Goal: Task Accomplishment & Management: Complete application form

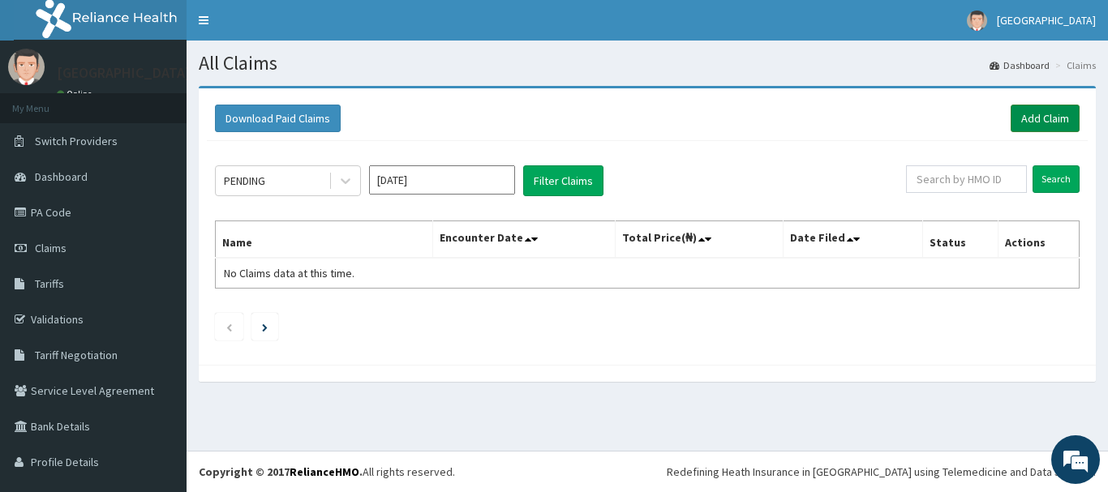
click at [1010, 130] on link "Add Claim" at bounding box center [1044, 119] width 69 height 28
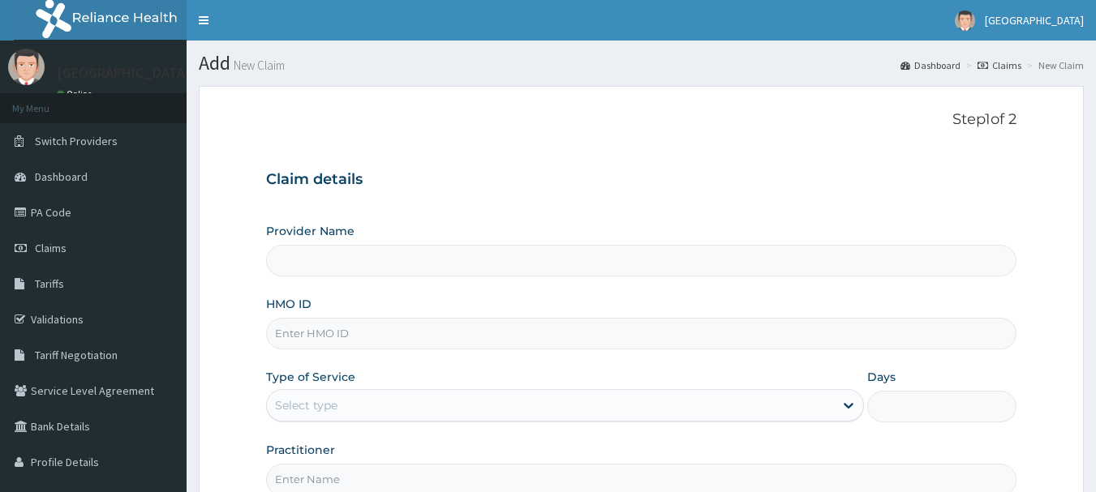
type input "Barbinton Medical Centre, Ketu"
drag, startPoint x: 653, startPoint y: 355, endPoint x: 615, endPoint y: 229, distance: 131.3
click at [615, 229] on div "Provider Name Barbinton Medical Centre, Ketu HMO ID Type of Service Select type…" at bounding box center [641, 359] width 751 height 272
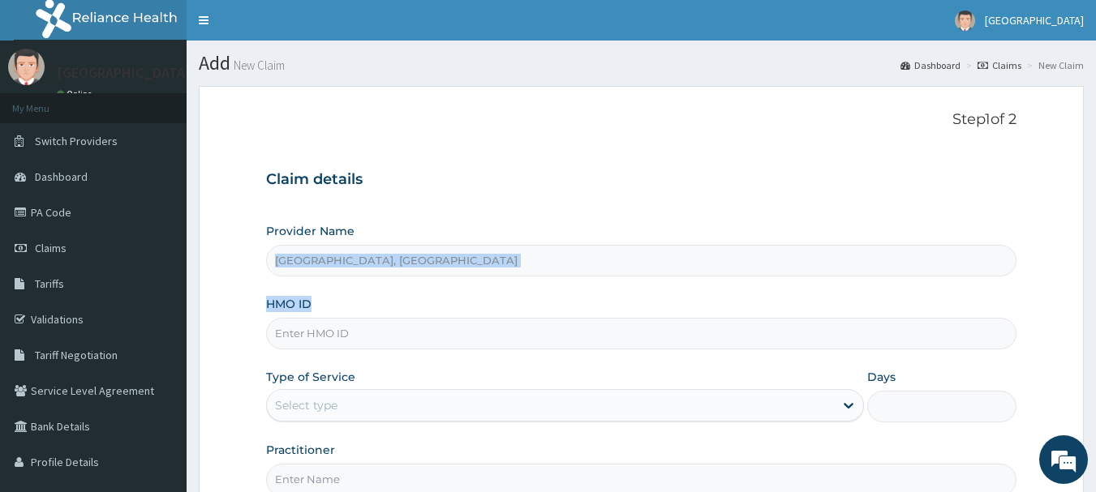
click at [472, 340] on input "HMO ID" at bounding box center [641, 334] width 751 height 32
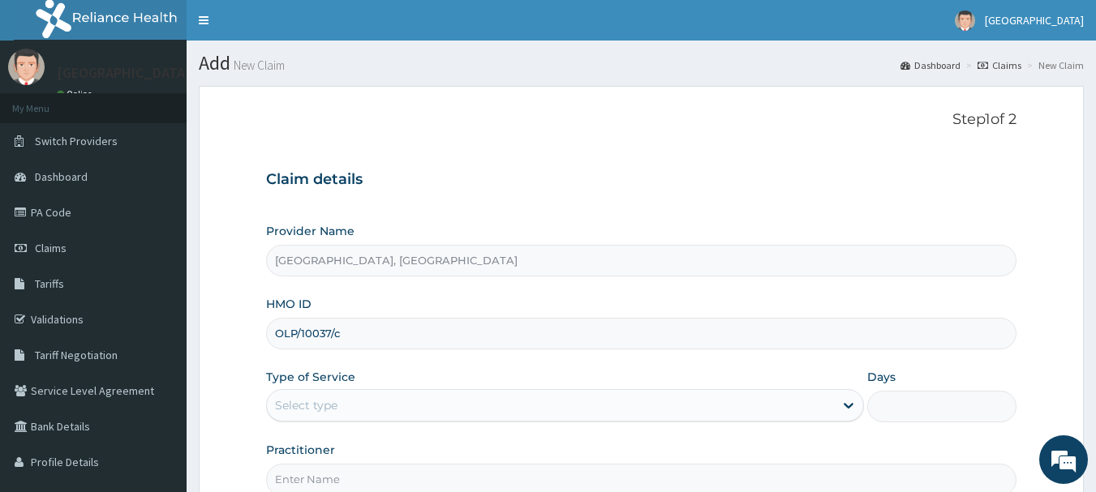
type input "OLP/10037/c"
click at [428, 414] on div "Select type" at bounding box center [550, 405] width 567 height 26
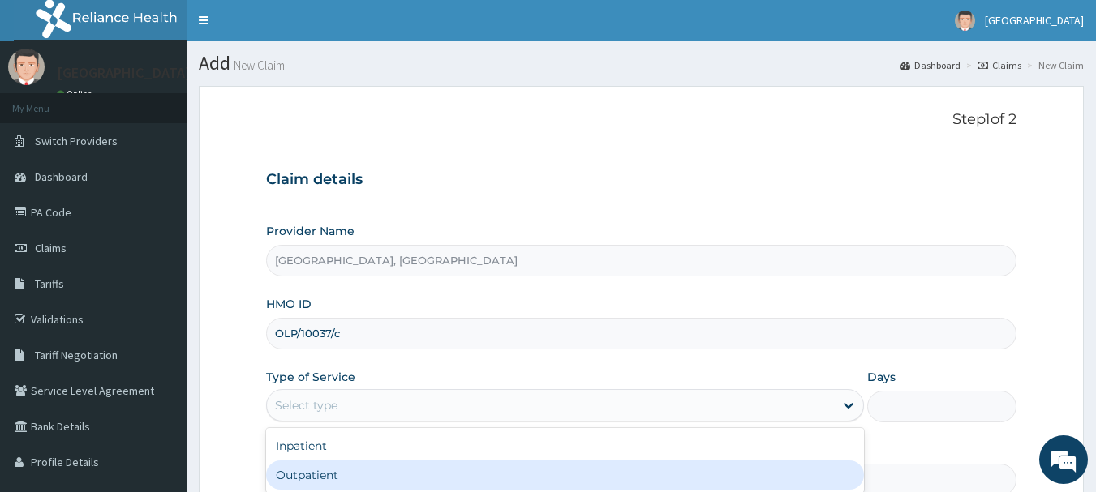
click at [395, 473] on div "Outpatient" at bounding box center [565, 475] width 598 height 29
type input "1"
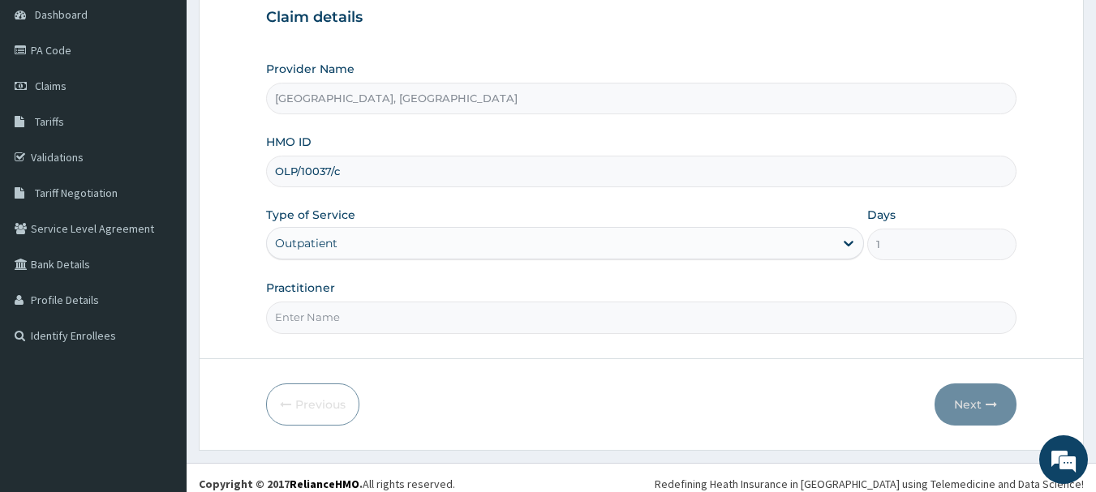
scroll to position [174, 0]
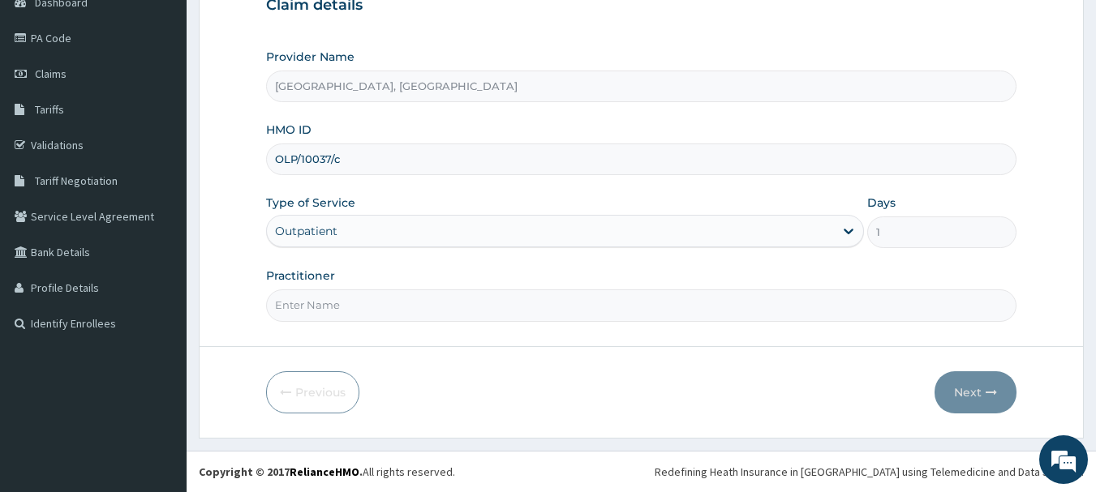
click at [595, 314] on input "Practitioner" at bounding box center [641, 306] width 751 height 32
type input "s"
type input "Dr Ifeanyi"
click at [973, 398] on button "Next" at bounding box center [975, 392] width 82 height 42
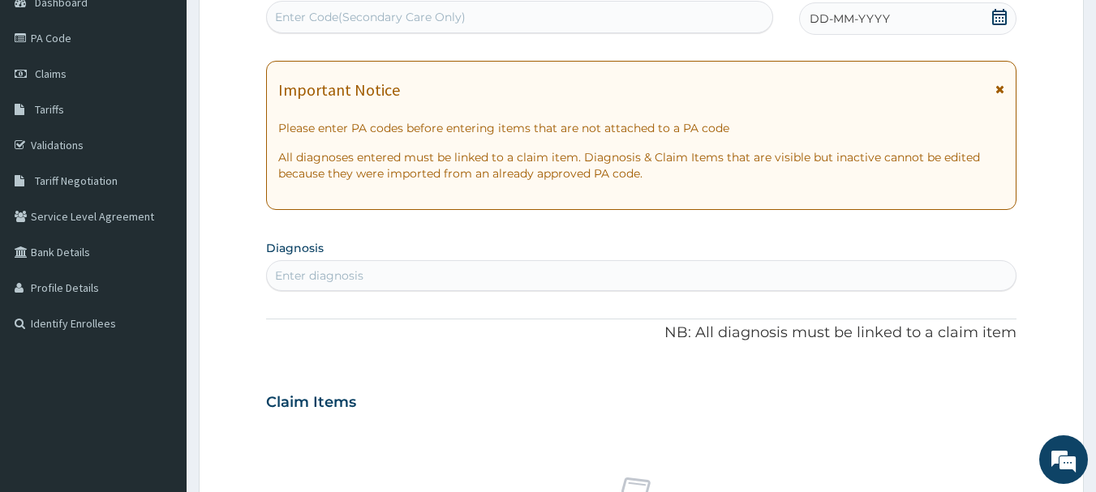
click at [998, 14] on icon at bounding box center [999, 17] width 15 height 16
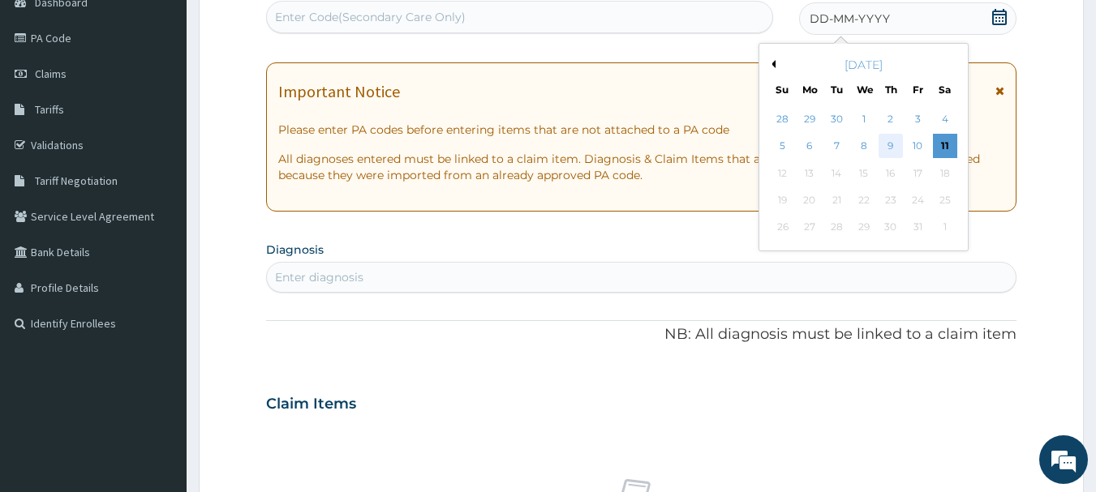
click at [890, 144] on div "9" at bounding box center [890, 147] width 24 height 24
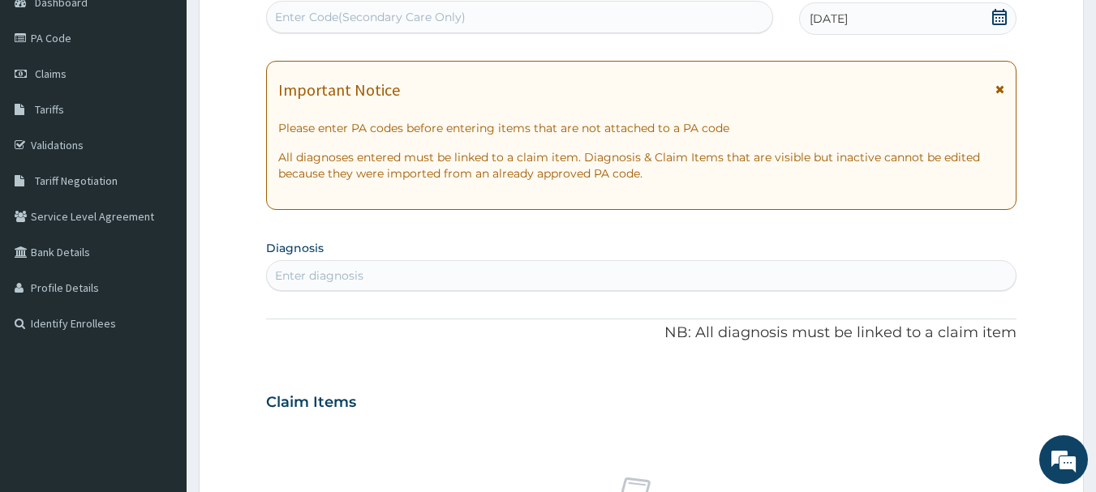
click at [731, 275] on div "Enter diagnosis" at bounding box center [641, 276] width 749 height 26
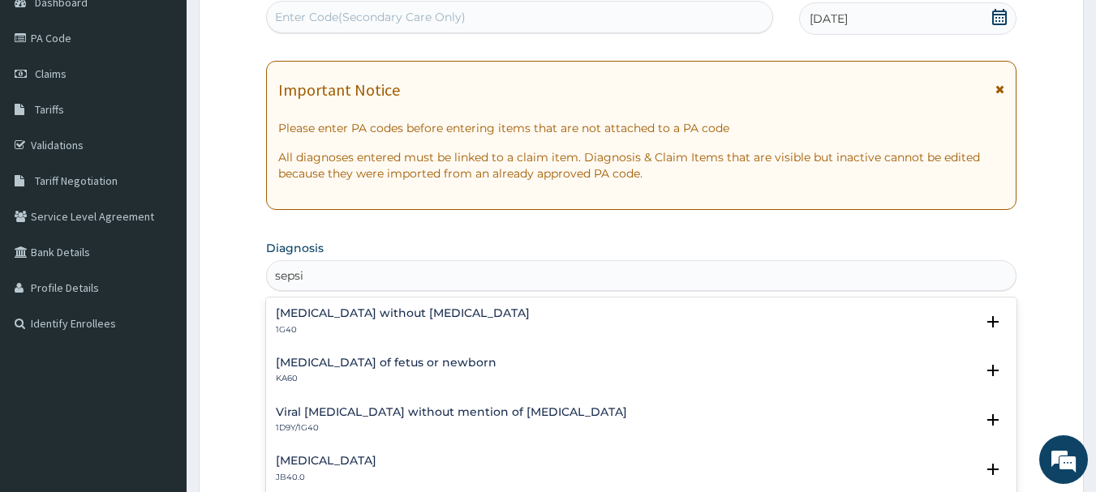
type input "sepsis"
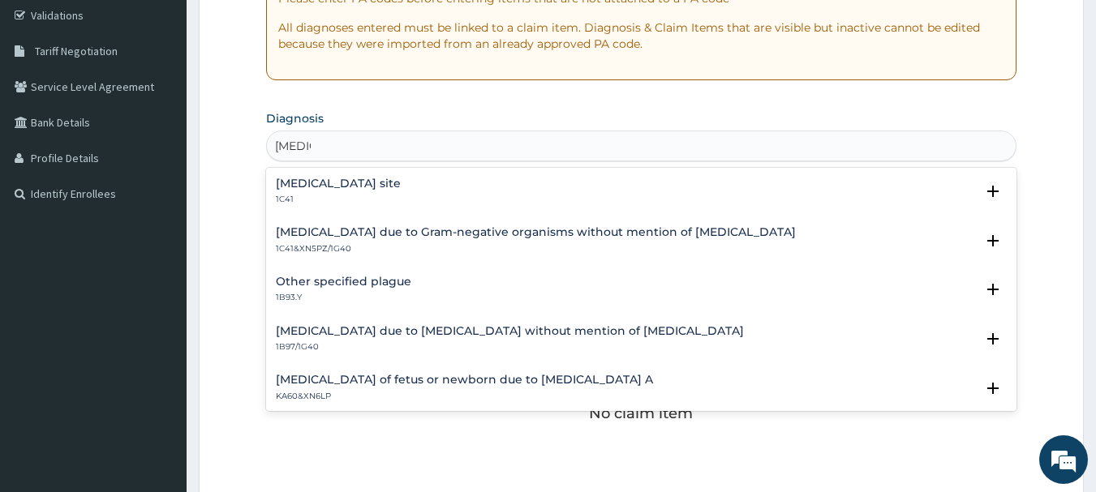
scroll to position [475, 0]
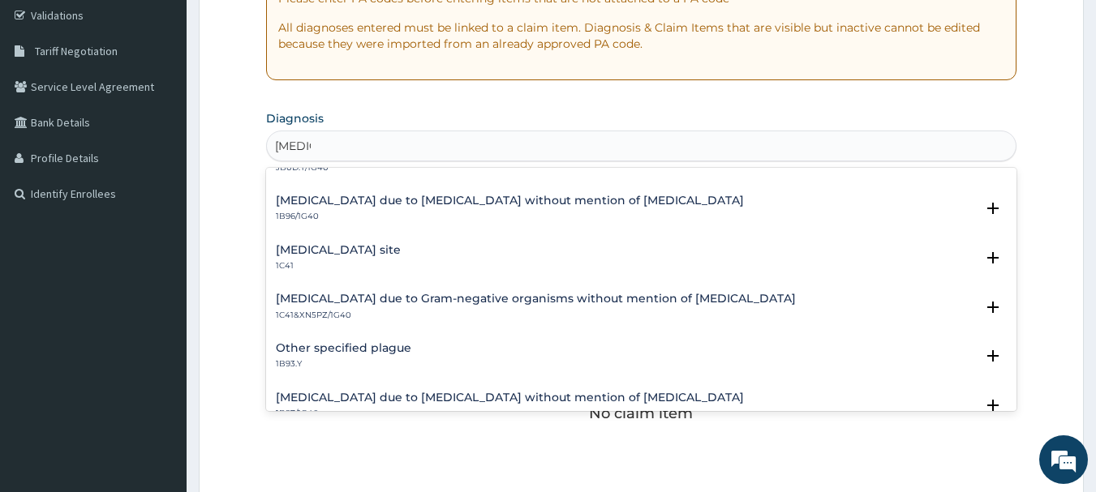
click at [401, 260] on p "1C41" at bounding box center [338, 265] width 125 height 11
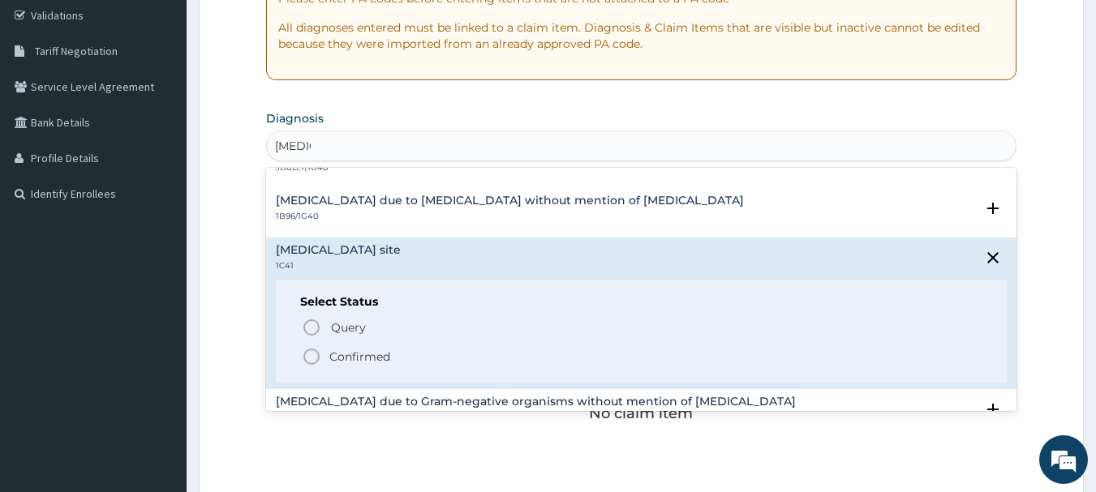
click at [313, 357] on icon "status option filled" at bounding box center [311, 356] width 19 height 19
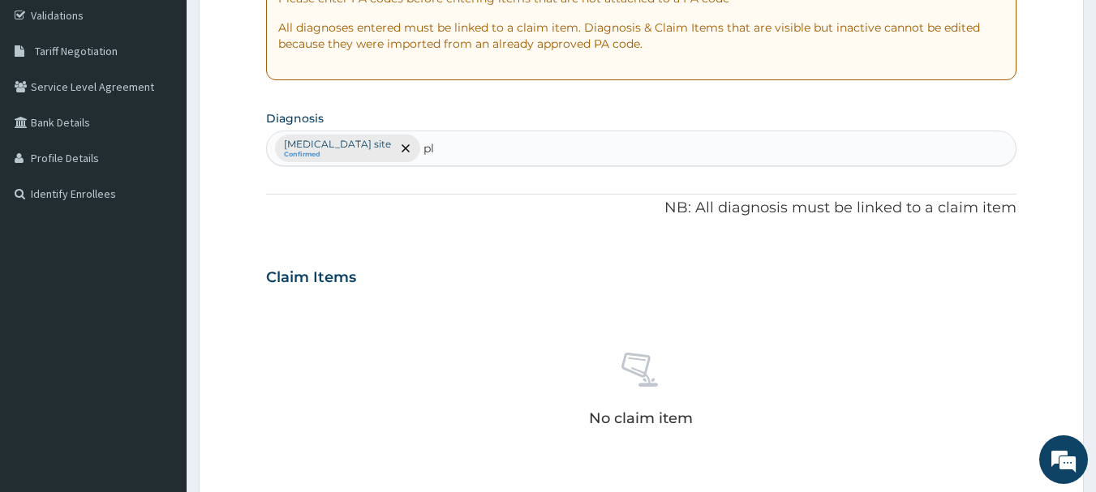
type input "pl"
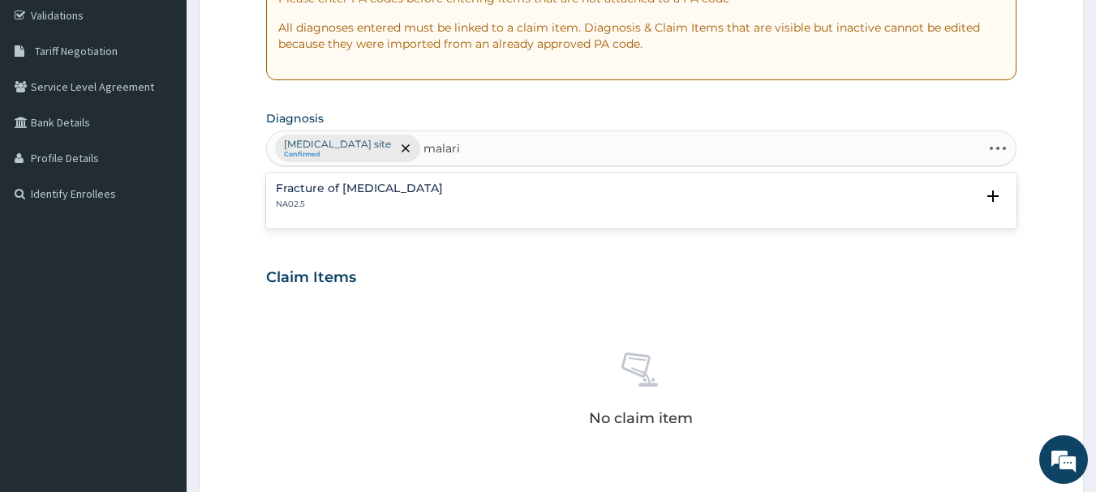
type input "[MEDICAL_DATA]"
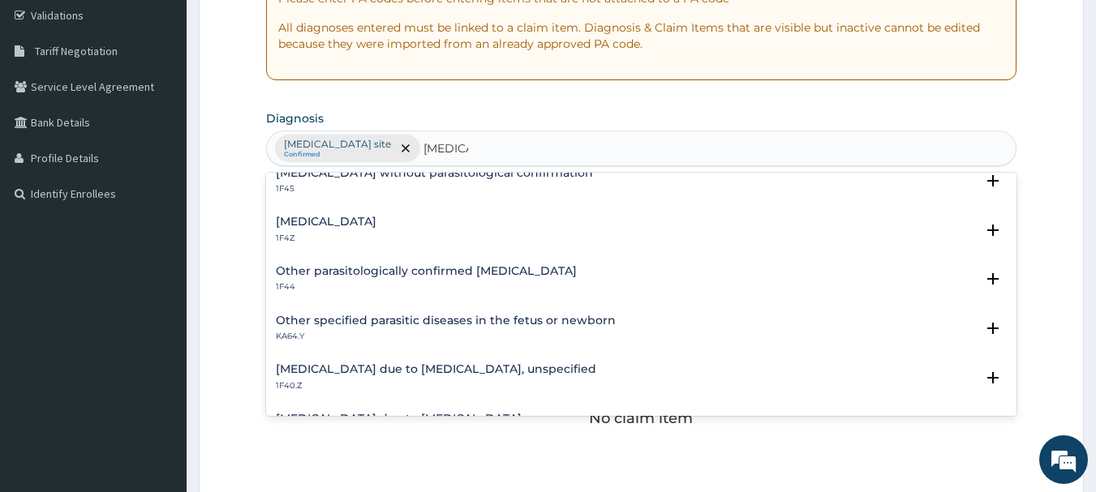
scroll to position [97, 0]
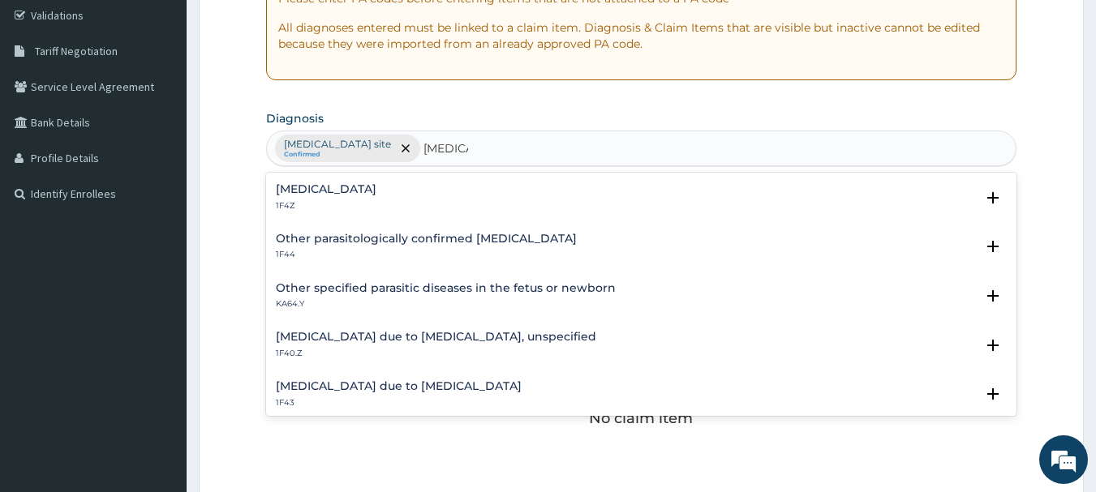
click at [420, 336] on h4 "[MEDICAL_DATA] due to [MEDICAL_DATA], unspecified" at bounding box center [436, 337] width 320 height 12
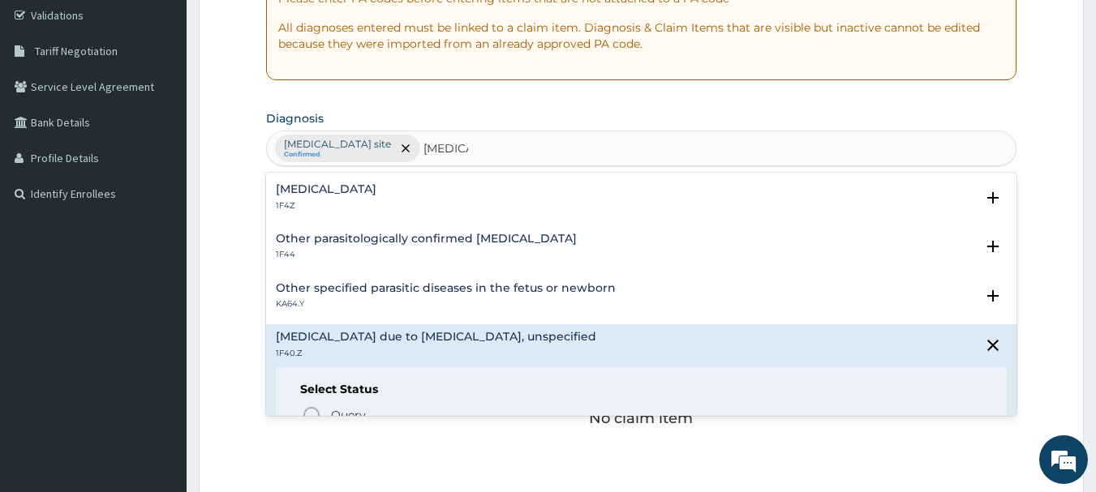
scroll to position [162, 0]
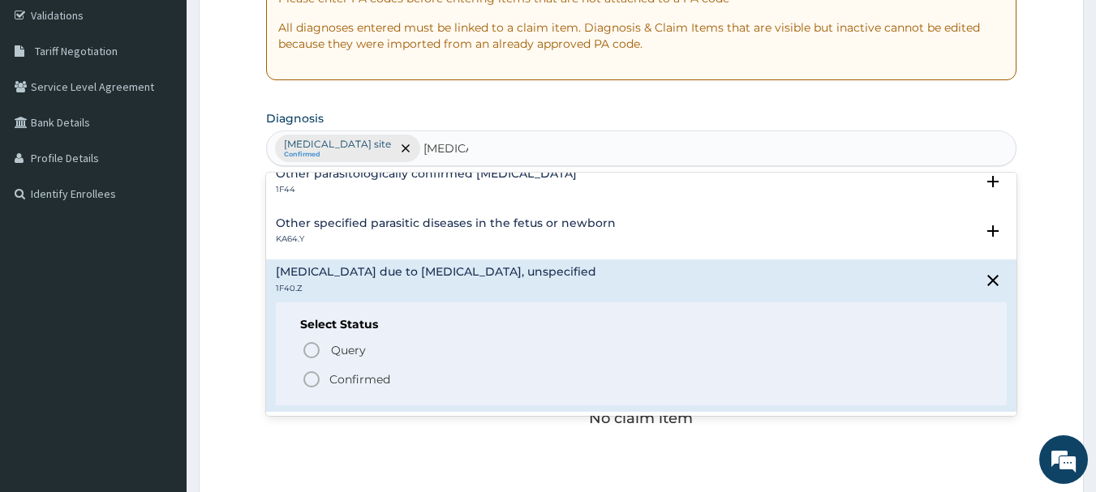
click at [311, 380] on icon "status option filled" at bounding box center [311, 379] width 19 height 19
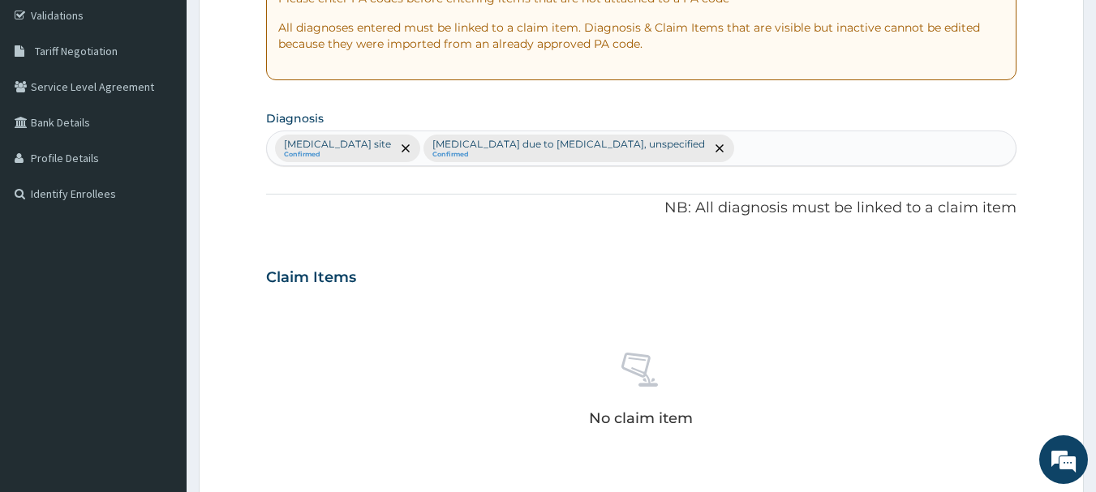
scroll to position [677, 0]
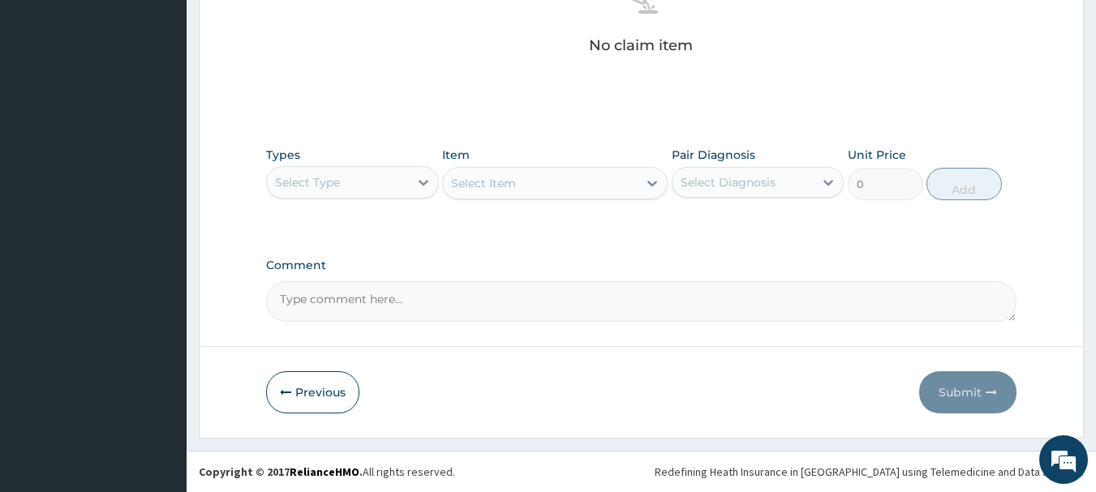
click at [390, 188] on div "Select Type" at bounding box center [338, 182] width 142 height 26
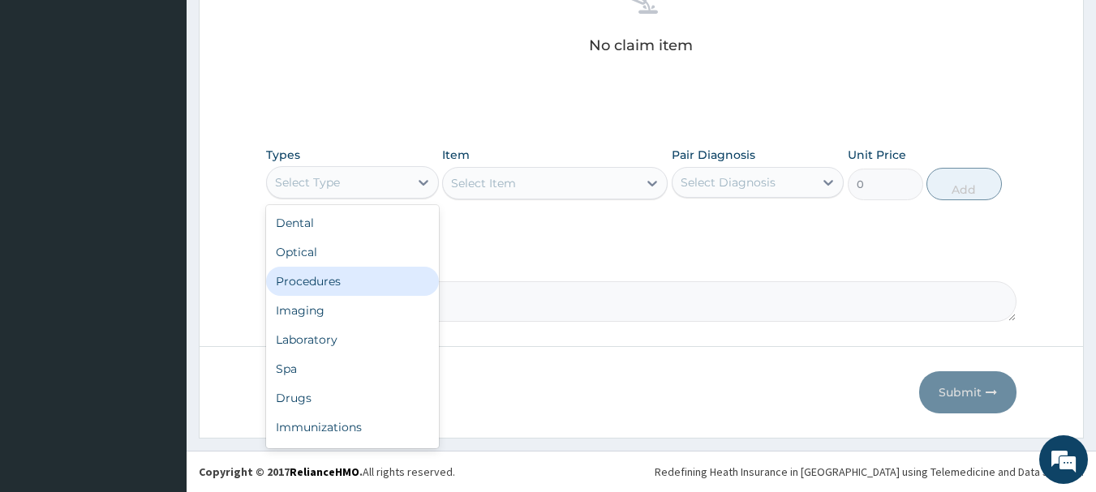
click at [338, 277] on div "Procedures" at bounding box center [352, 281] width 173 height 29
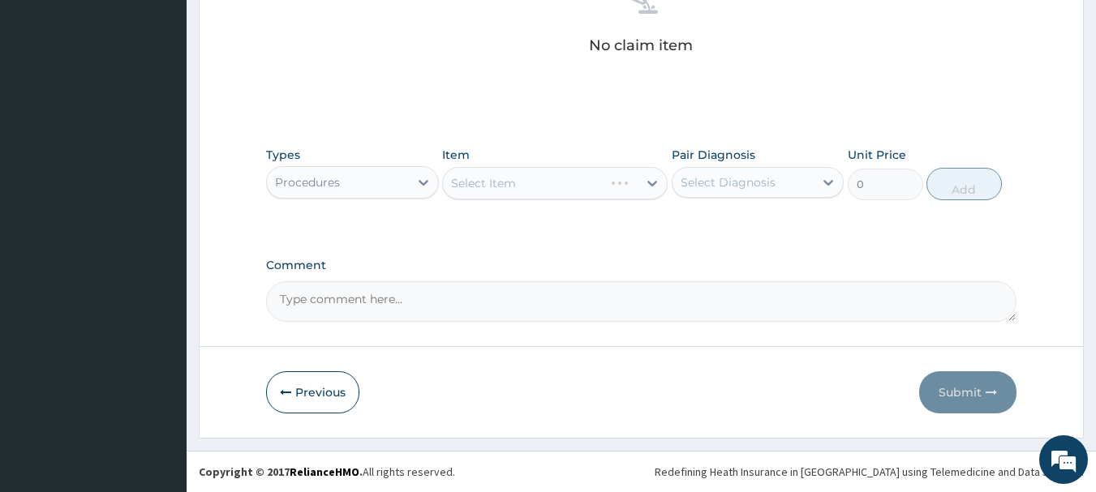
click at [575, 182] on div "Select Item" at bounding box center [554, 183] width 225 height 32
click at [575, 182] on div "Select Item" at bounding box center [540, 183] width 195 height 26
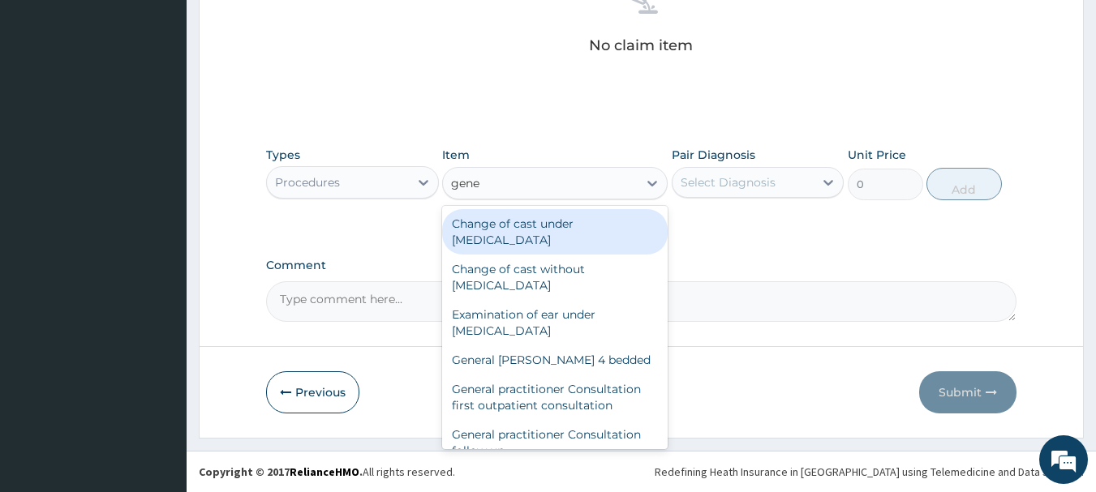
type input "gener"
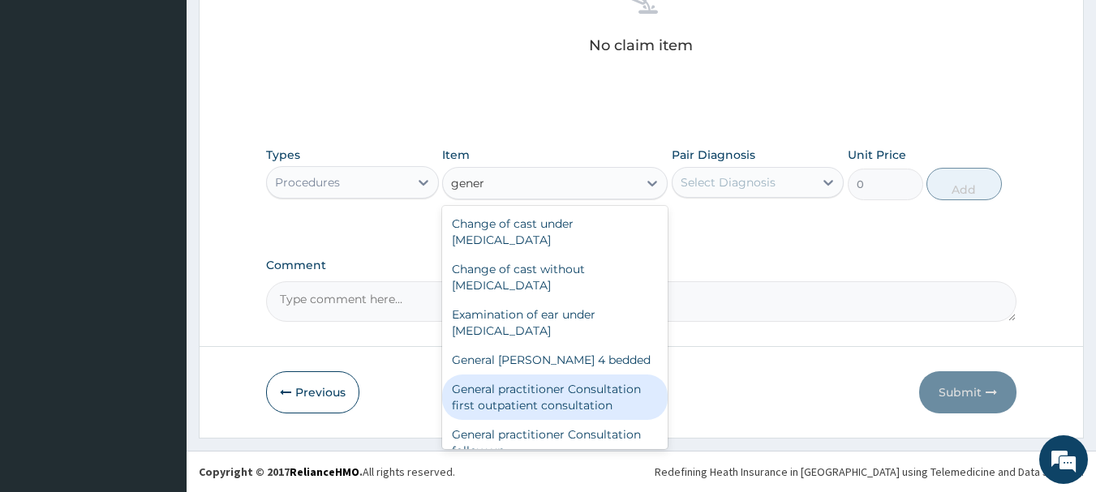
click at [588, 413] on div "General practitioner Consultation first outpatient consultation" at bounding box center [554, 397] width 225 height 45
type input "3547.5"
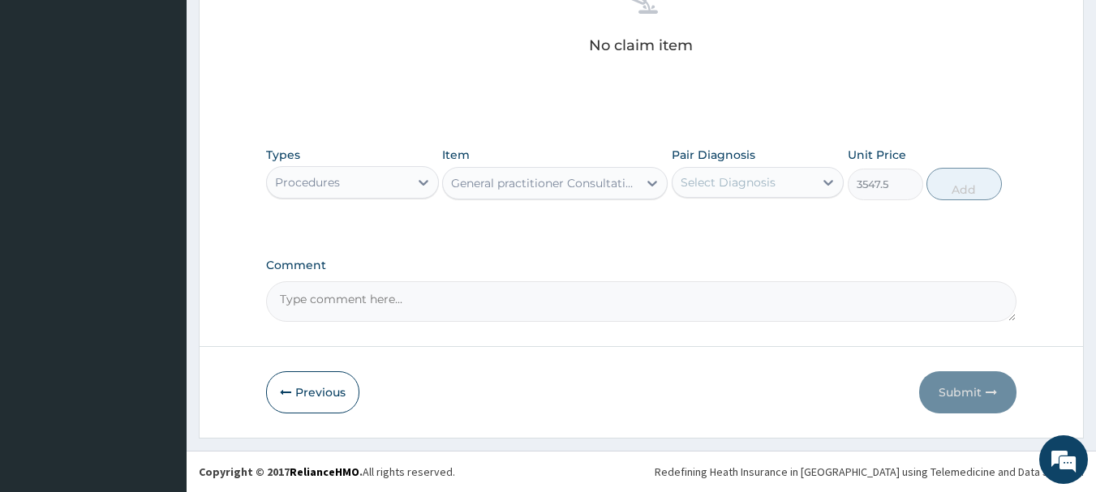
click at [734, 182] on div "Select Diagnosis" at bounding box center [727, 182] width 95 height 16
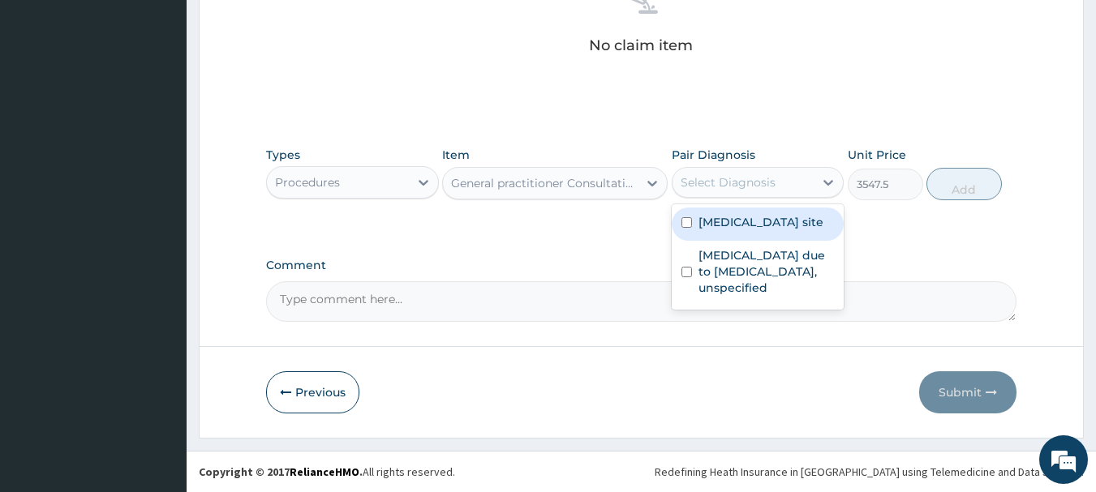
click at [691, 223] on div "Bacterial infection of unspecified site" at bounding box center [757, 224] width 173 height 33
checkbox input "true"
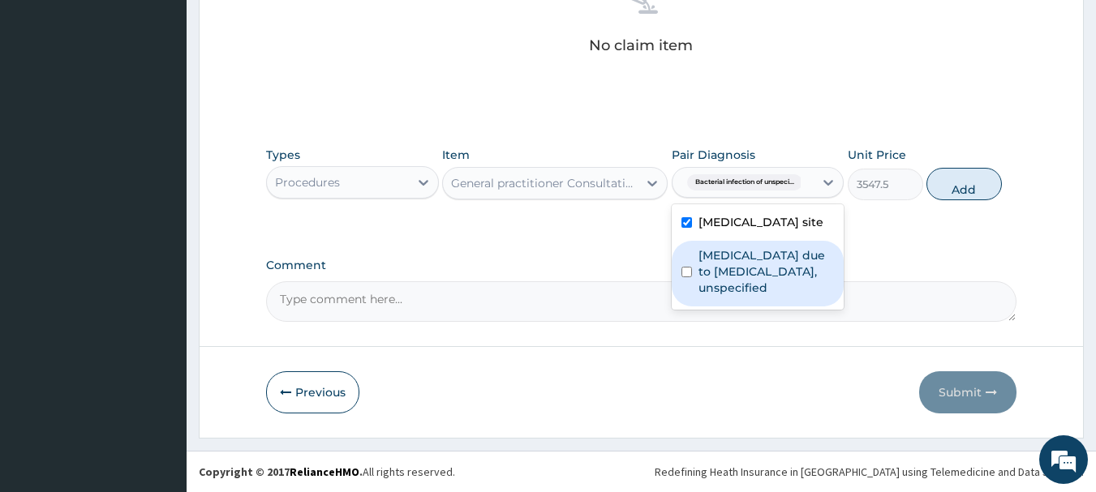
click at [687, 277] on input "checkbox" at bounding box center [686, 272] width 11 height 11
checkbox input "true"
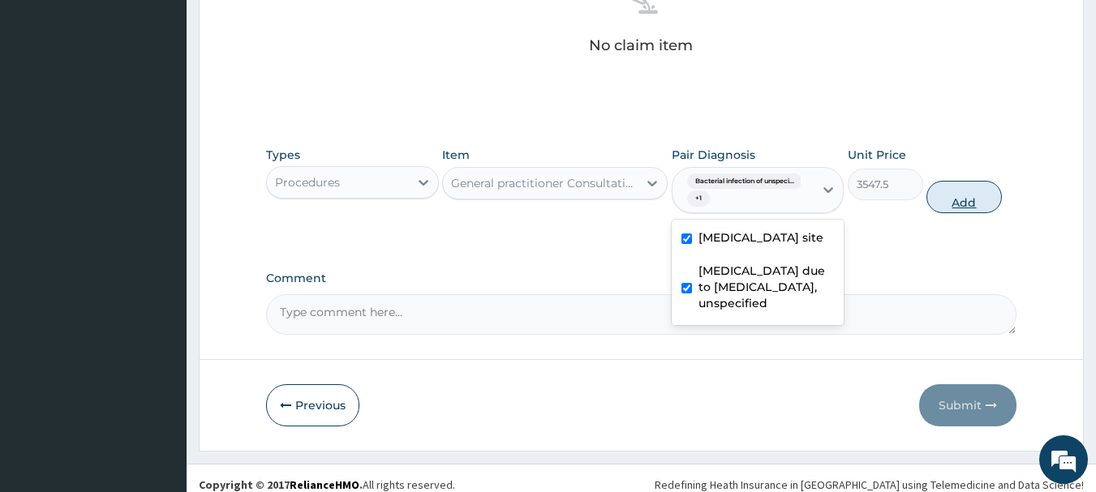
click at [947, 201] on button "Add" at bounding box center [963, 197] width 75 height 32
type input "0"
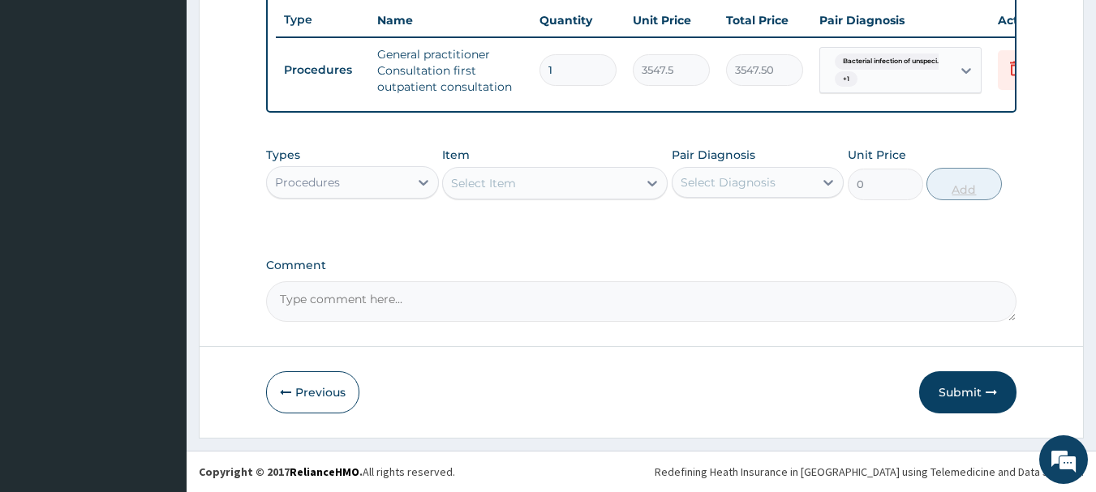
scroll to position [621, 0]
click at [363, 181] on div "Procedures" at bounding box center [338, 182] width 142 height 26
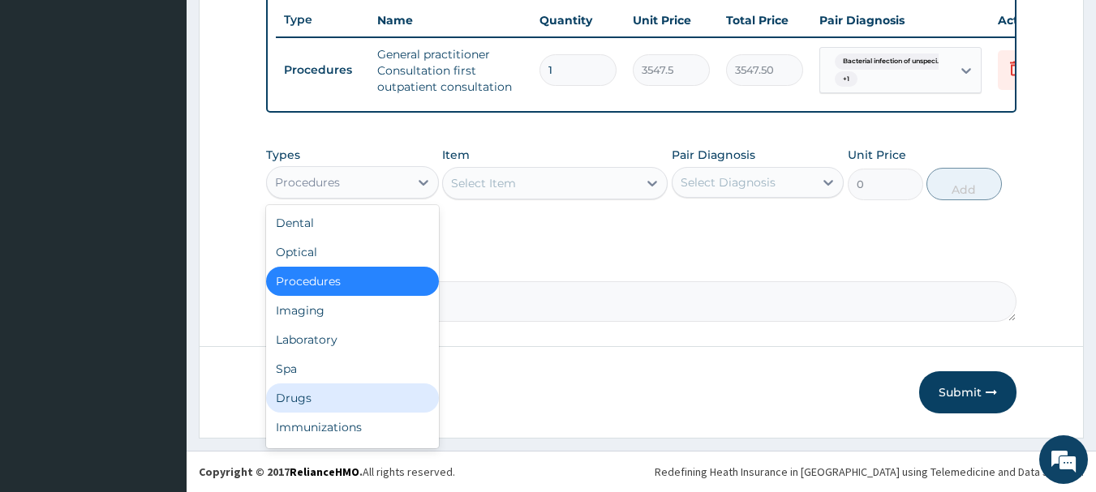
click at [354, 388] on div "Drugs" at bounding box center [352, 398] width 173 height 29
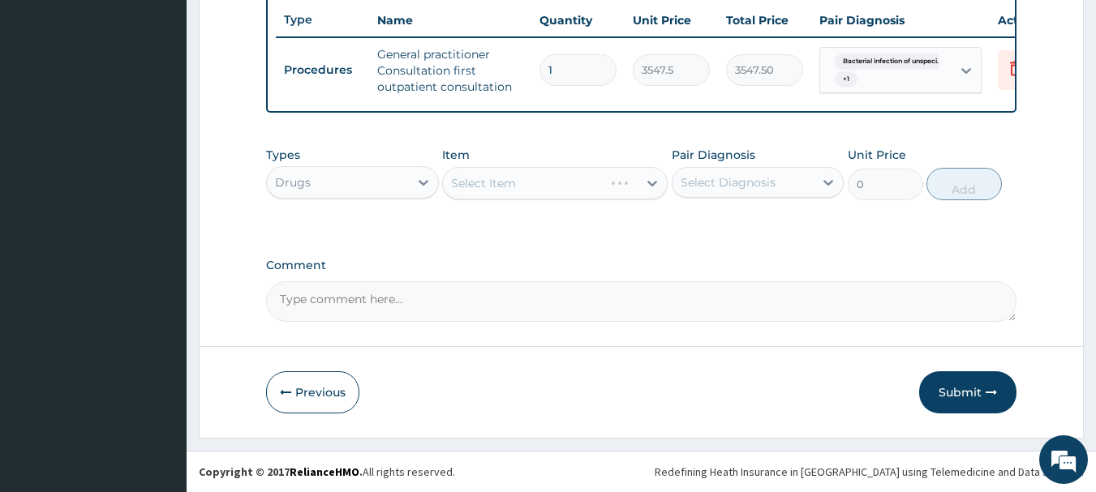
click at [504, 197] on div "Select Item" at bounding box center [554, 183] width 225 height 32
click at [517, 178] on div "Select Item" at bounding box center [540, 183] width 195 height 26
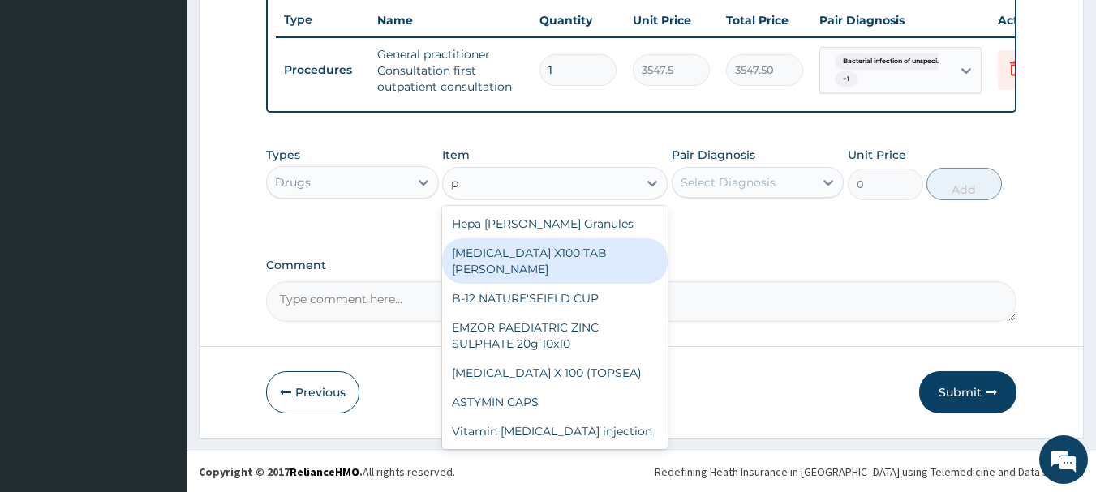
type input "p"
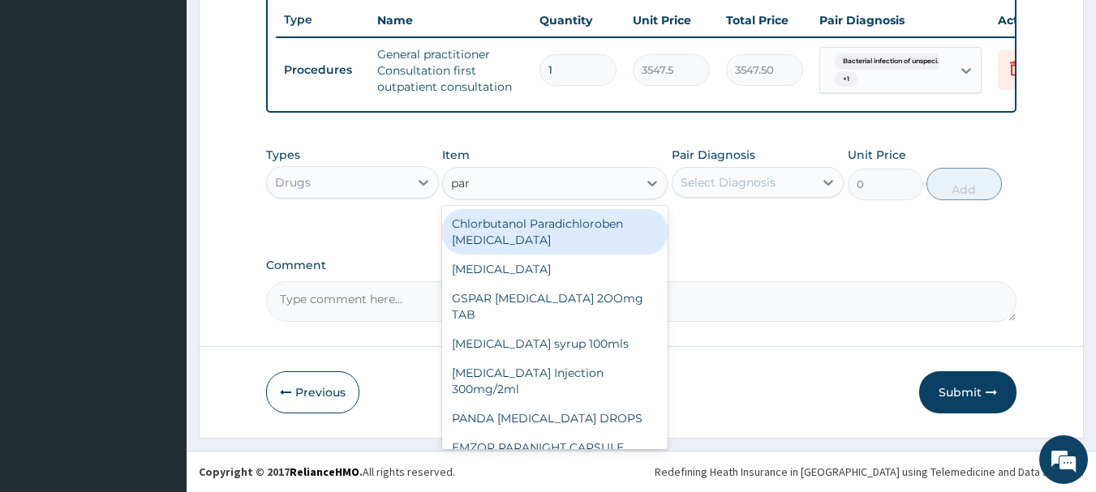
type input "para"
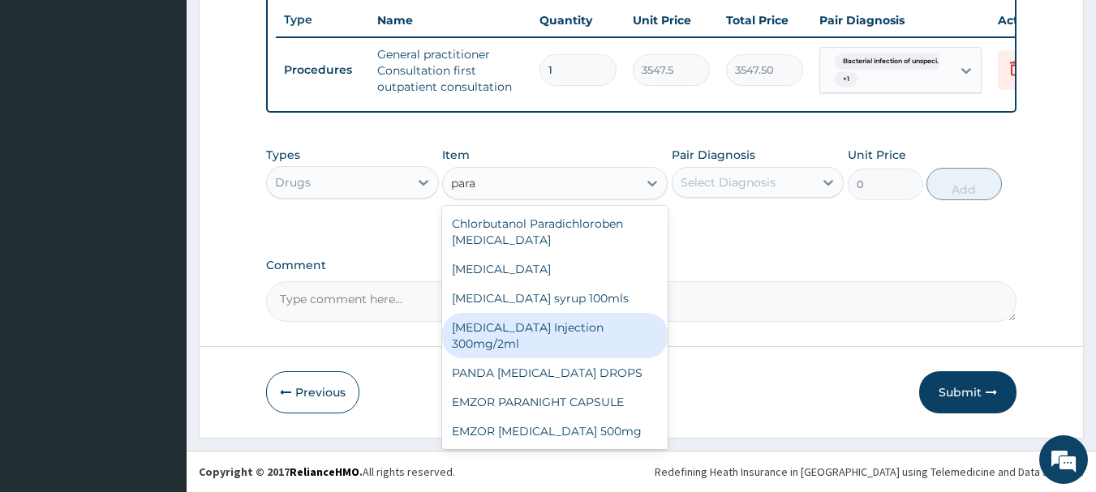
click at [470, 348] on div "[MEDICAL_DATA] Injection 300mg/2ml" at bounding box center [554, 335] width 225 height 45
type input "260.15"
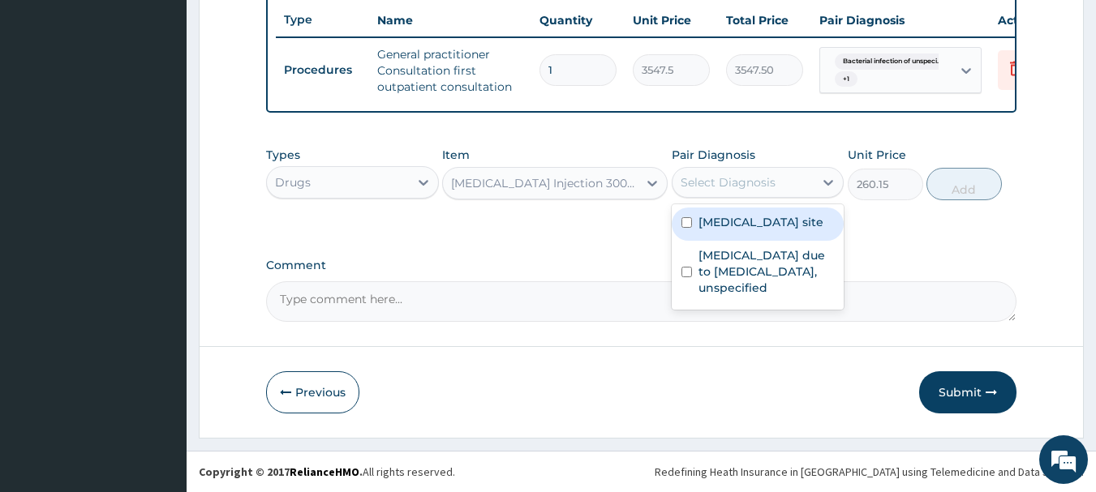
click at [789, 182] on div "Select Diagnosis" at bounding box center [743, 182] width 142 height 26
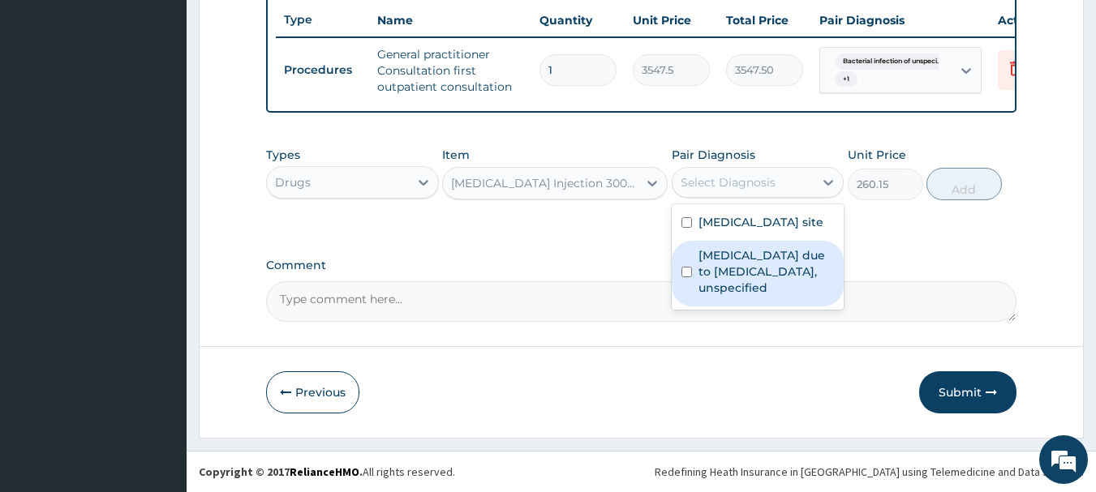
click at [688, 277] on input "checkbox" at bounding box center [686, 272] width 11 height 11
checkbox input "true"
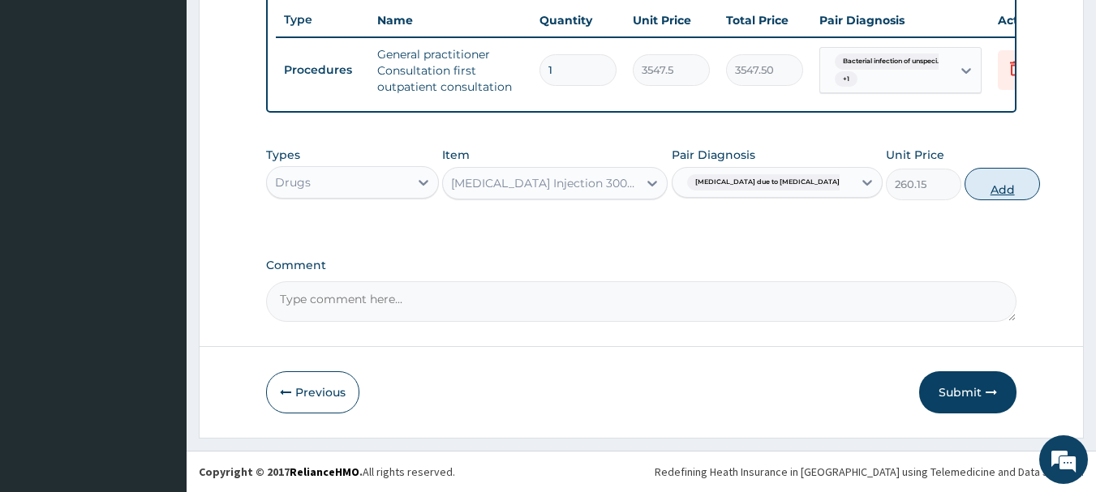
click at [966, 190] on button "Add" at bounding box center [1001, 184] width 75 height 32
type input "0"
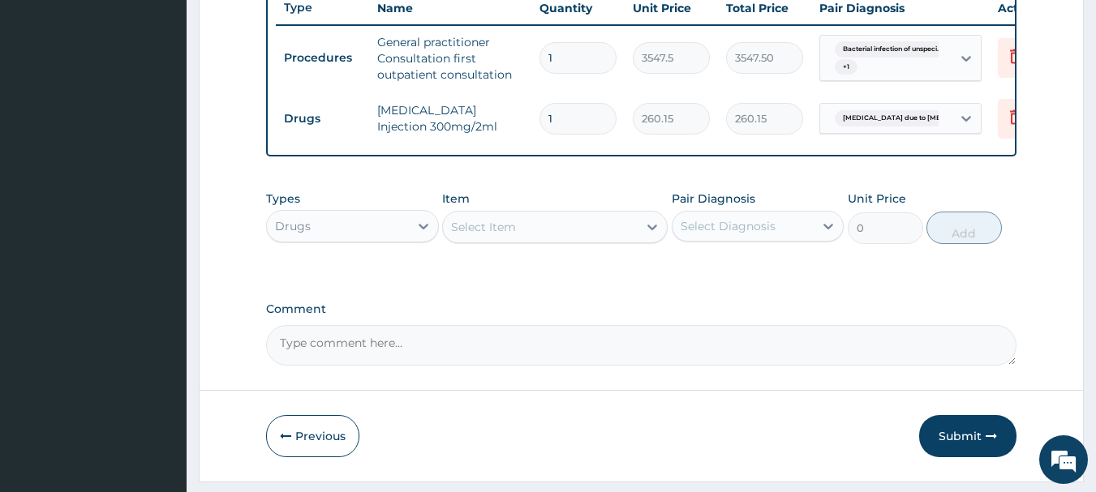
click at [586, 234] on div "Select Item" at bounding box center [540, 227] width 195 height 26
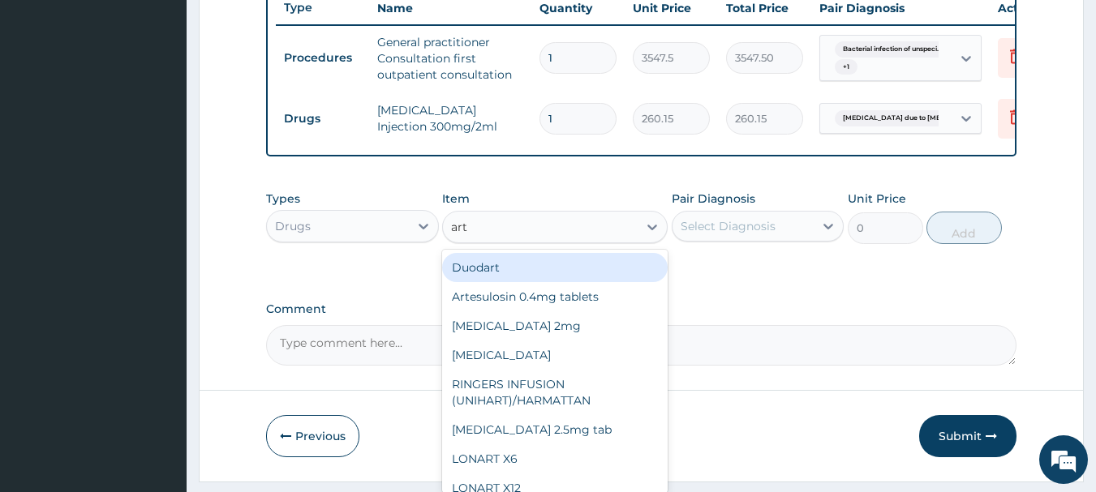
type input "arte"
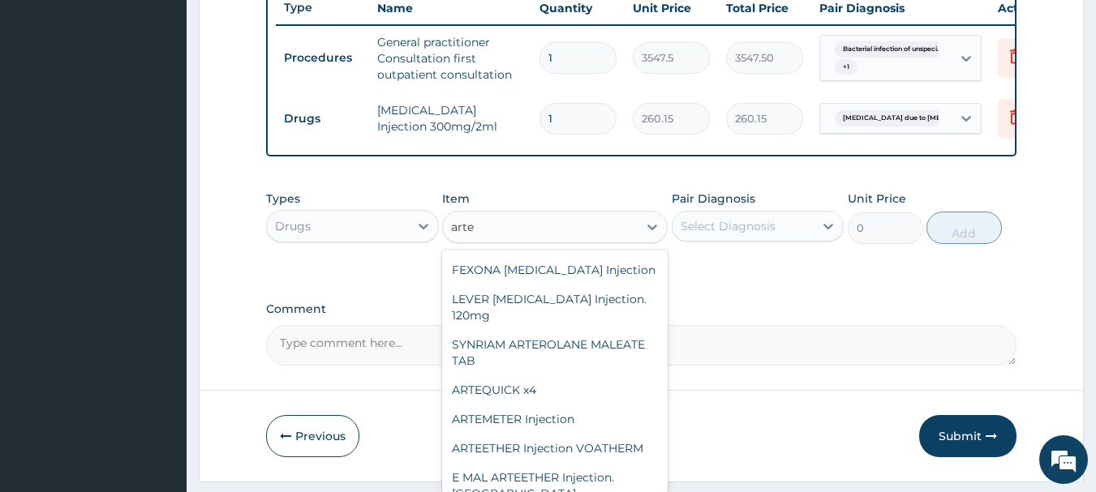
scroll to position [178, 0]
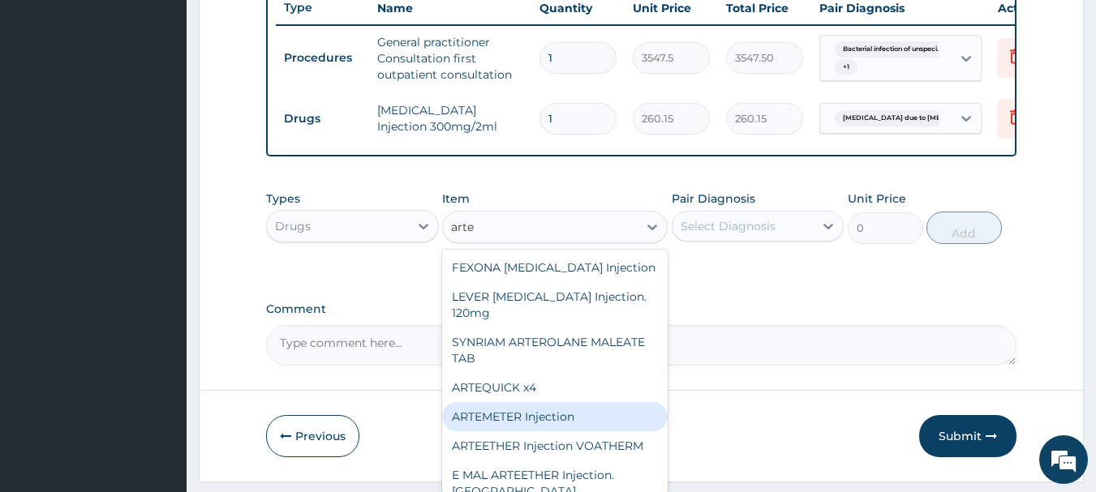
click at [581, 407] on div "ARTEMETER Injection" at bounding box center [554, 416] width 225 height 29
type input "946"
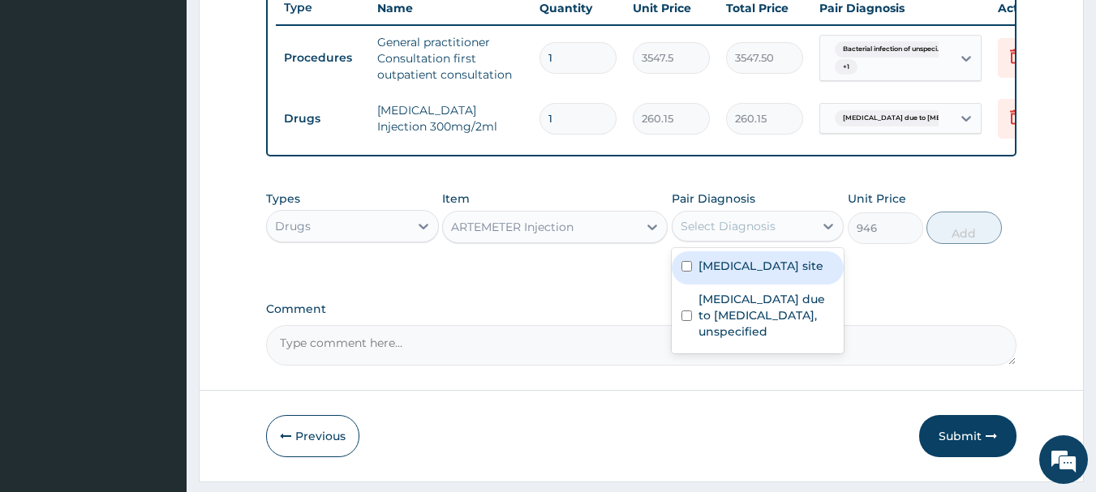
click at [738, 234] on div "Select Diagnosis" at bounding box center [727, 226] width 95 height 16
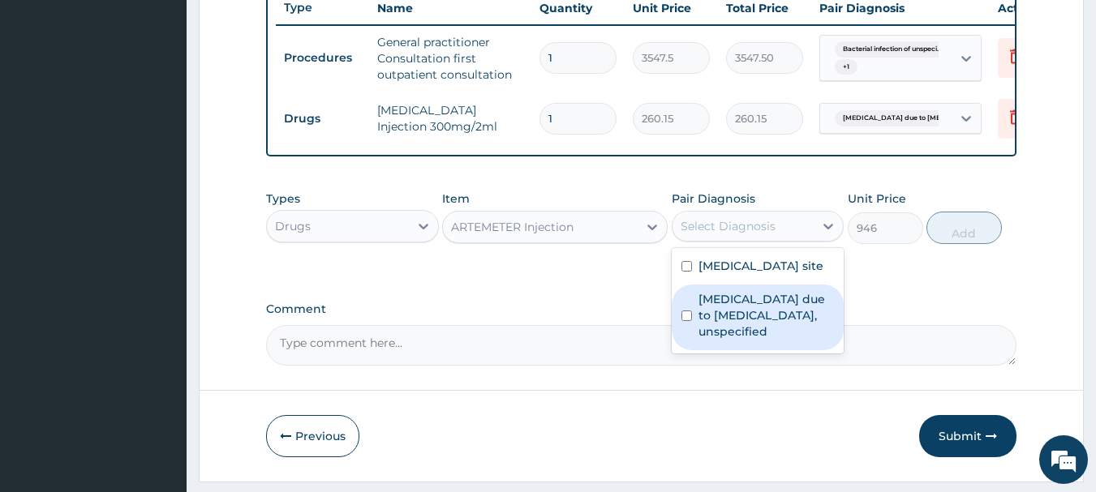
click at [684, 321] on input "checkbox" at bounding box center [686, 316] width 11 height 11
checkbox input "true"
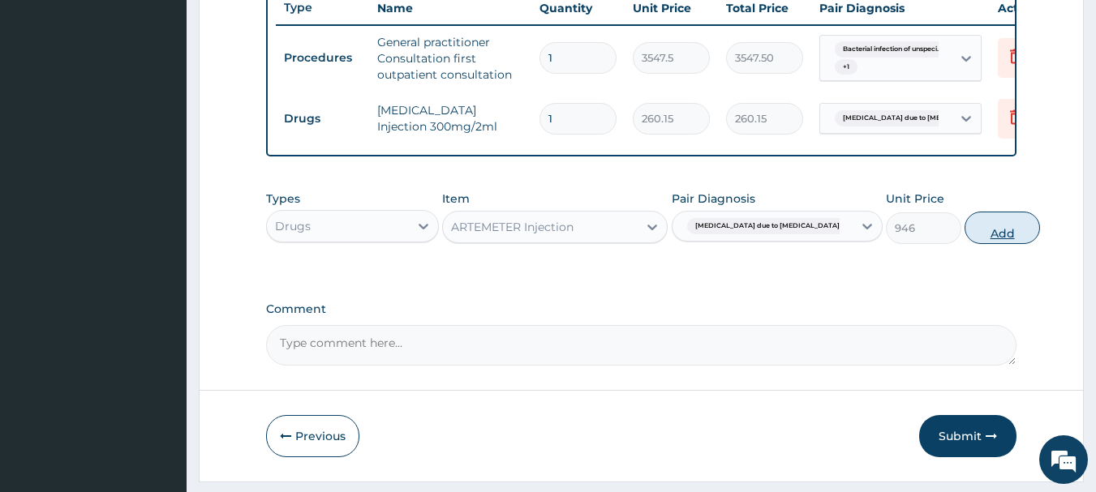
click at [964, 244] on button "Add" at bounding box center [1001, 228] width 75 height 32
type input "0"
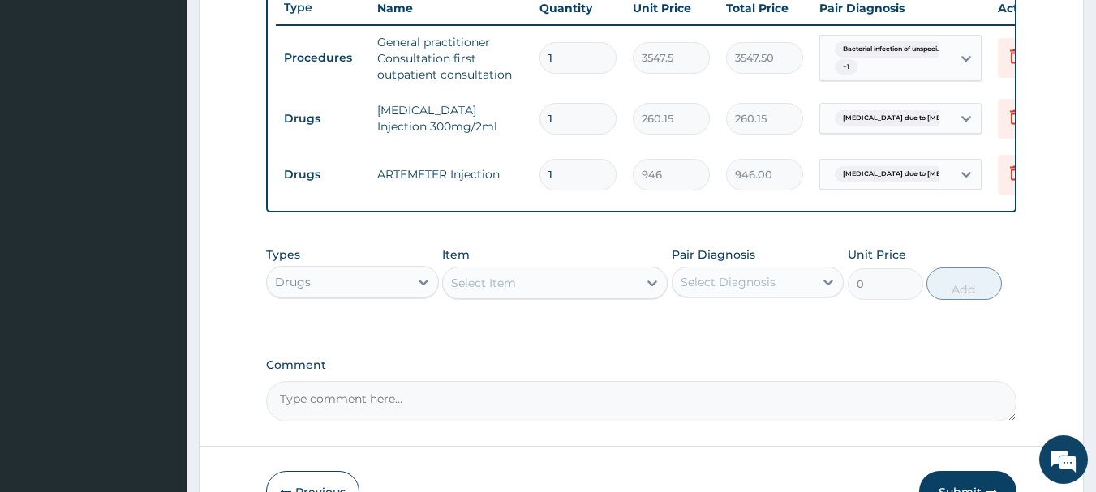
click at [472, 291] on div "Select Item" at bounding box center [483, 283] width 65 height 16
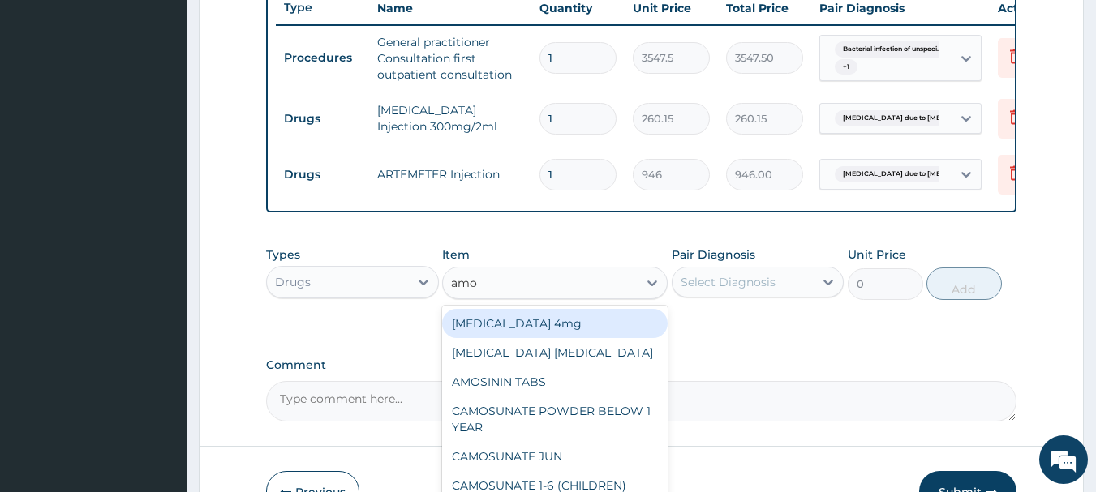
type input "amox"
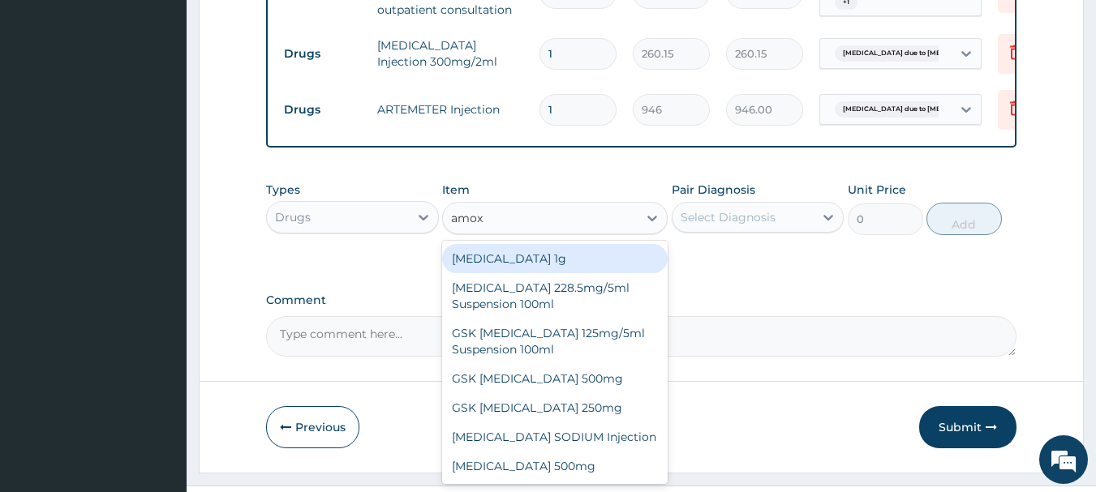
scroll to position [29, 0]
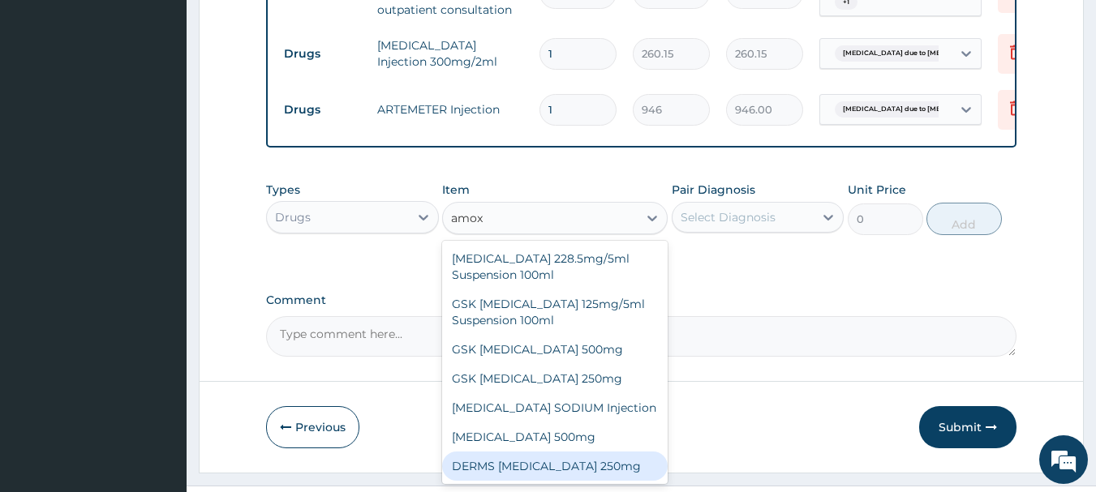
click at [573, 480] on div "DERMS [MEDICAL_DATA] 250mg" at bounding box center [554, 466] width 225 height 29
type input "59.125"
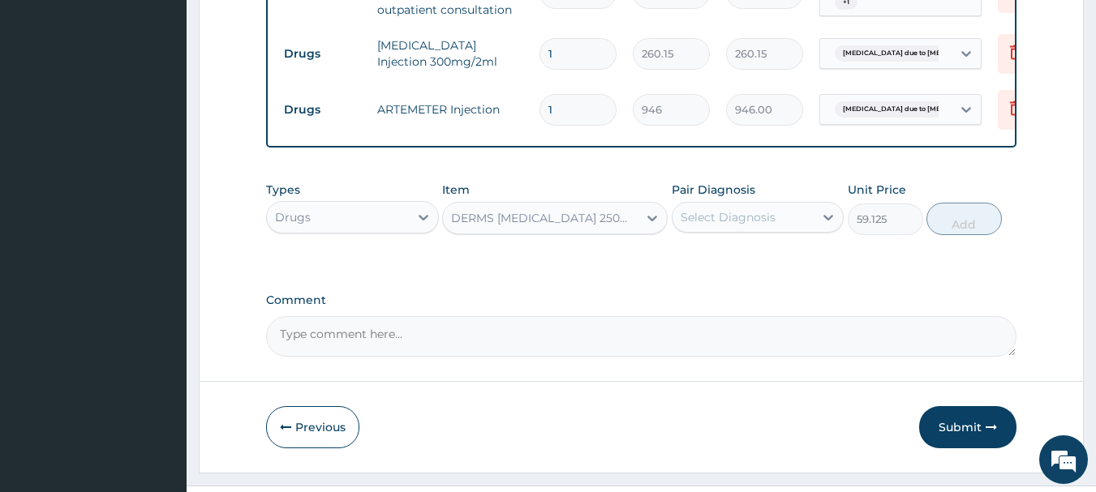
click at [761, 230] on div "Select Diagnosis" at bounding box center [743, 217] width 142 height 26
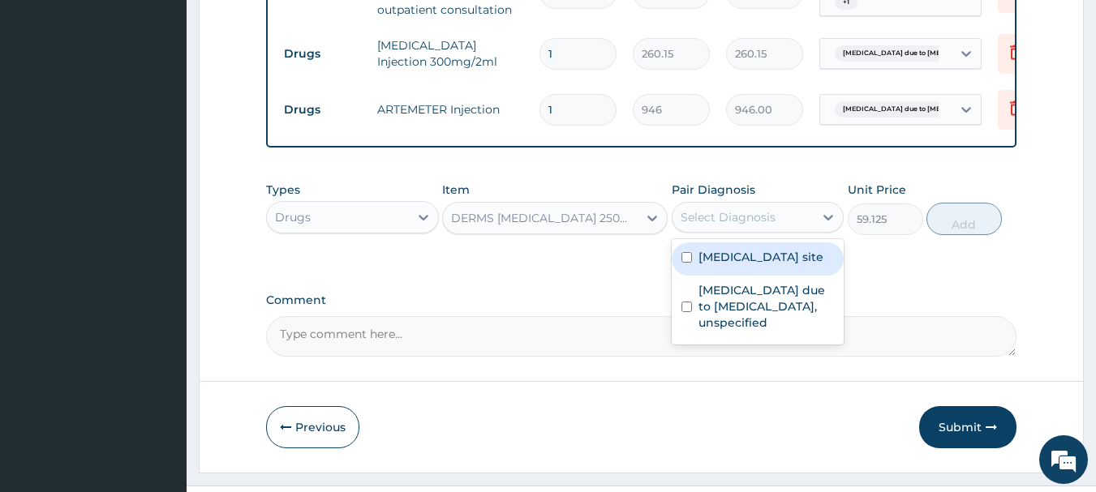
click at [689, 263] on input "checkbox" at bounding box center [686, 257] width 11 height 11
checkbox input "true"
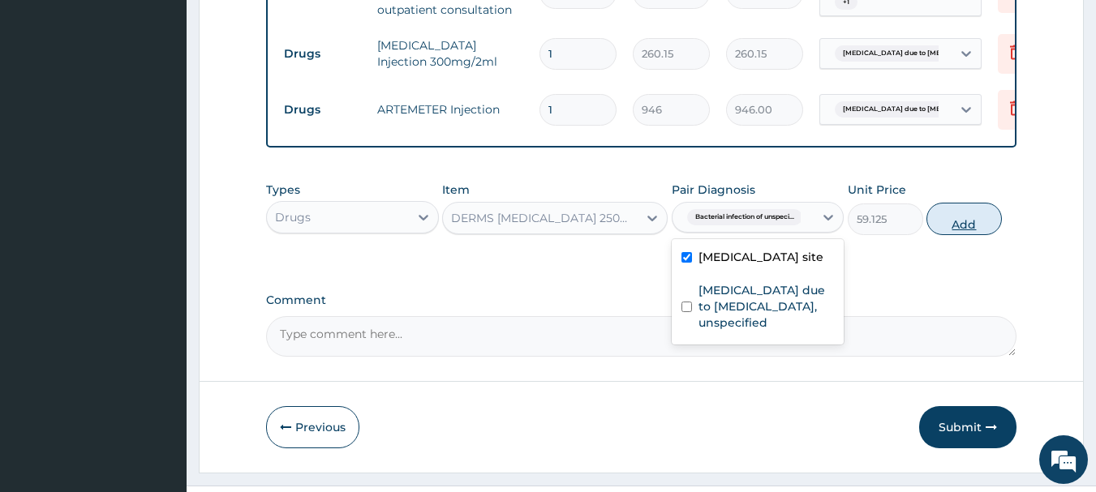
click at [971, 235] on button "Add" at bounding box center [963, 219] width 75 height 32
type input "0"
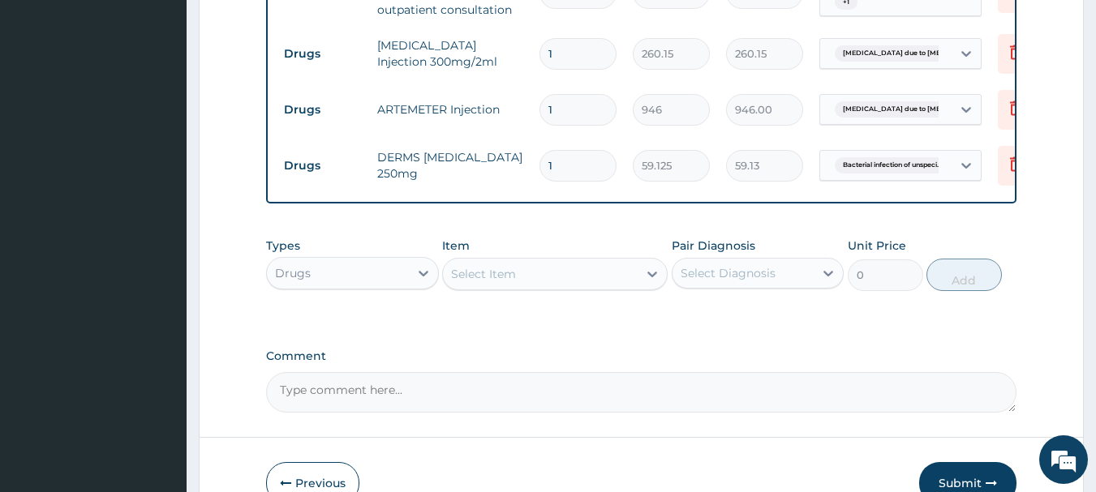
type input "0.00"
click at [494, 280] on div "Select Item" at bounding box center [483, 274] width 65 height 16
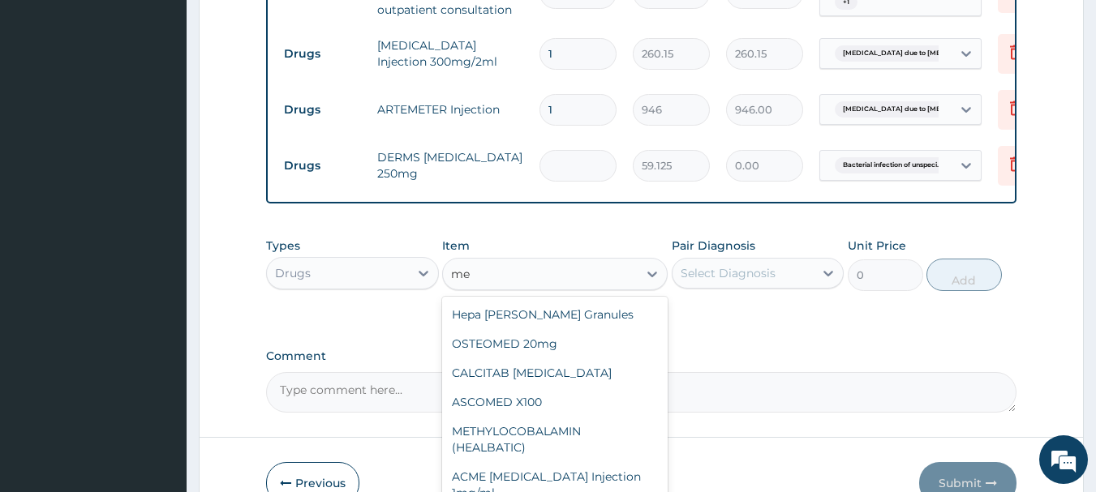
type input "m"
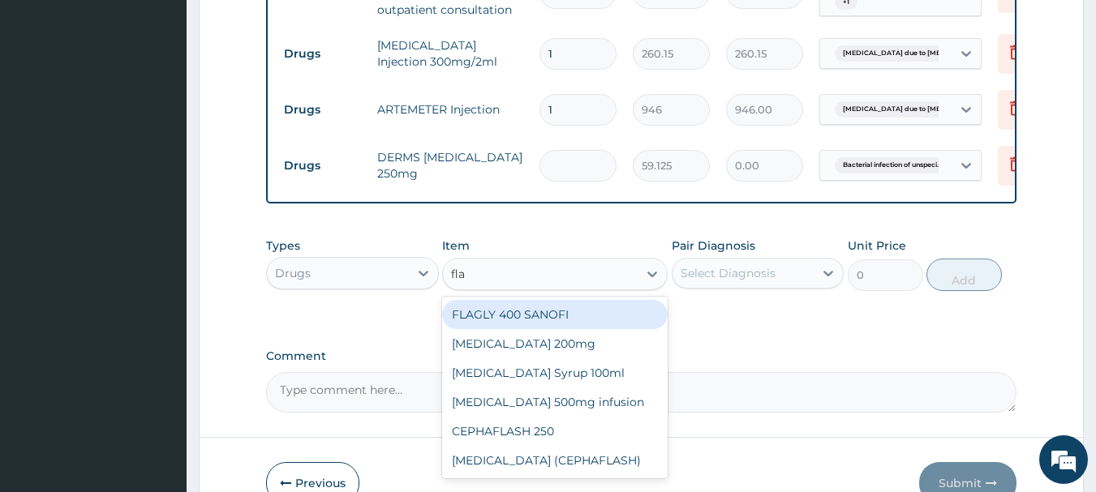
type input "flag"
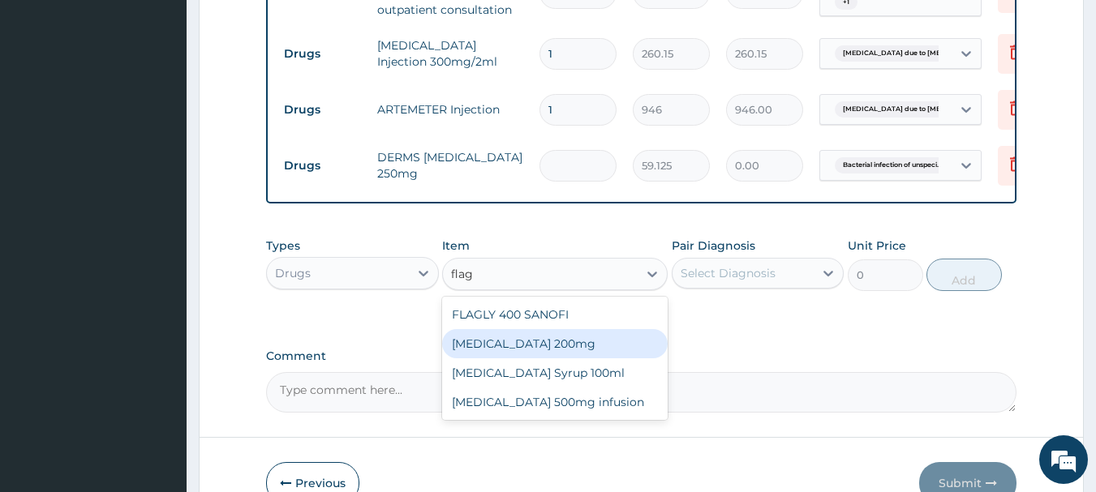
click at [500, 358] on div "[MEDICAL_DATA] 200mg" at bounding box center [554, 343] width 225 height 29
type input "47.3"
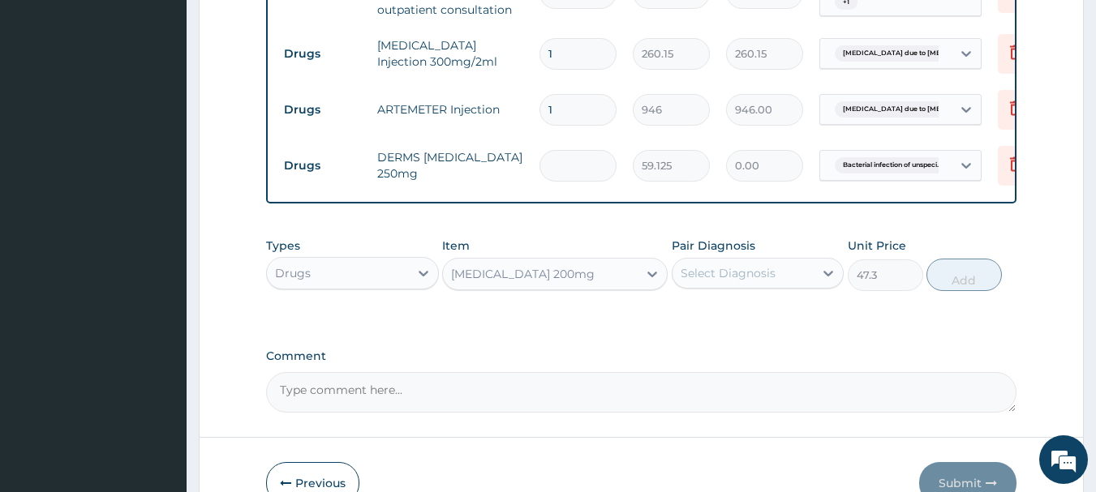
click at [723, 281] on div "Select Diagnosis" at bounding box center [727, 273] width 95 height 16
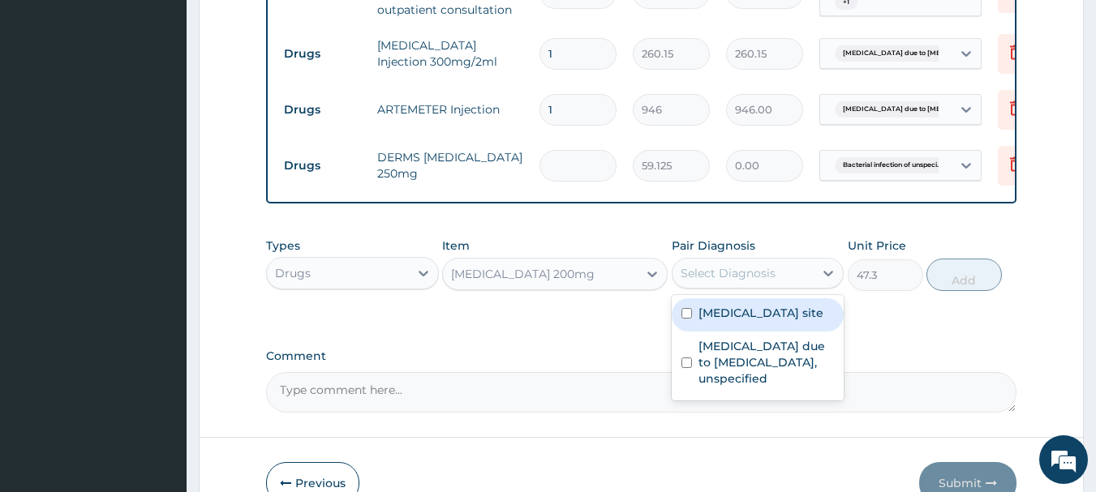
click at [684, 319] on input "checkbox" at bounding box center [686, 313] width 11 height 11
checkbox input "true"
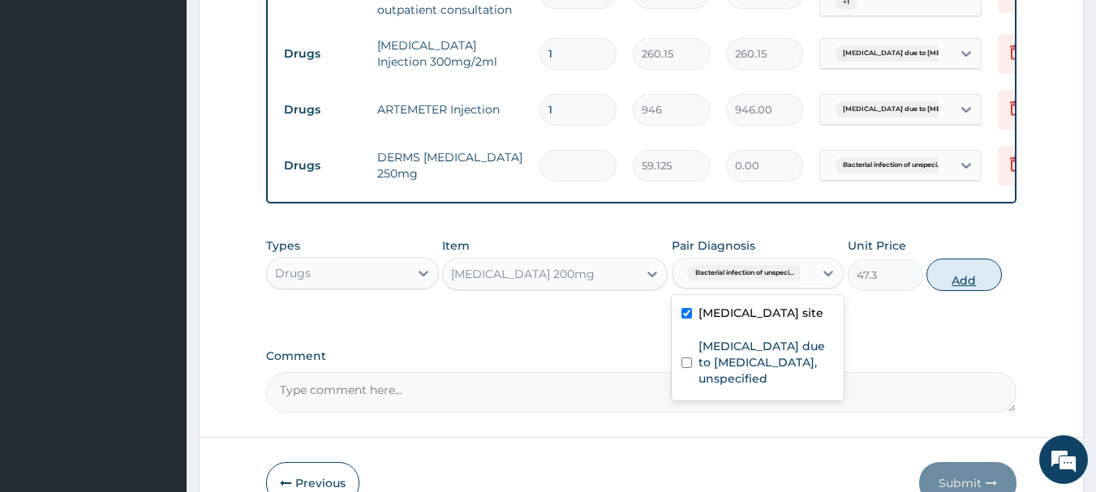
click at [952, 291] on button "Add" at bounding box center [963, 275] width 75 height 32
type input "0"
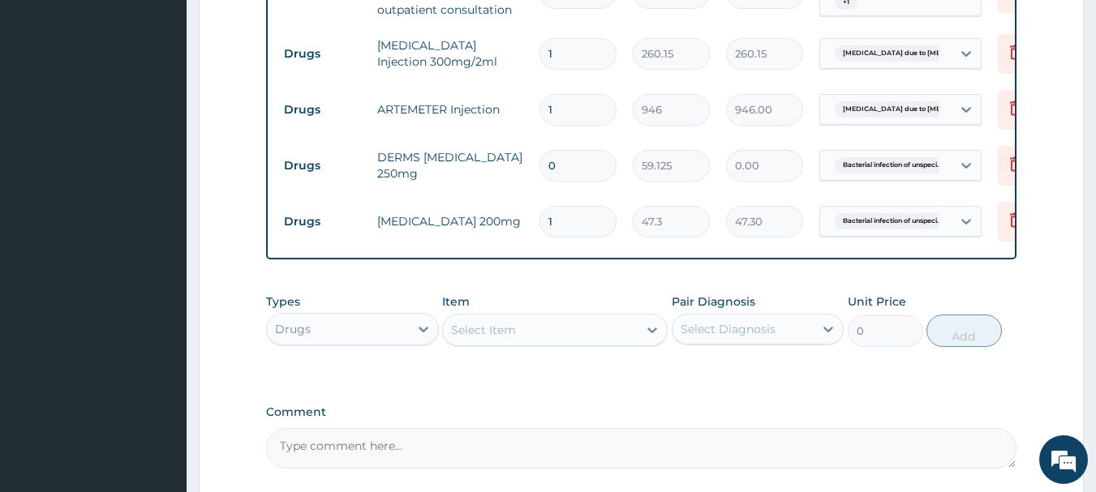
click at [473, 338] on div "Select Item" at bounding box center [483, 330] width 65 height 16
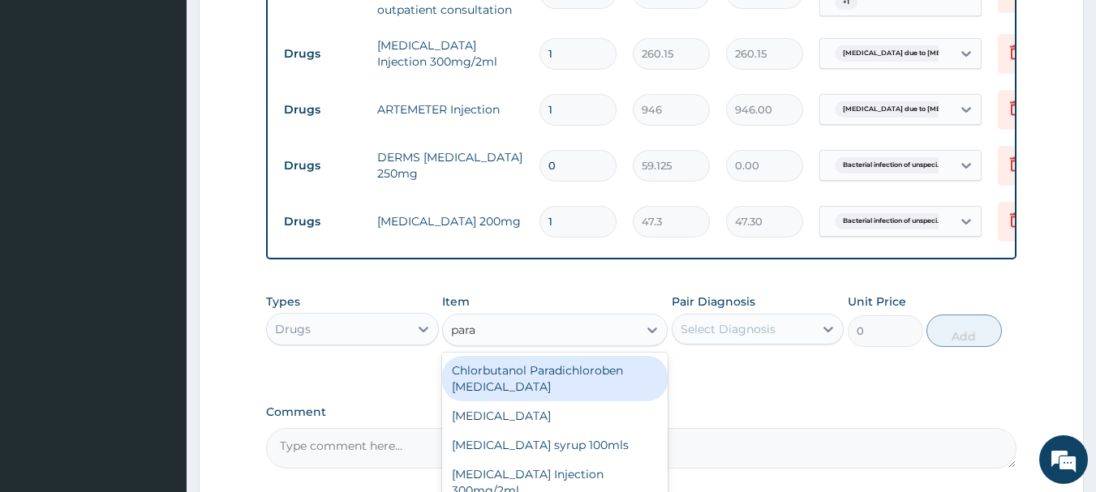
type input "parac"
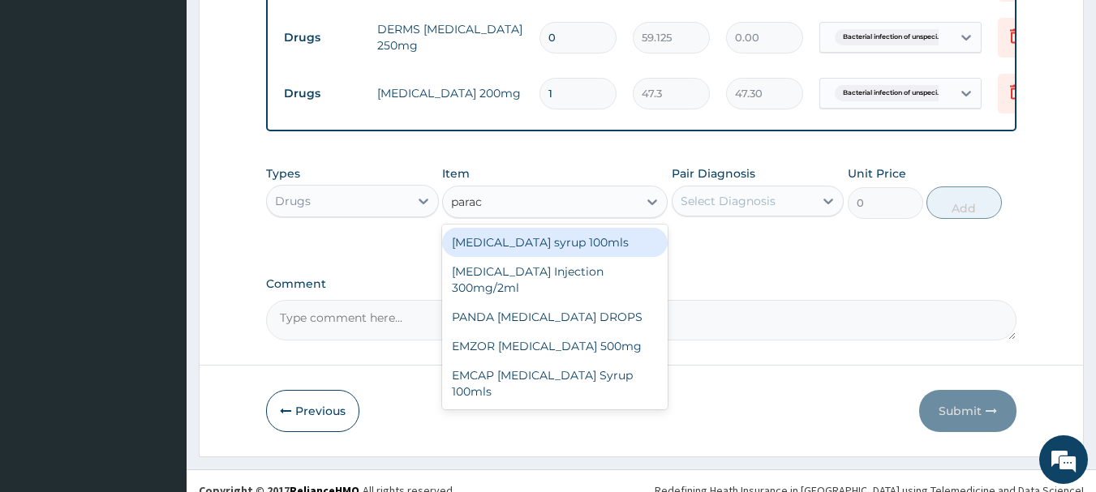
scroll to position [845, 0]
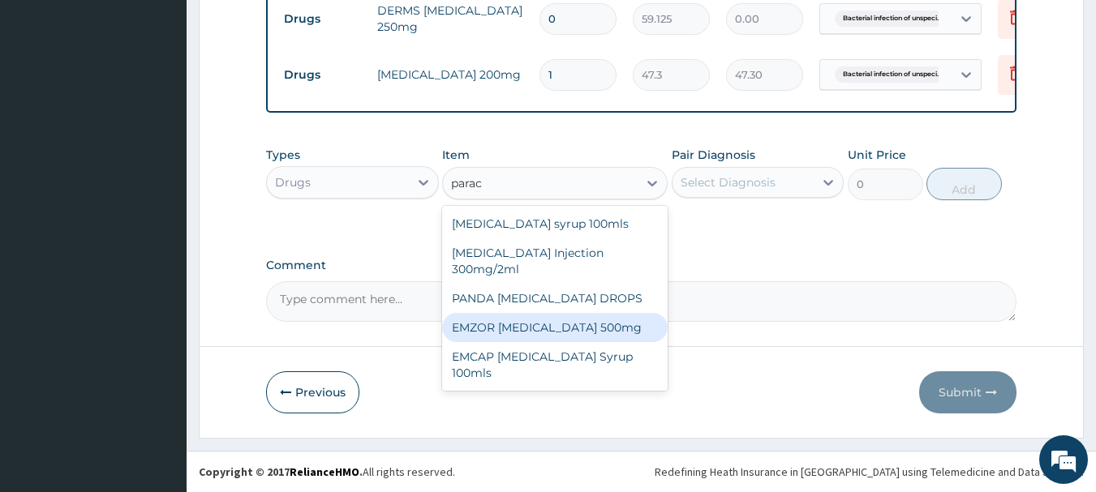
click at [537, 335] on div "EMZOR [MEDICAL_DATA] 500mg" at bounding box center [554, 327] width 225 height 29
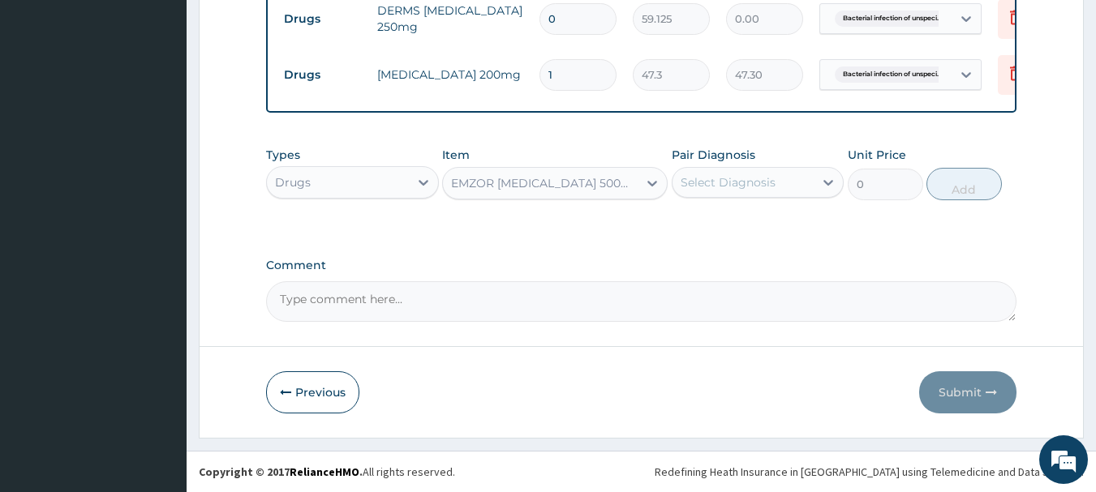
type input "23.65"
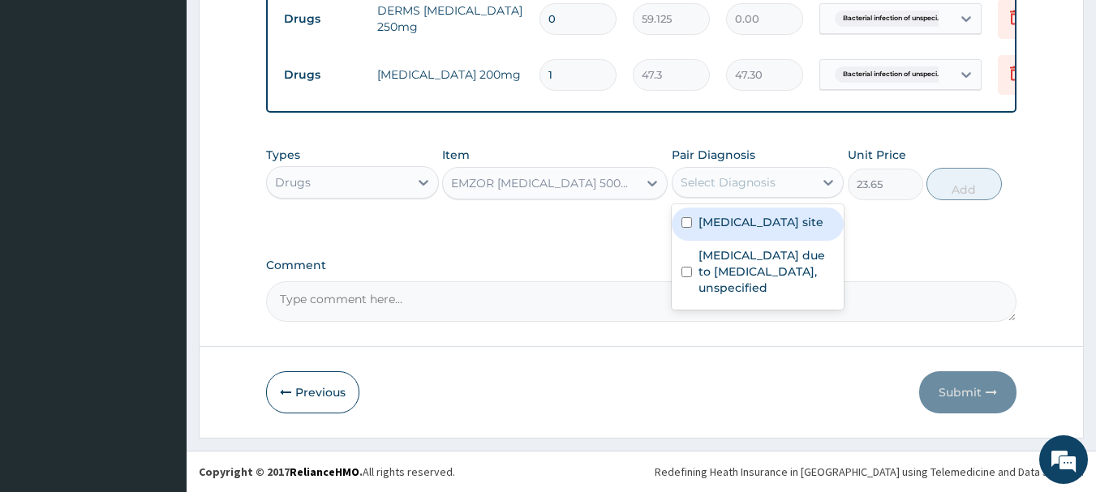
click at [746, 187] on div "Select Diagnosis" at bounding box center [727, 182] width 95 height 16
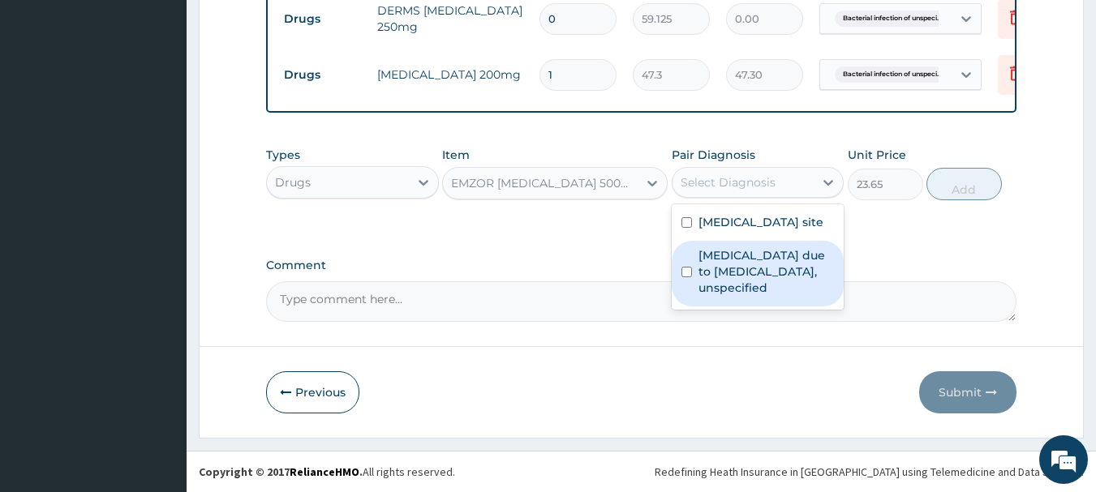
drag, startPoint x: 684, startPoint y: 228, endPoint x: 686, endPoint y: 290, distance: 61.7
click at [686, 290] on div "Bacterial infection of unspecified site Malaria due to Plasmodium falciparum, u…" at bounding box center [757, 256] width 173 height 105
click at [686, 277] on input "checkbox" at bounding box center [686, 272] width 11 height 11
checkbox input "true"
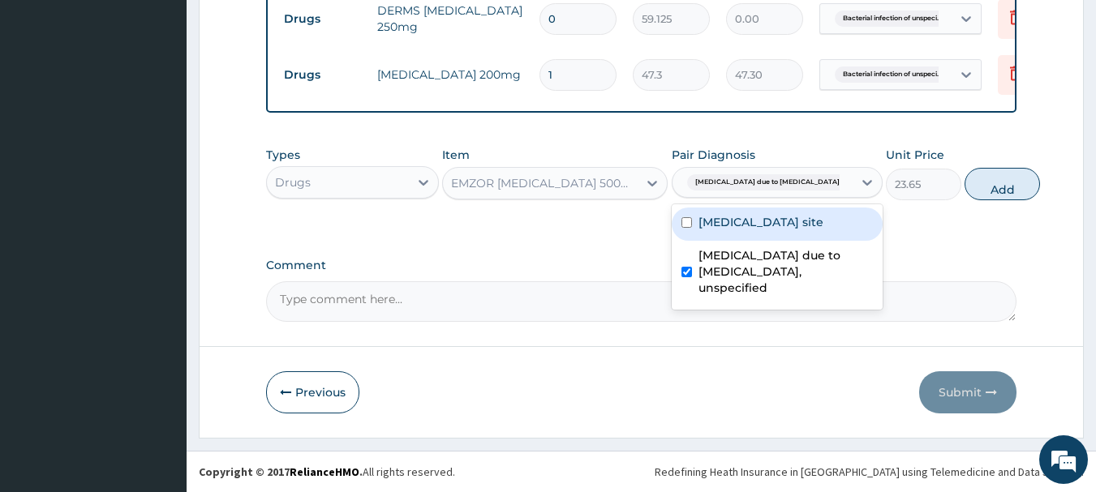
click at [682, 228] on input "checkbox" at bounding box center [686, 222] width 11 height 11
checkbox input "true"
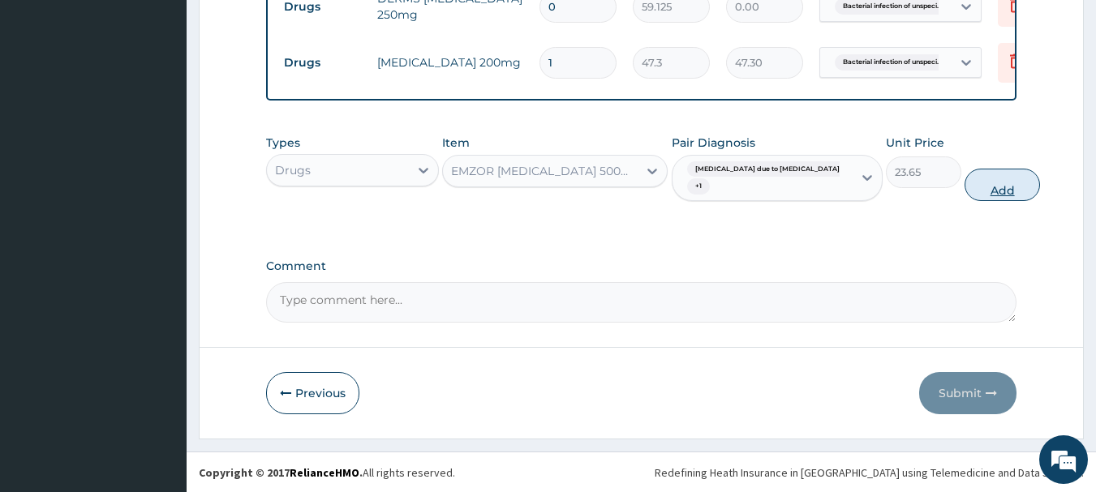
click at [964, 192] on button "Add" at bounding box center [1001, 185] width 75 height 32
type input "0"
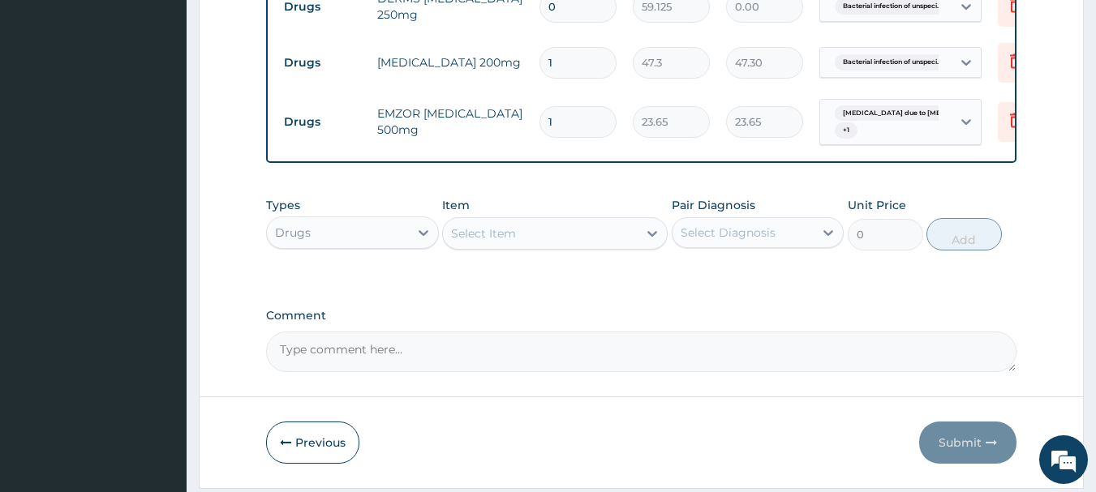
click at [507, 242] on div "Select Item" at bounding box center [483, 233] width 65 height 16
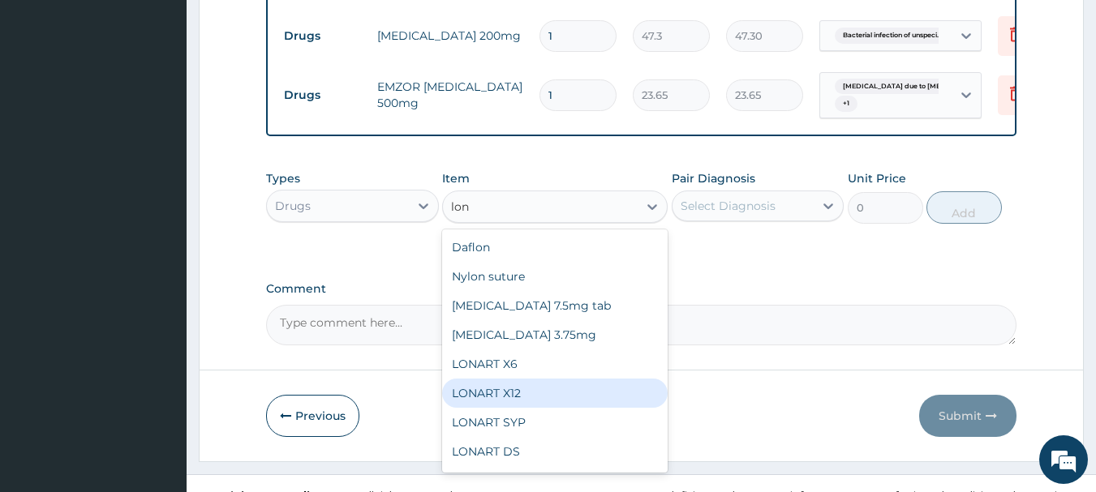
scroll to position [877, 0]
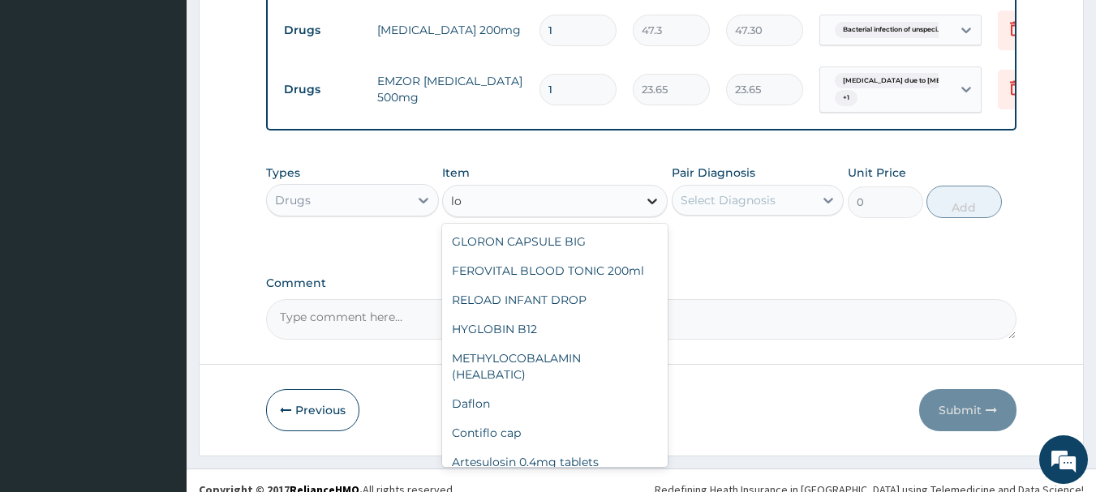
type input "l"
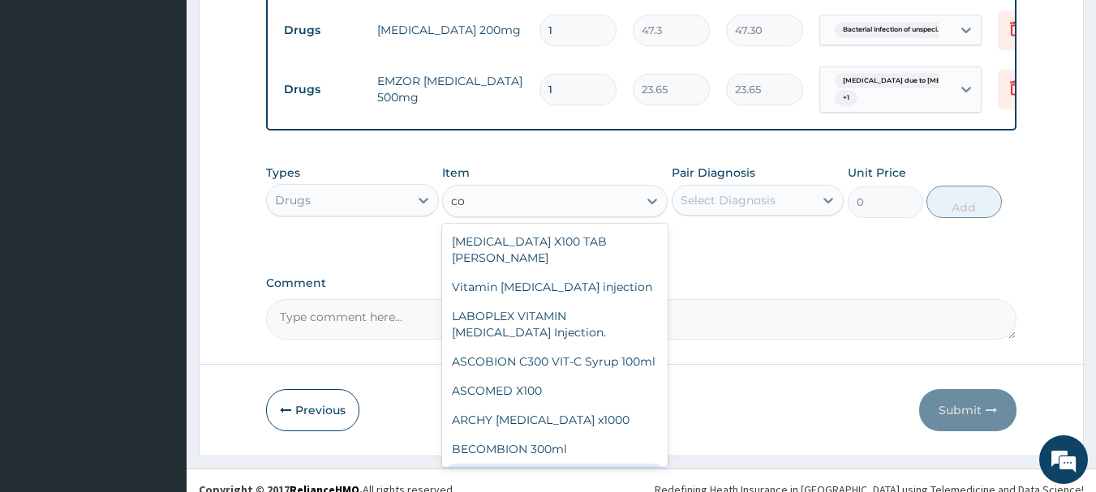
type input "co"
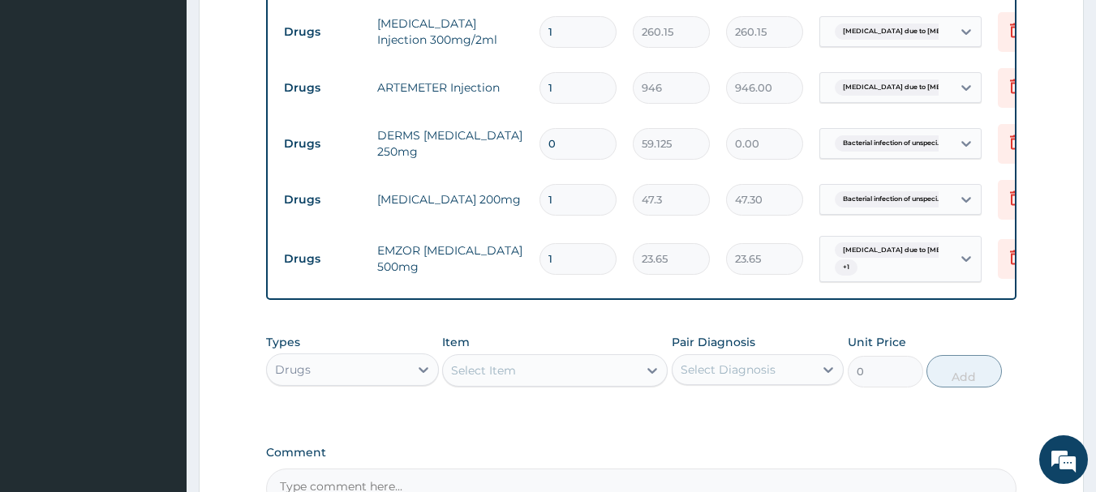
scroll to position [740, 0]
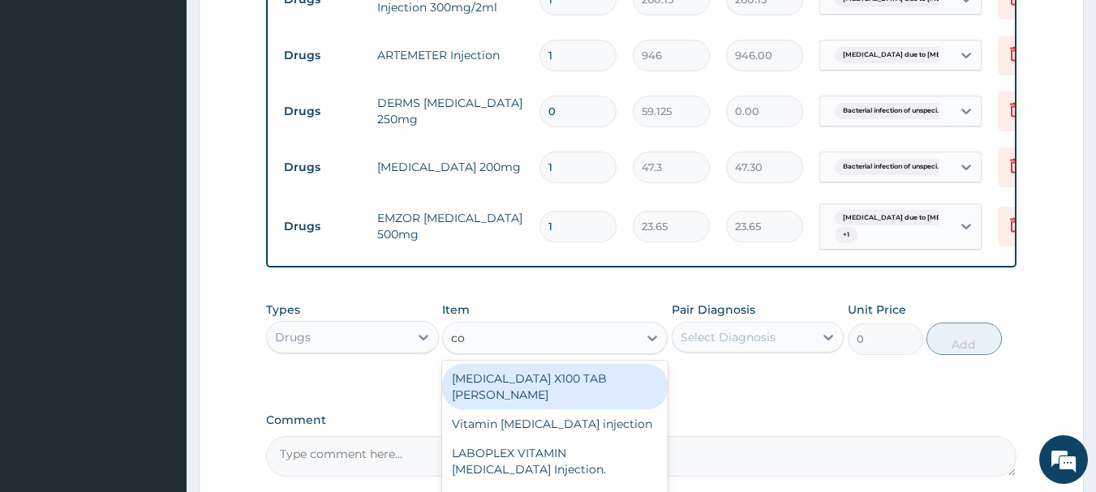
type input "coa"
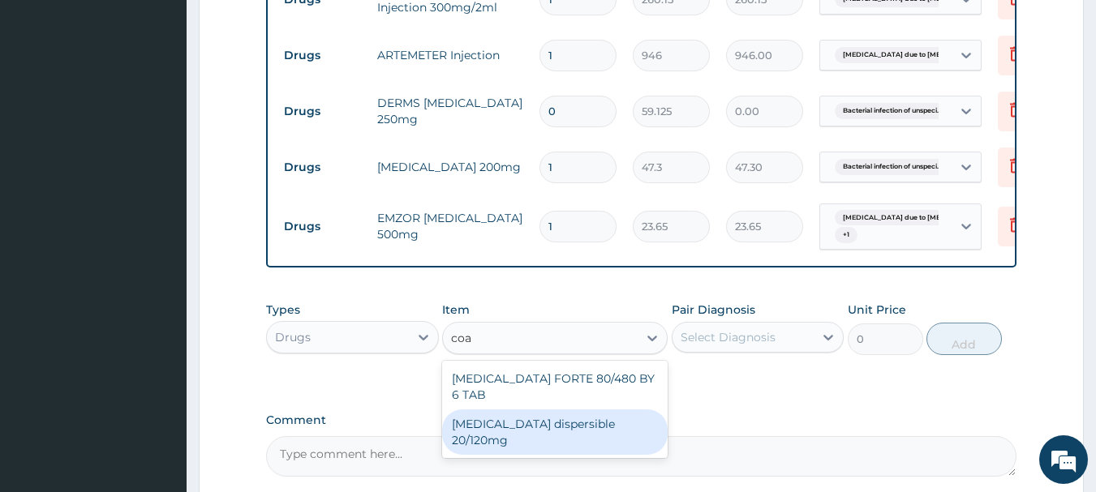
click at [472, 423] on div "[MEDICAL_DATA] dispersible 20/120mg" at bounding box center [554, 432] width 225 height 45
type input "112.3375"
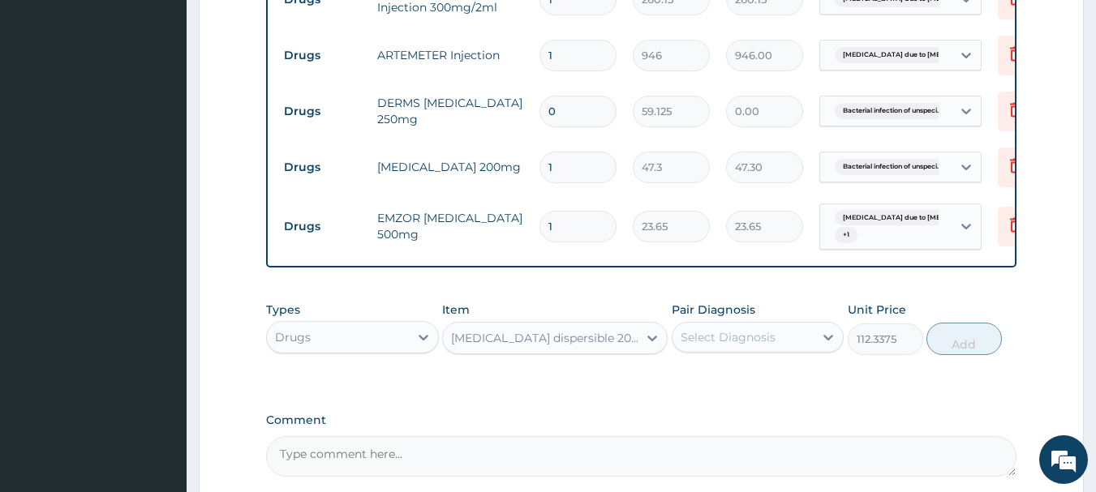
click at [757, 345] on div "Select Diagnosis" at bounding box center [727, 337] width 95 height 16
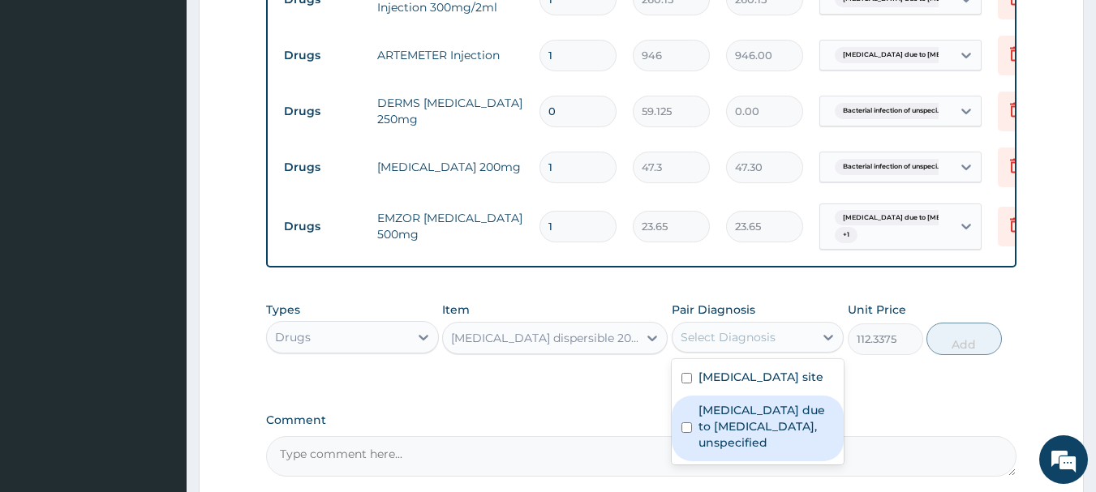
click at [687, 433] on input "checkbox" at bounding box center [686, 428] width 11 height 11
checkbox input "true"
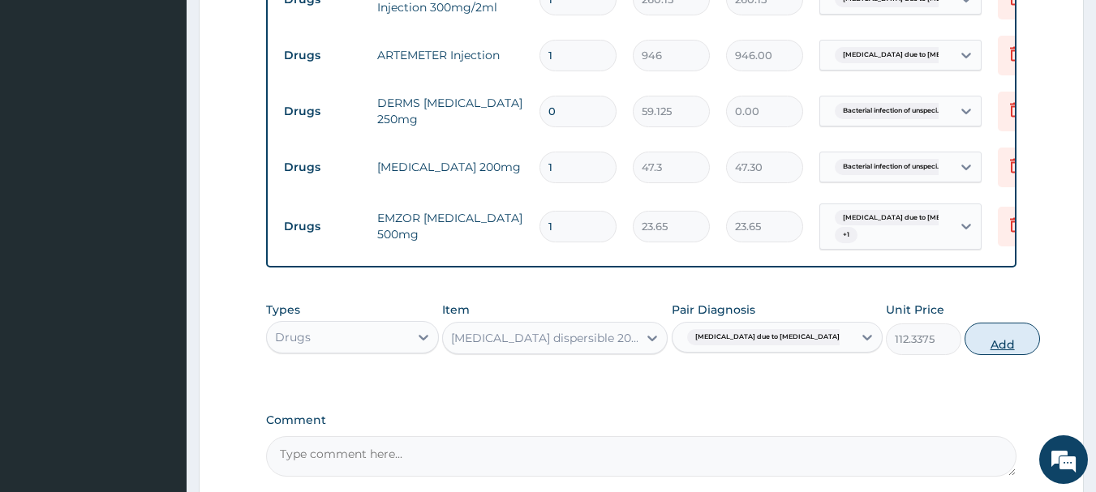
click at [964, 345] on button "Add" at bounding box center [1001, 339] width 75 height 32
type input "0"
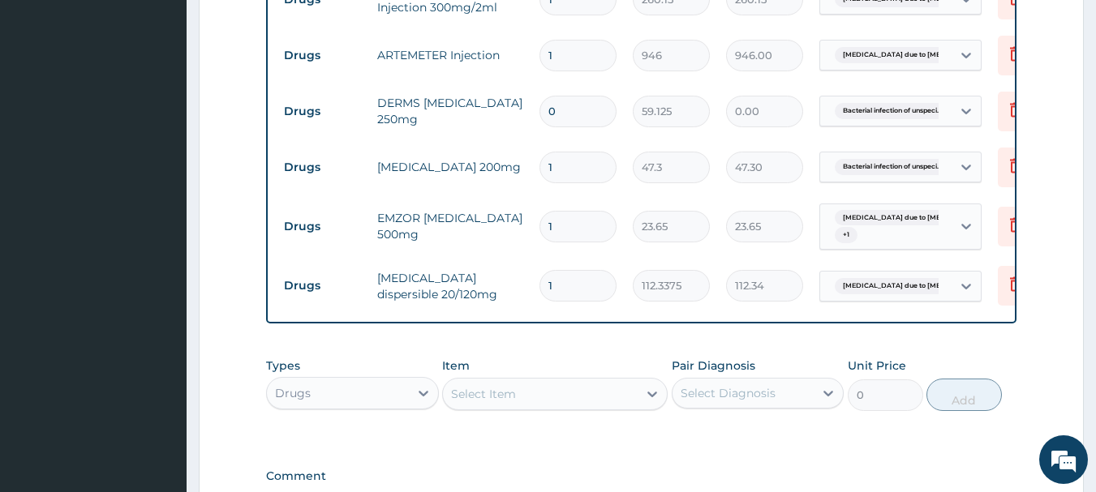
type input "10"
type input "1123.38"
type input "10"
click at [591, 407] on div "Select Item" at bounding box center [540, 394] width 195 height 26
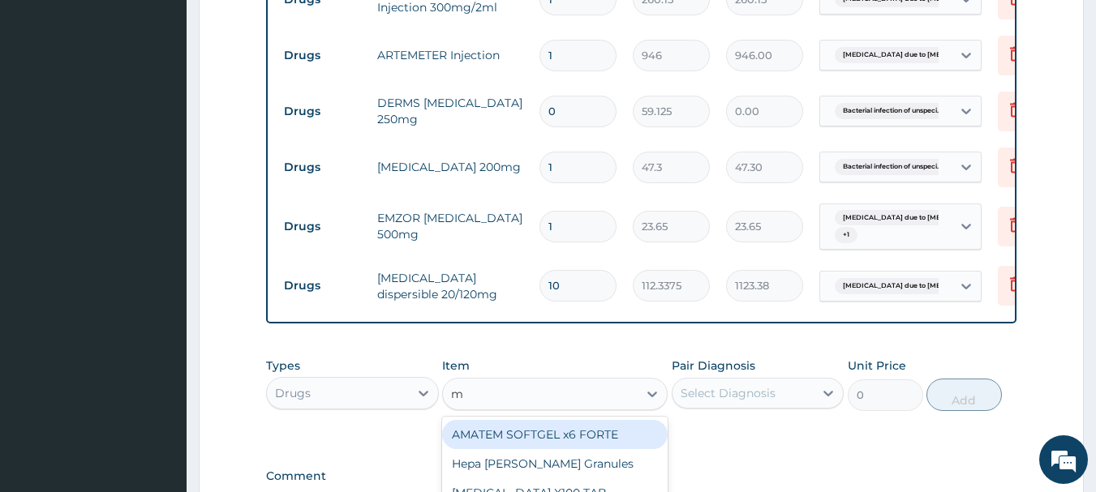
type input "mu"
click at [562, 438] on div "MULTIVITE ([PERSON_NAME])" at bounding box center [554, 434] width 225 height 29
type input "23.65"
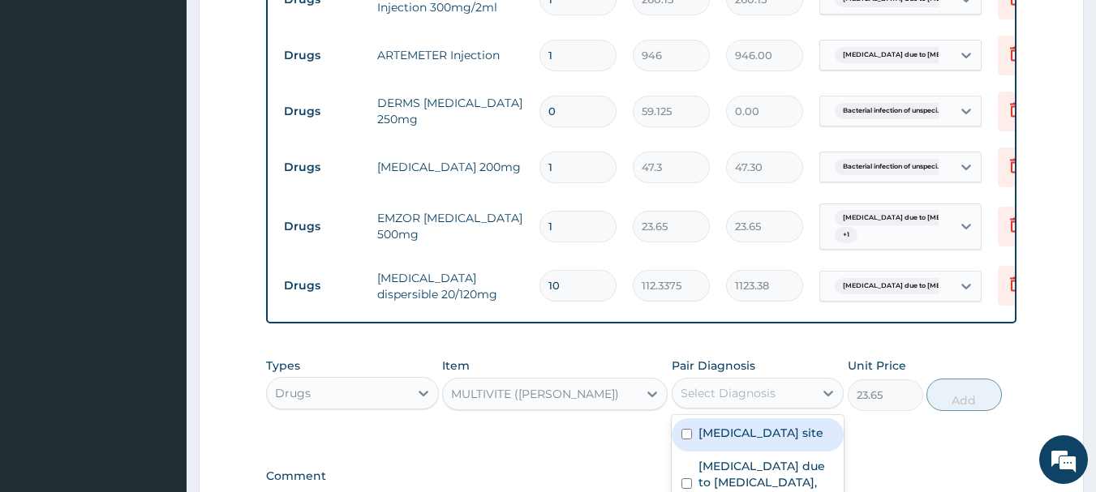
click at [690, 401] on div "Select Diagnosis" at bounding box center [727, 393] width 95 height 16
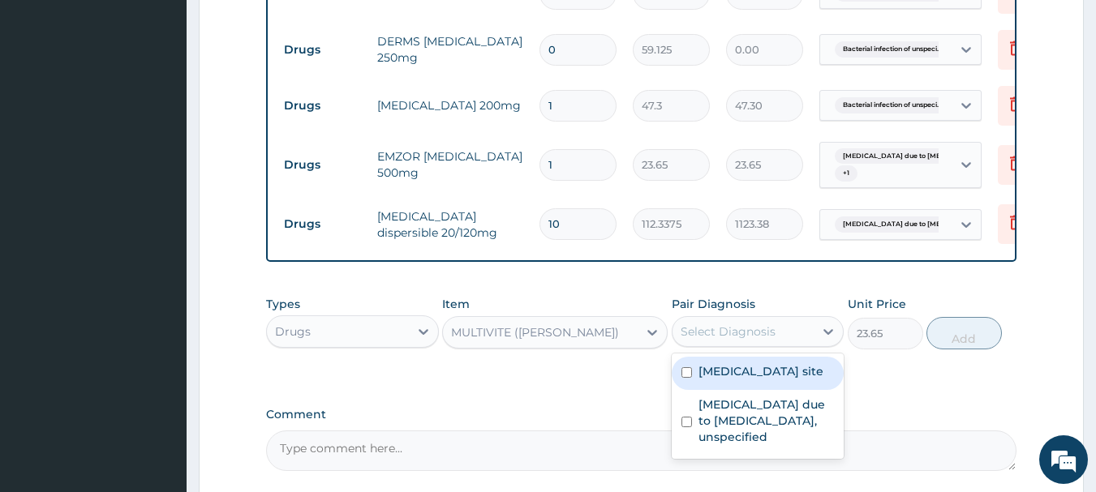
scroll to position [805, 0]
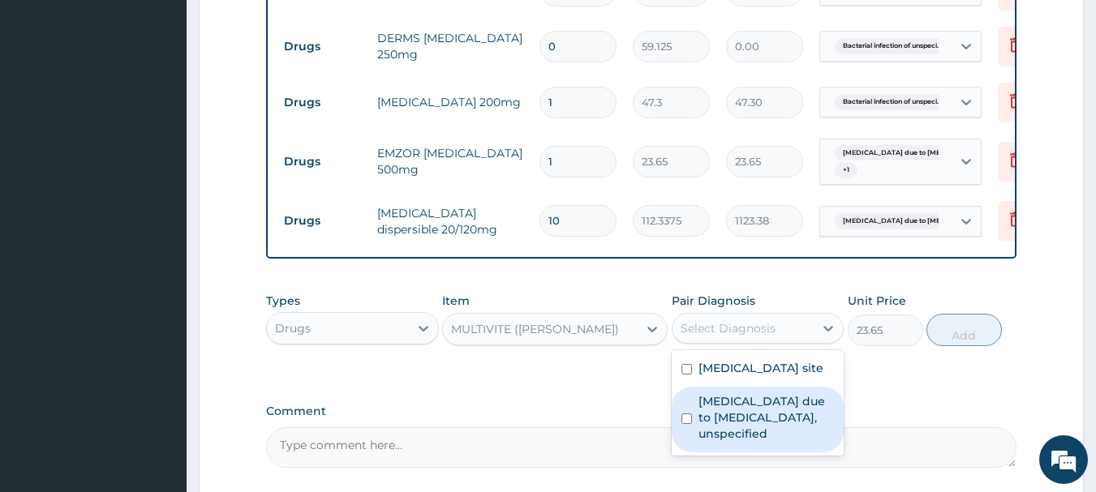
click at [686, 424] on input "checkbox" at bounding box center [686, 419] width 11 height 11
checkbox input "true"
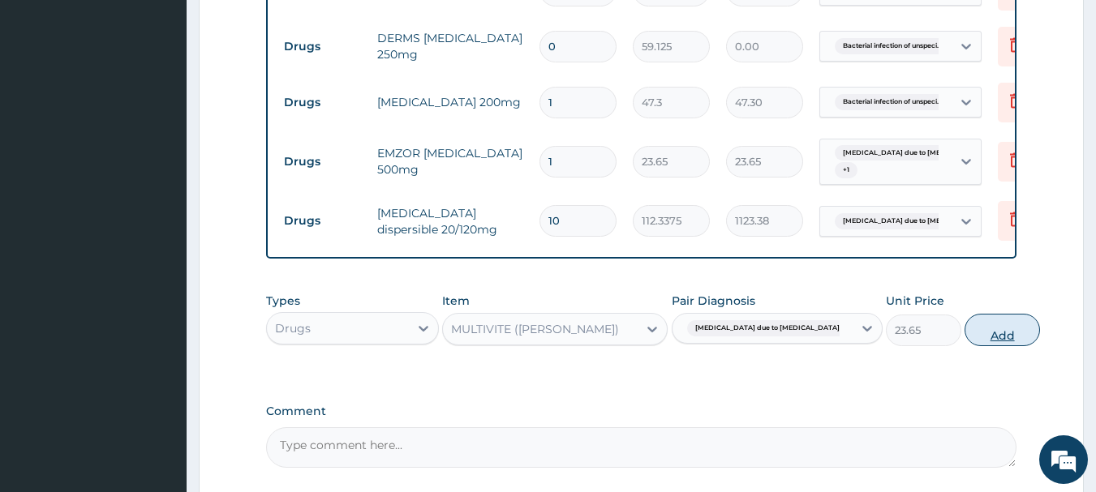
click at [964, 345] on button "Add" at bounding box center [1001, 330] width 75 height 32
type input "0"
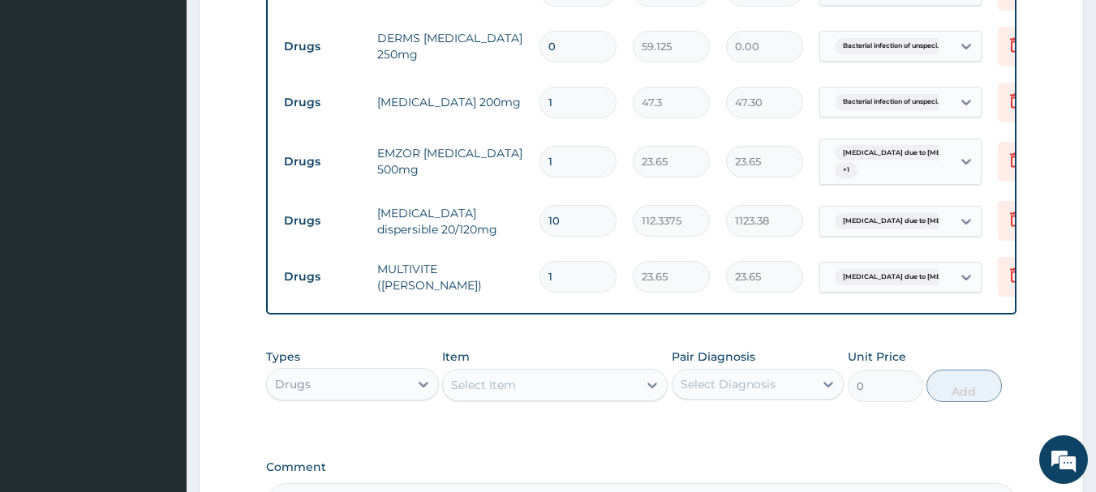
scroll to position [375, 0]
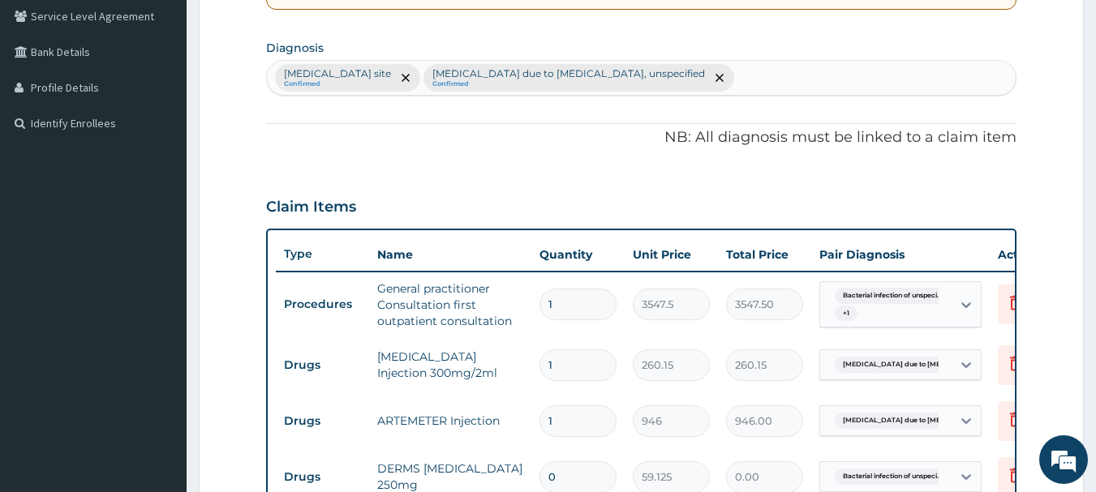
click at [830, 77] on div "Bacterial infection of unspecified site Confirmed Malaria due to Plasmodium fal…" at bounding box center [641, 78] width 749 height 34
type input "vomit"
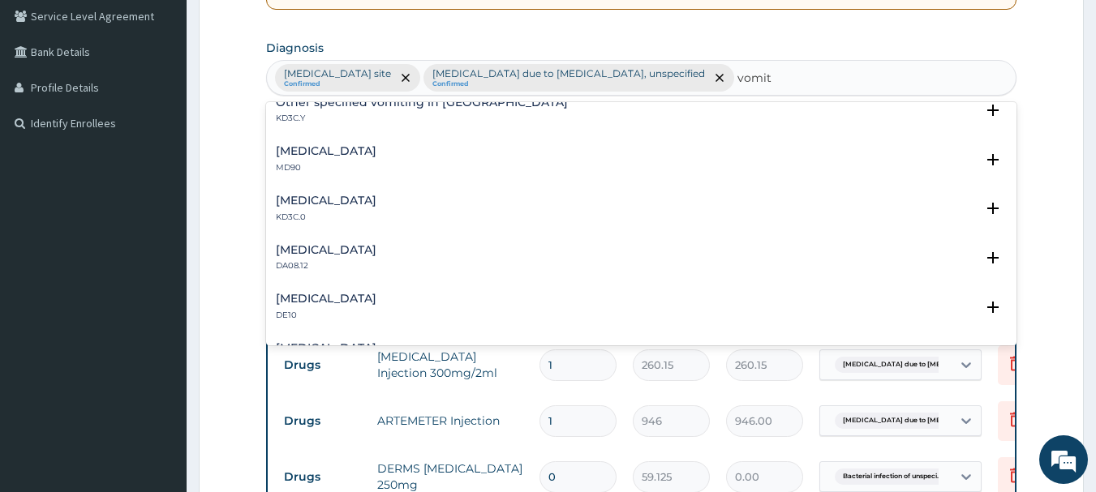
scroll to position [519, 0]
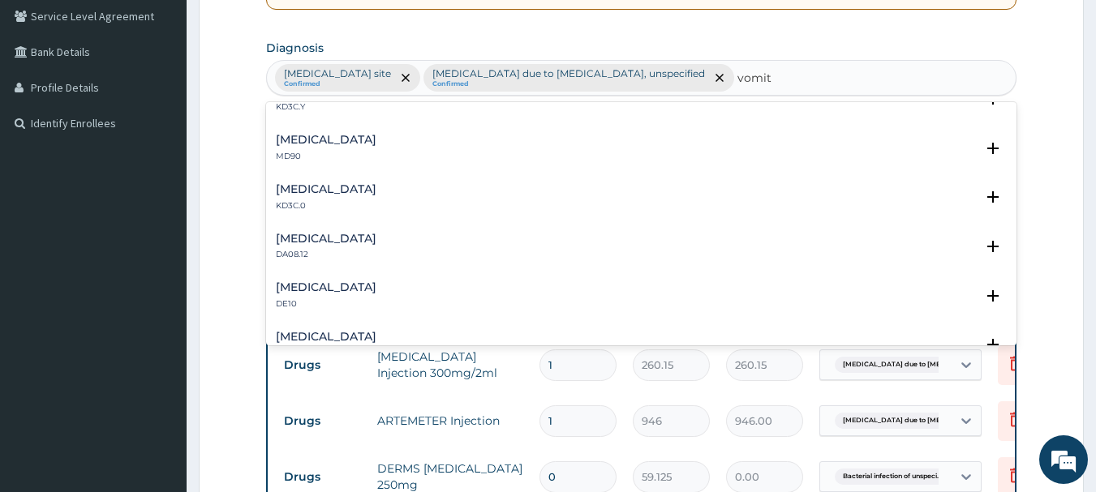
click at [287, 151] on p "MD90" at bounding box center [326, 156] width 101 height 11
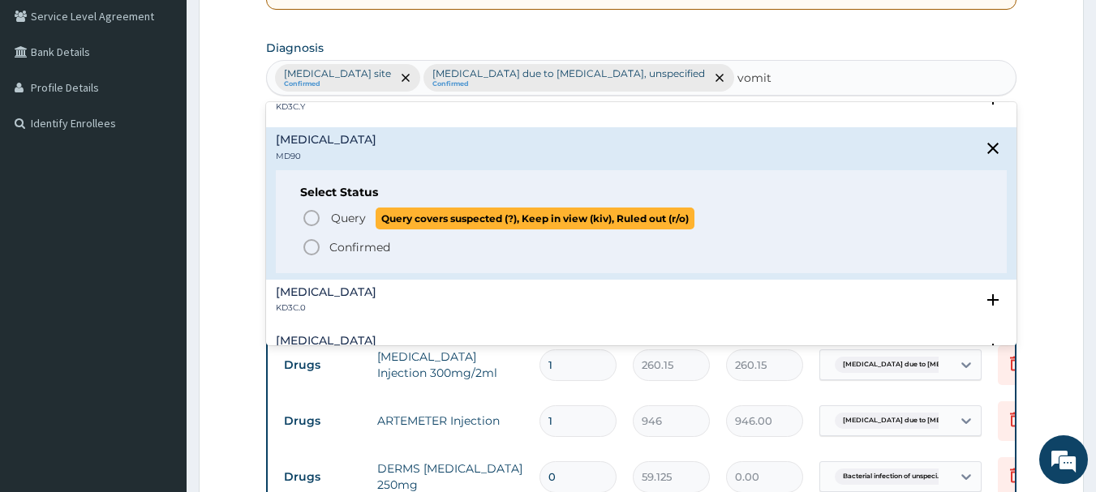
click at [312, 219] on icon "status option query" at bounding box center [311, 217] width 19 height 19
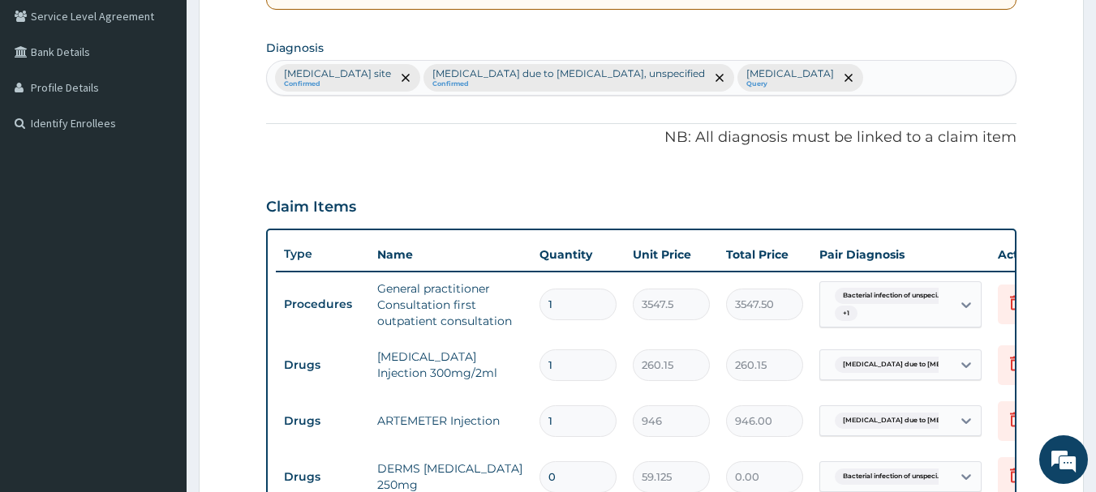
scroll to position [805, 0]
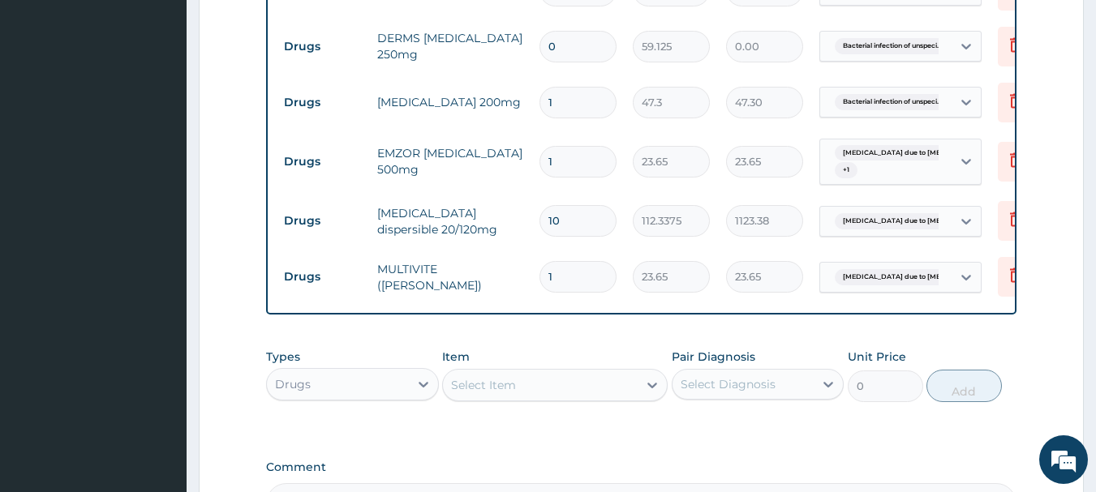
click at [509, 393] on div "Select Item" at bounding box center [483, 385] width 65 height 16
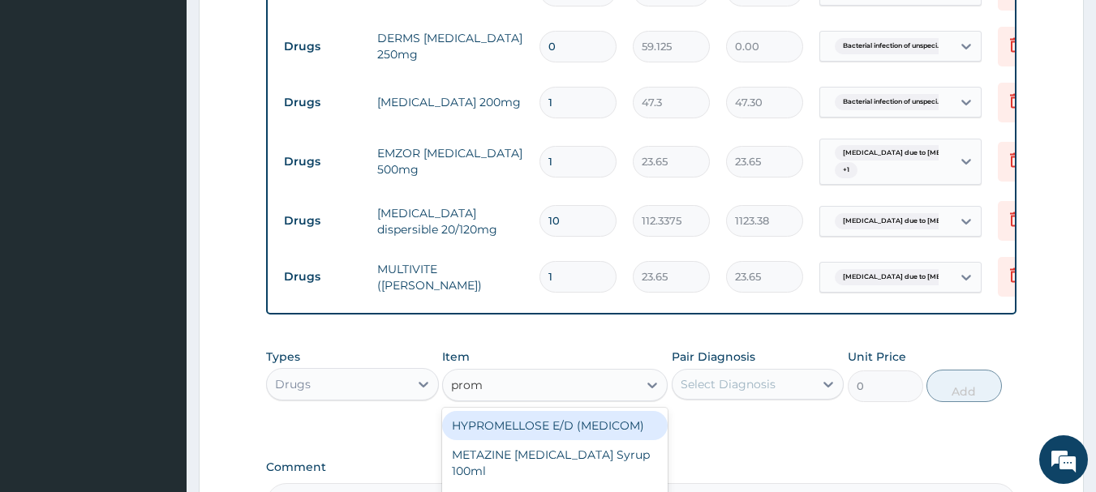
type input "prome"
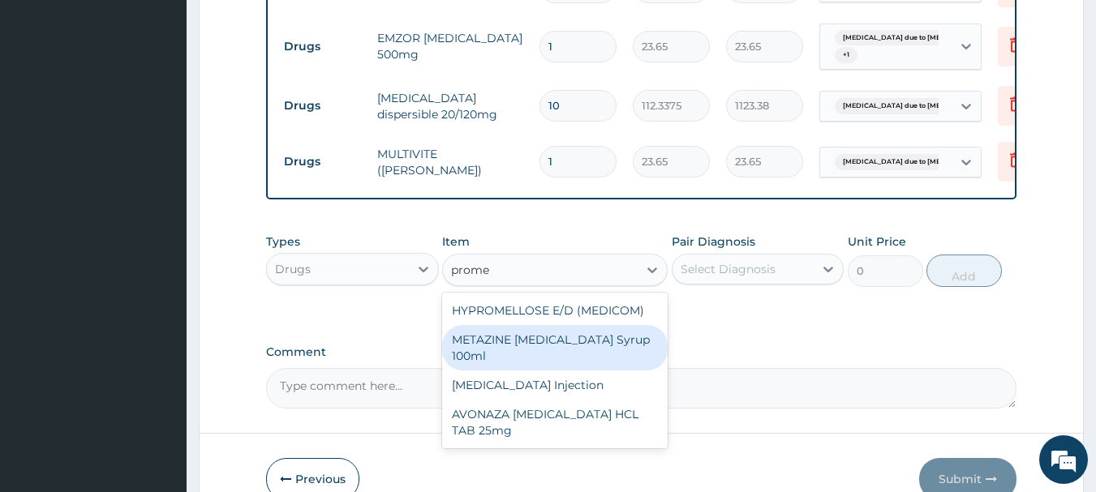
scroll to position [935, 0]
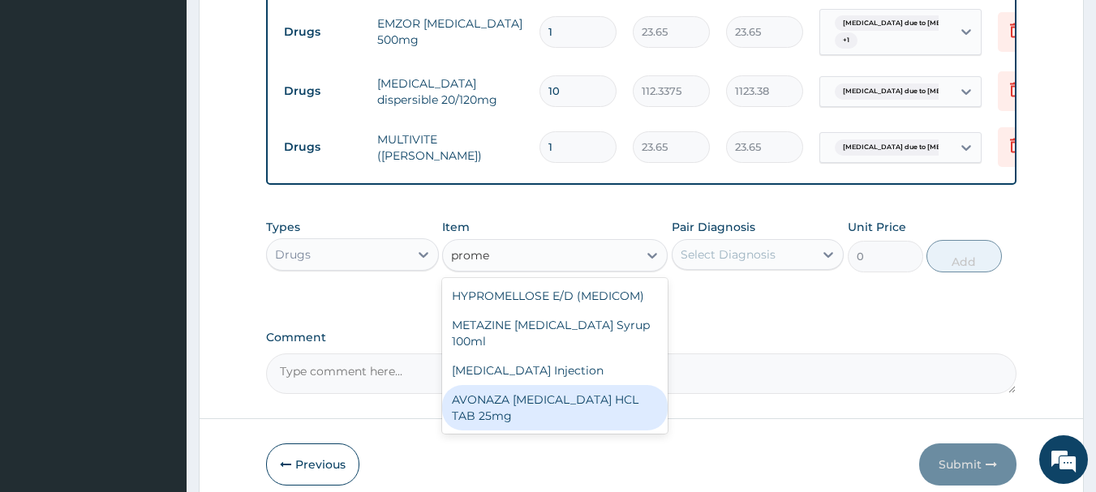
click at [628, 421] on div "AVONAZA [MEDICAL_DATA] HCL TAB 25mg" at bounding box center [554, 407] width 225 height 45
type input "23.65"
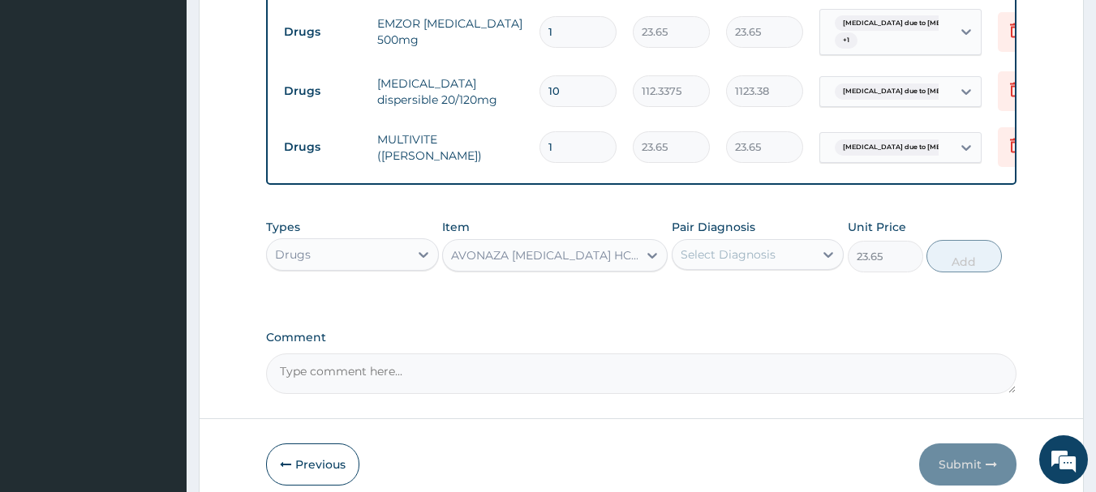
click at [725, 263] on div "Select Diagnosis" at bounding box center [727, 255] width 95 height 16
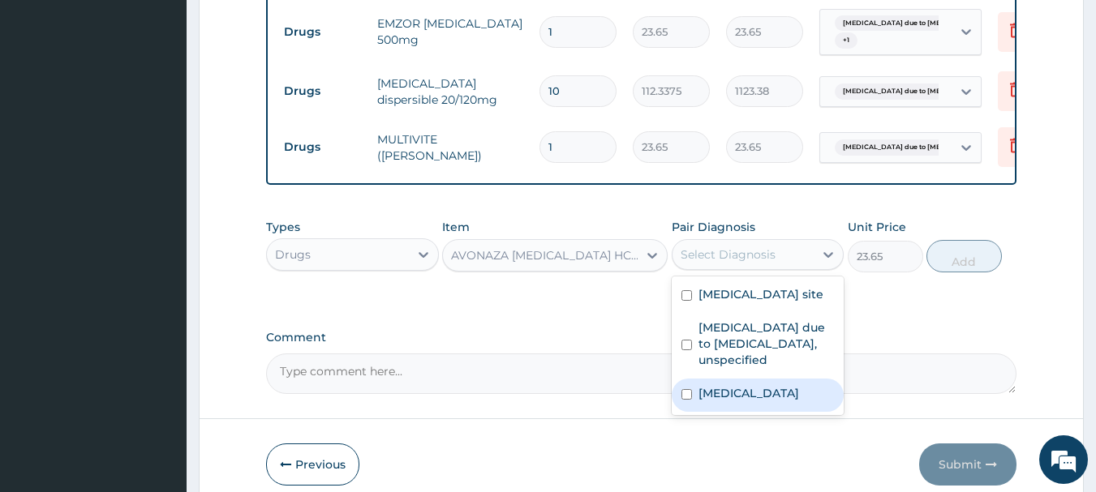
click at [684, 400] on input "checkbox" at bounding box center [686, 394] width 11 height 11
checkbox input "true"
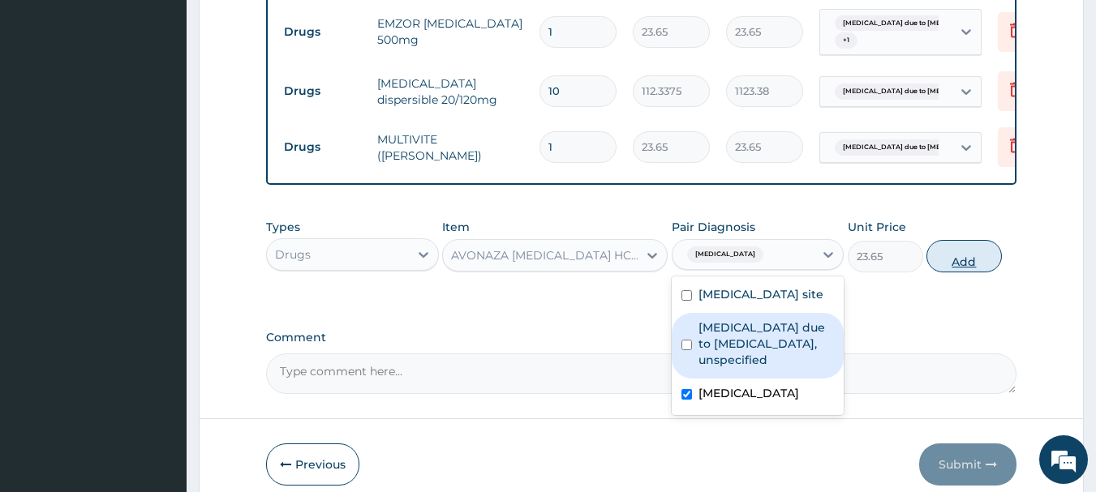
click at [976, 258] on button "Add" at bounding box center [963, 256] width 75 height 32
type input "0"
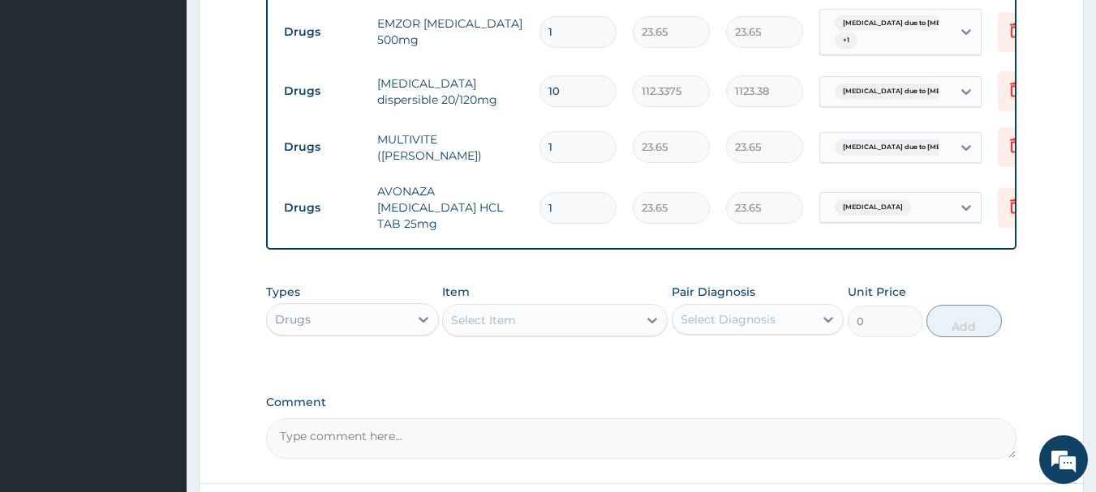
click at [593, 333] on div "Select Item" at bounding box center [540, 320] width 195 height 26
click at [459, 333] on div "Select Item" at bounding box center [540, 320] width 195 height 26
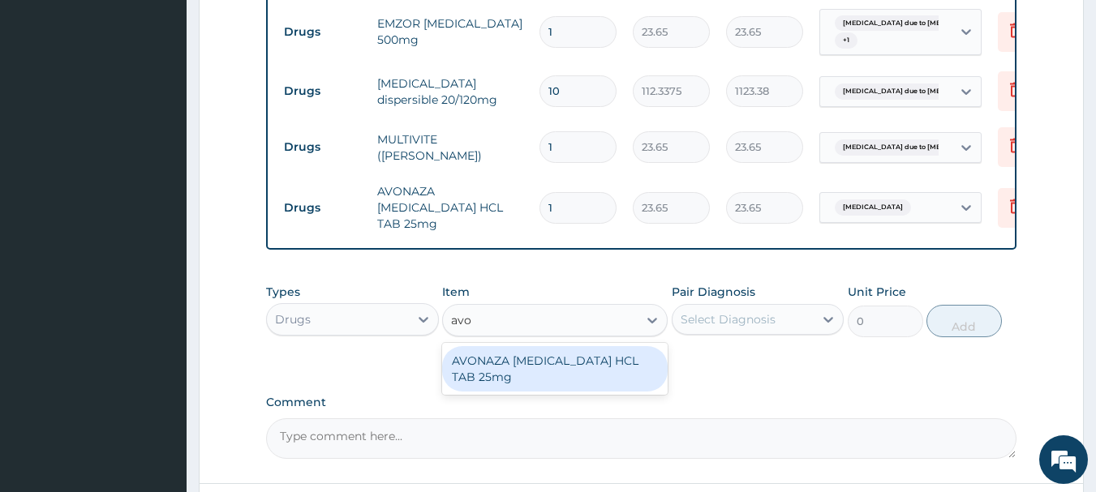
type input "avo"
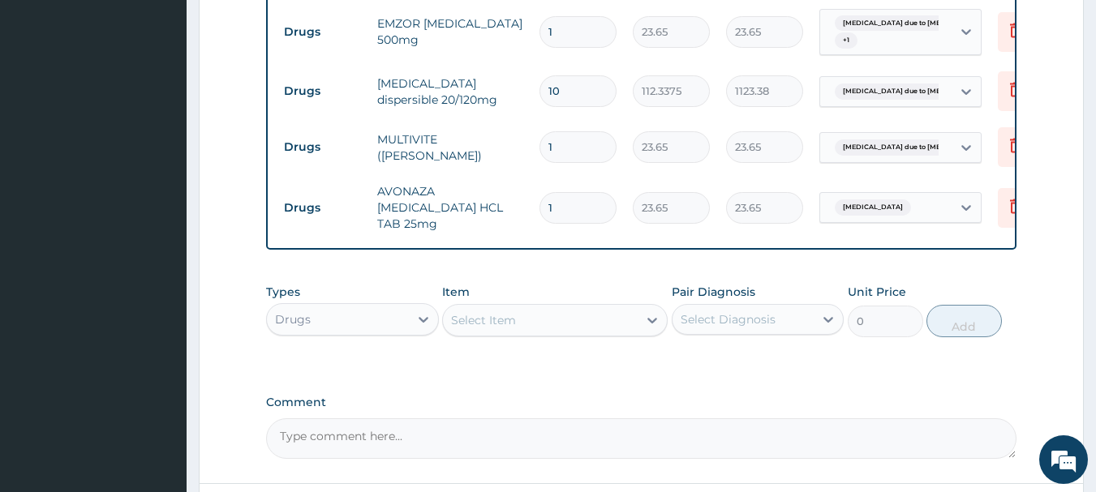
click at [576, 217] on input "1" at bounding box center [577, 208] width 77 height 32
type input "0.00"
type input "5"
type input "118.25"
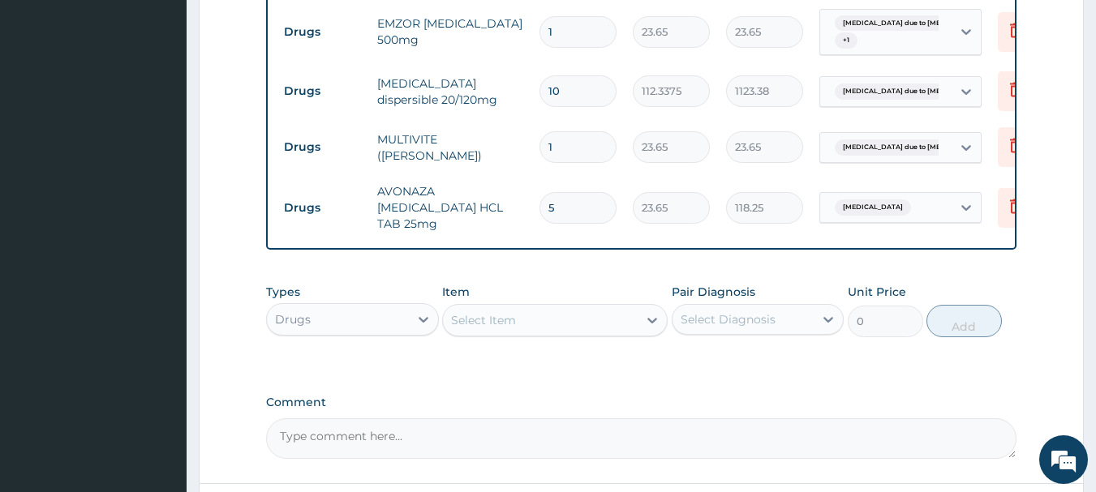
type input "5"
click at [561, 144] on input "1" at bounding box center [577, 147] width 77 height 32
type input "12"
type input "283.80"
type input "12"
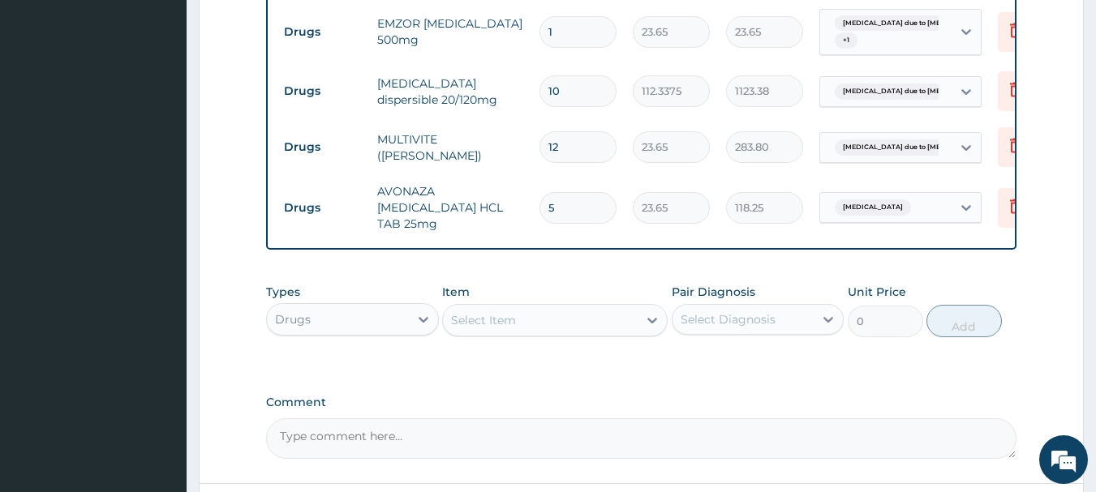
click at [576, 41] on input "1" at bounding box center [577, 32] width 77 height 32
type input "15"
type input "354.75"
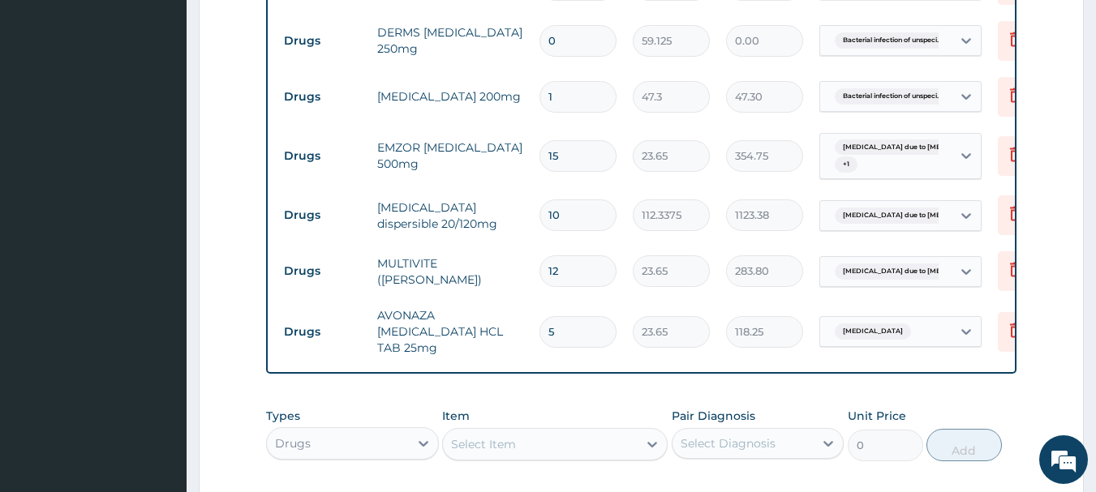
scroll to position [805, 0]
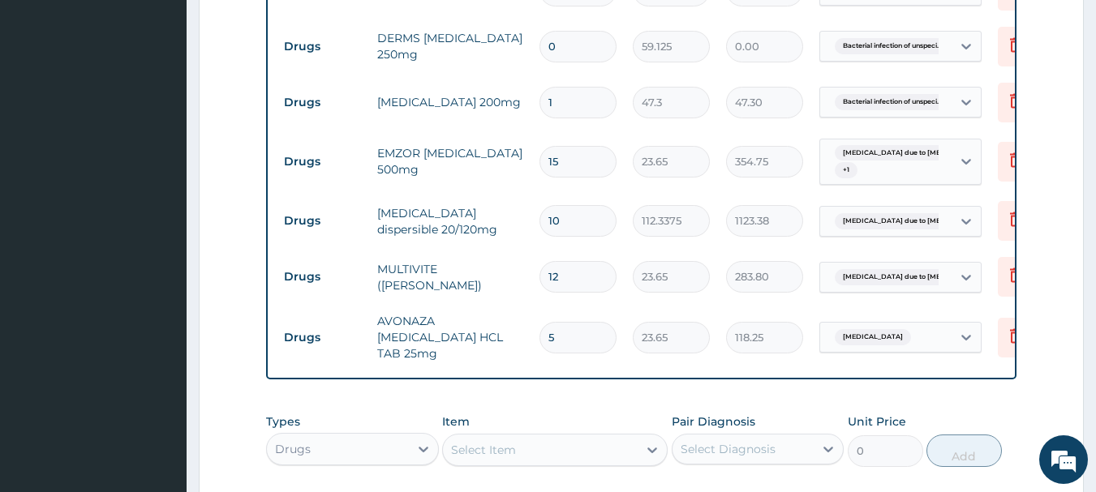
type input "15"
click at [602, 101] on input "1" at bounding box center [577, 103] width 77 height 32
type input "10"
type input "473.00"
type input "10"
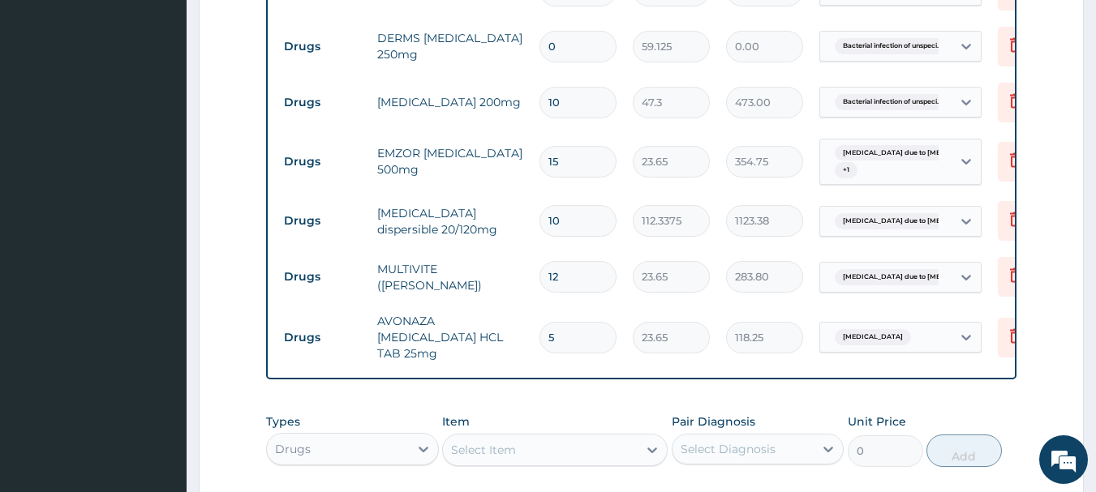
click at [571, 46] on input "0" at bounding box center [577, 47] width 77 height 32
type input "1"
type input "59.13"
type input "15"
type input "886.88"
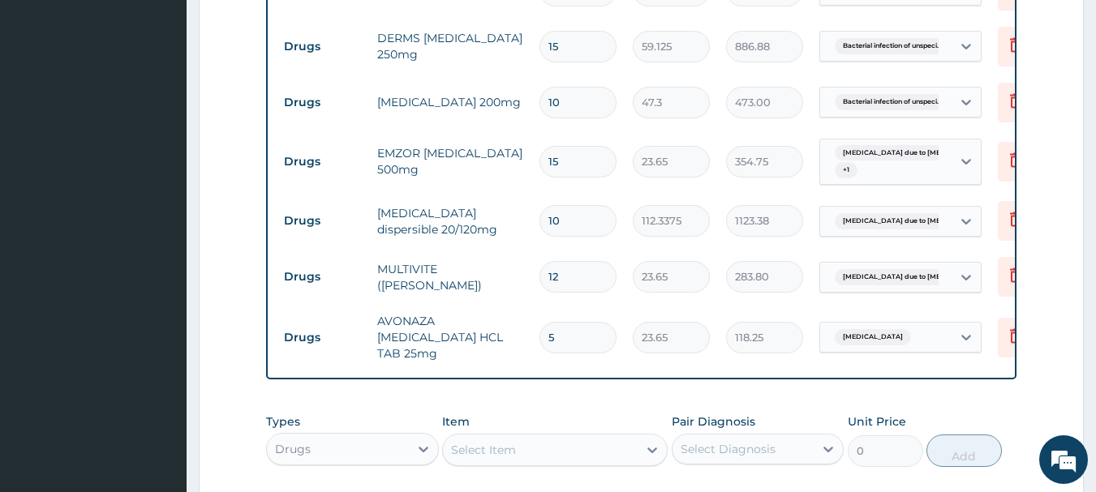
type input "15"
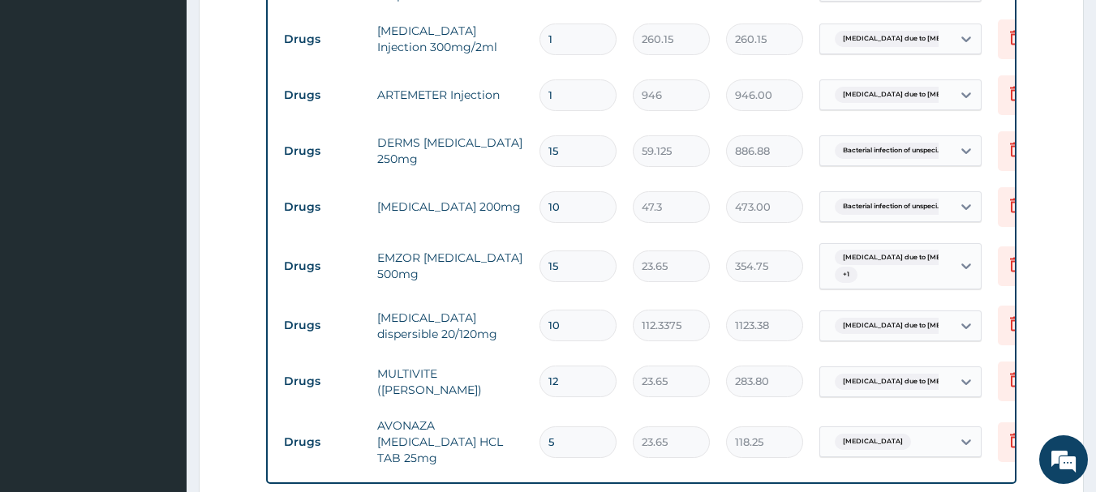
scroll to position [676, 0]
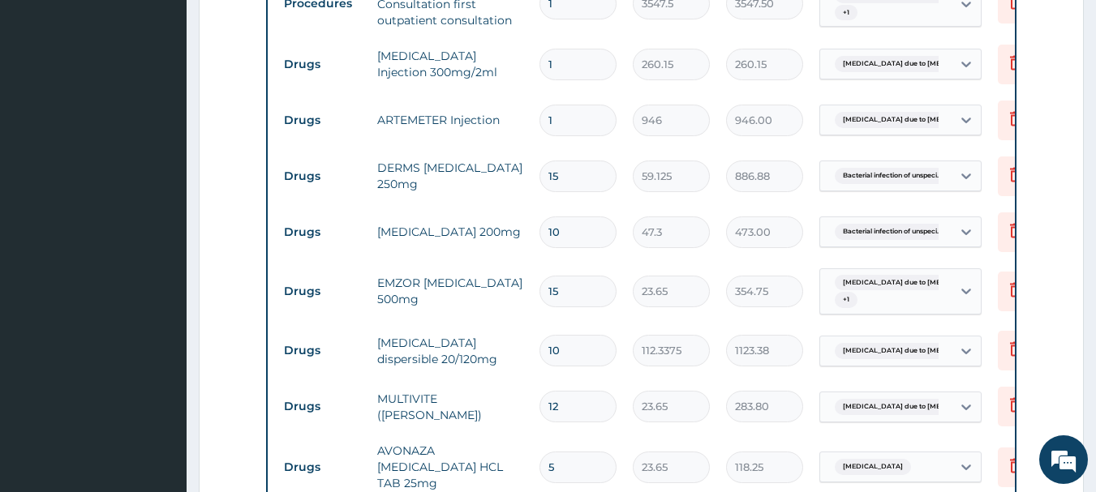
click at [594, 119] on input "1" at bounding box center [577, 121] width 77 height 32
click at [573, 66] on input "1" at bounding box center [577, 65] width 77 height 32
type input "0.00"
type input "2"
type input "520.30"
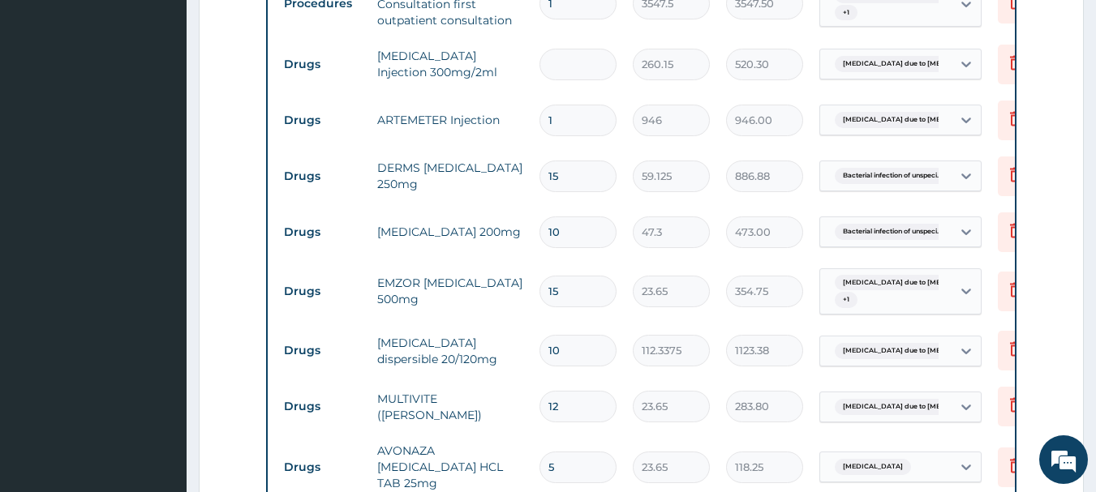
type input "0.00"
type input "1"
type input "260.15"
type input "1"
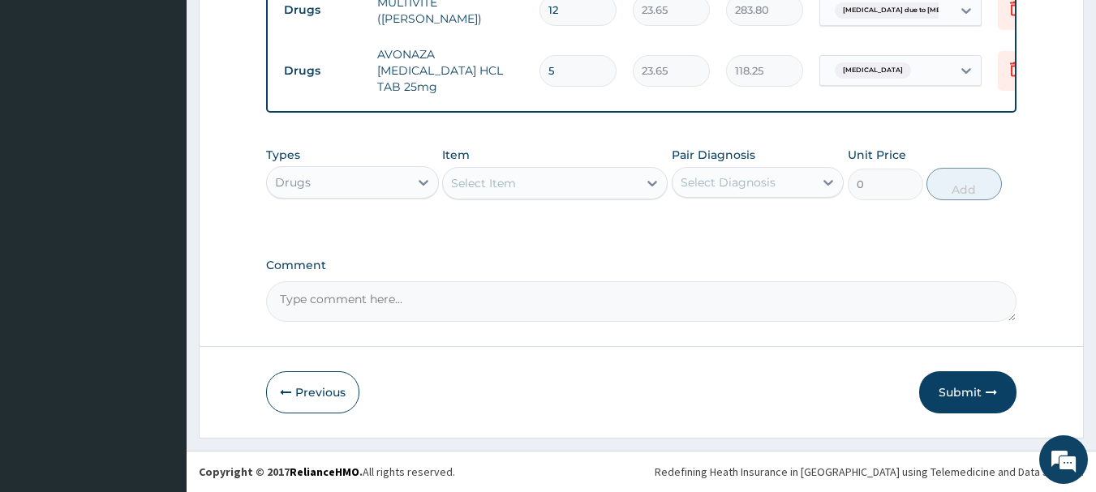
scroll to position [1084, 0]
click at [950, 396] on button "Submit" at bounding box center [967, 392] width 97 height 42
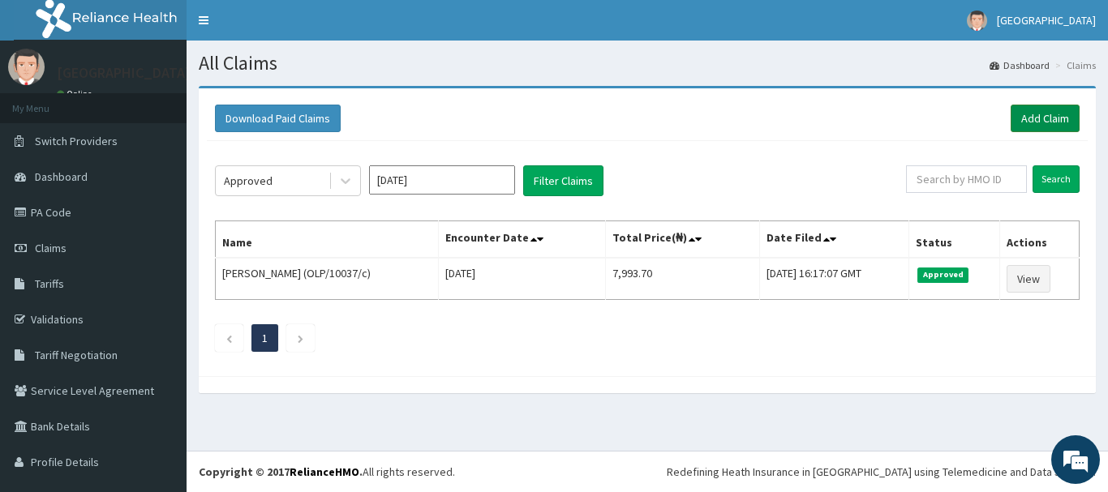
click at [1030, 118] on link "Add Claim" at bounding box center [1044, 119] width 69 height 28
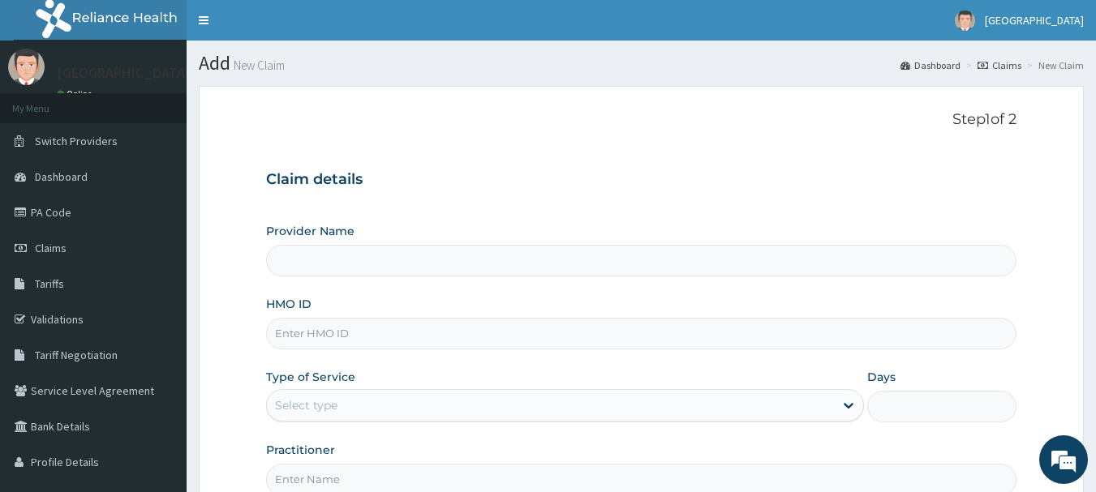
type input "[GEOGRAPHIC_DATA], [GEOGRAPHIC_DATA]"
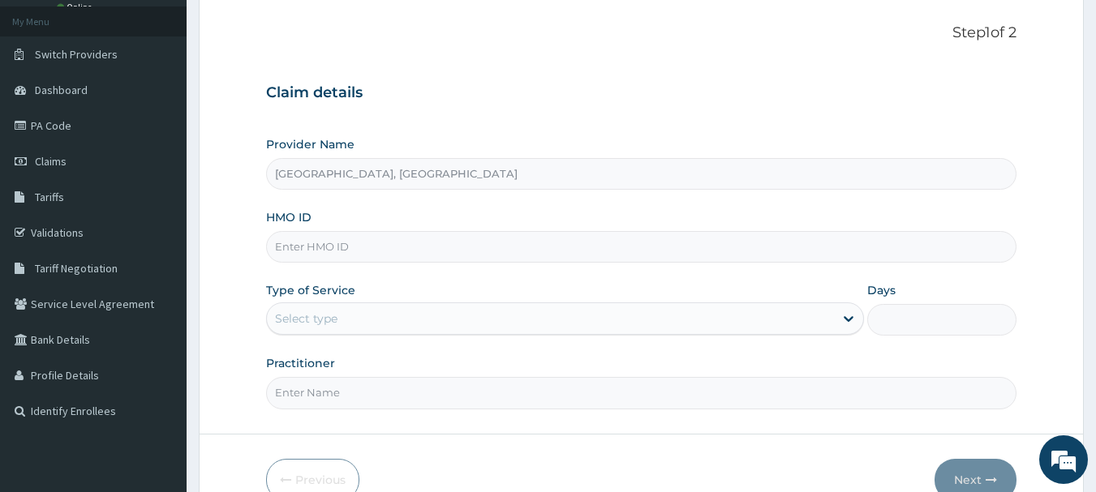
scroll to position [77, 0]
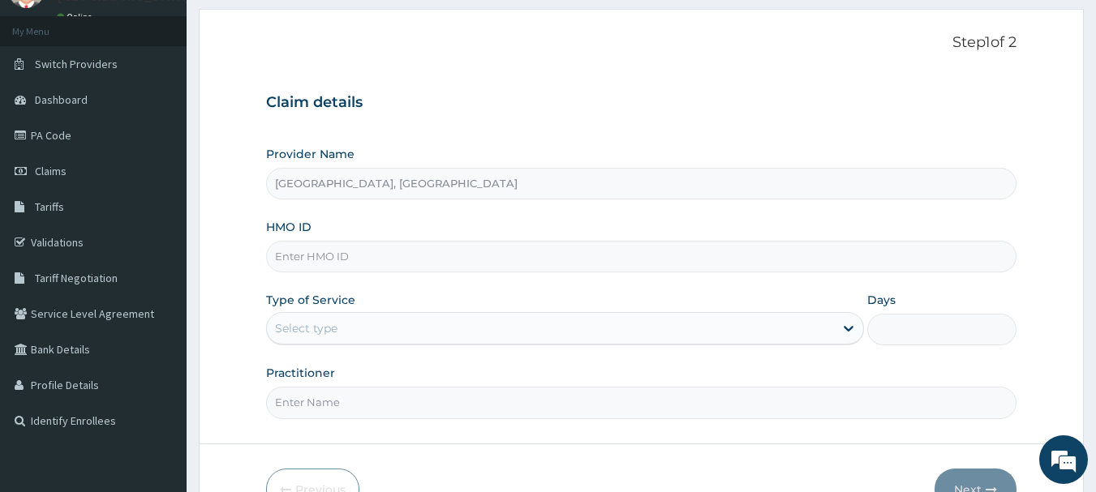
click at [697, 252] on input "HMO ID" at bounding box center [641, 257] width 751 height 32
click at [55, 239] on link "Validations" at bounding box center [93, 243] width 187 height 36
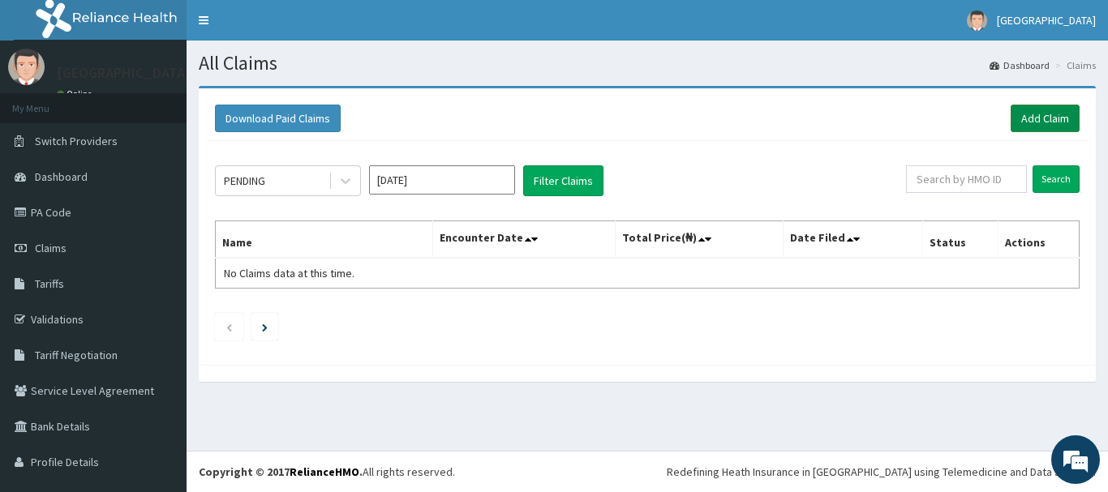
click at [1025, 130] on link "Add Claim" at bounding box center [1044, 119] width 69 height 28
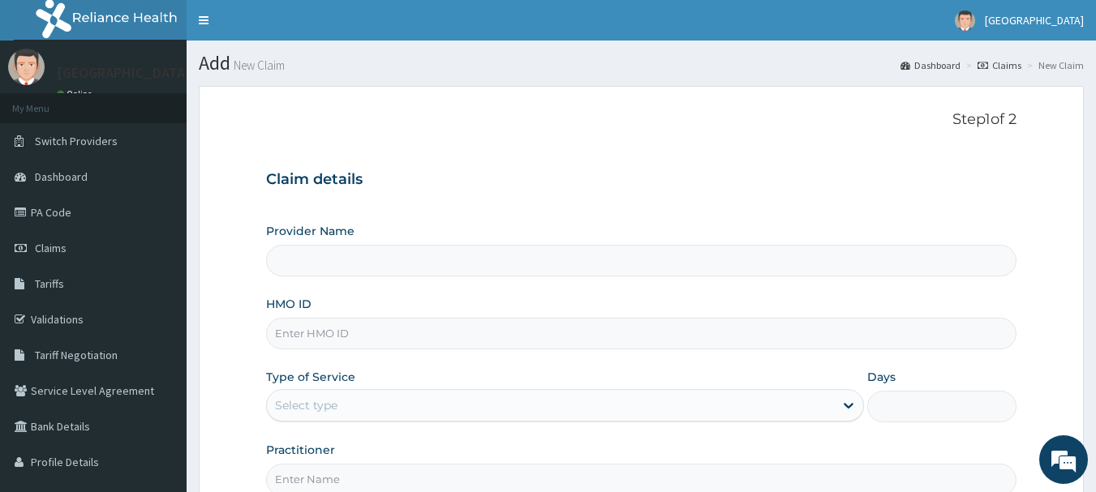
click at [532, 330] on input "HMO ID" at bounding box center [641, 334] width 751 height 32
type input "[GEOGRAPHIC_DATA], [GEOGRAPHIC_DATA]"
type input "DDZ/10090/B"
click at [412, 413] on div "Select type" at bounding box center [550, 405] width 567 height 26
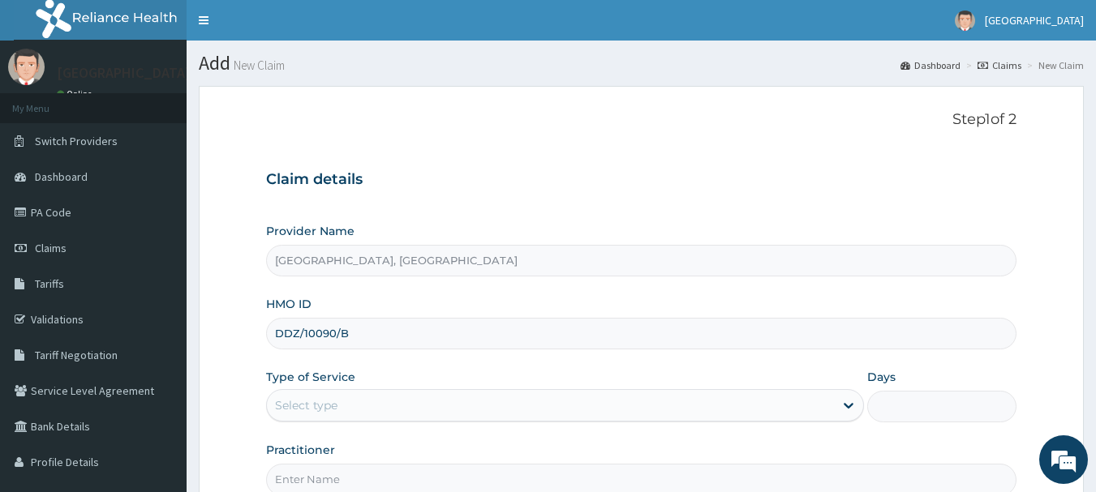
click at [389, 410] on div "Select type" at bounding box center [550, 405] width 567 height 26
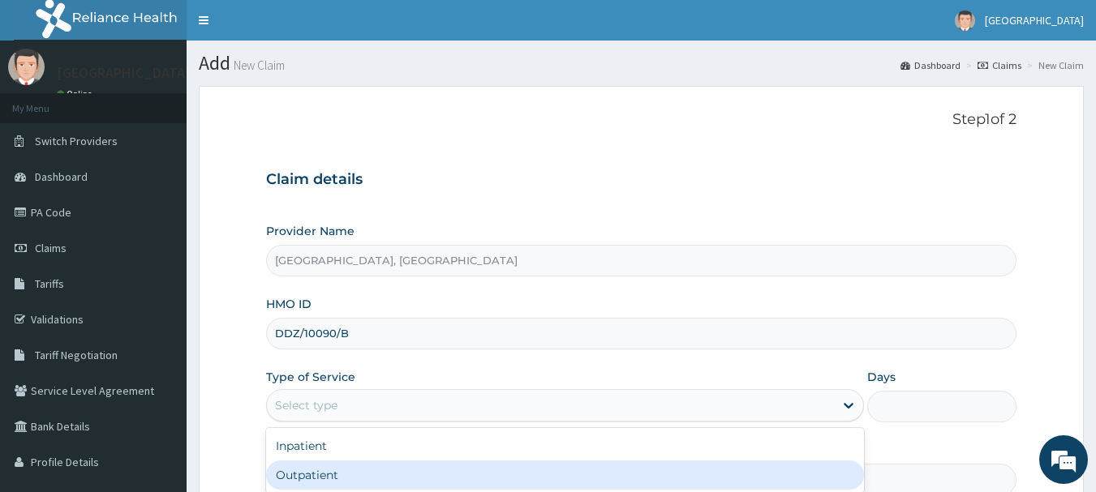
click at [362, 470] on div "Outpatient" at bounding box center [565, 475] width 598 height 29
type input "1"
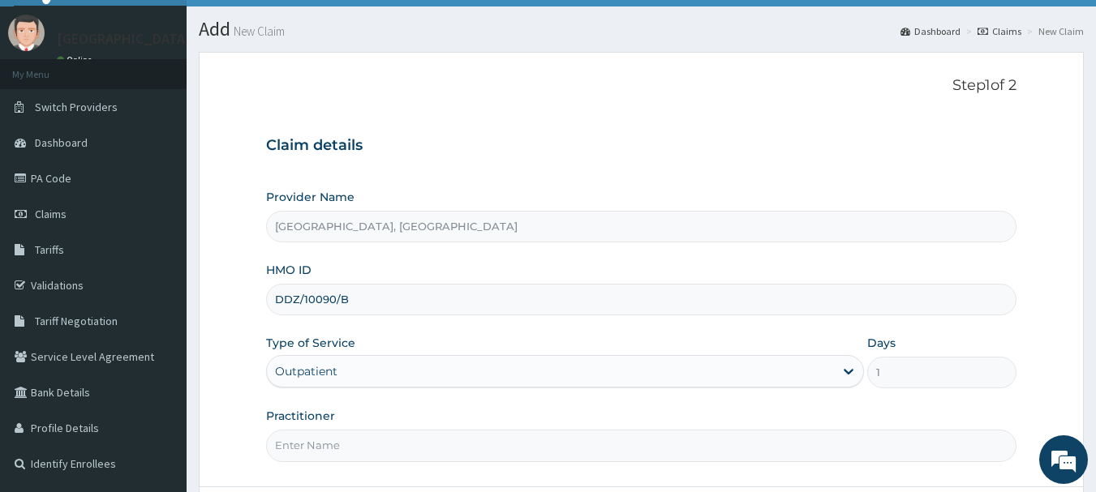
scroll to position [65, 0]
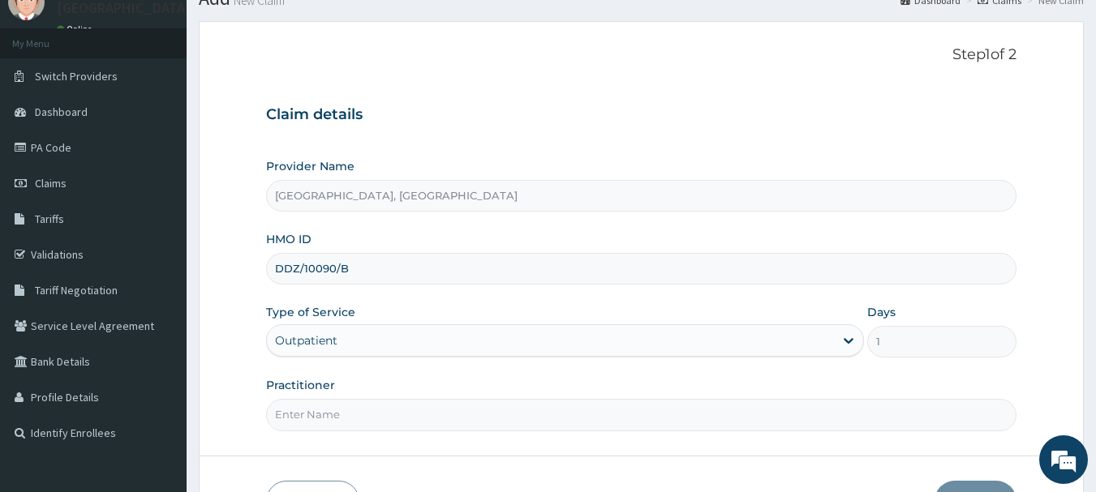
click at [558, 415] on input "Practitioner" at bounding box center [641, 415] width 751 height 32
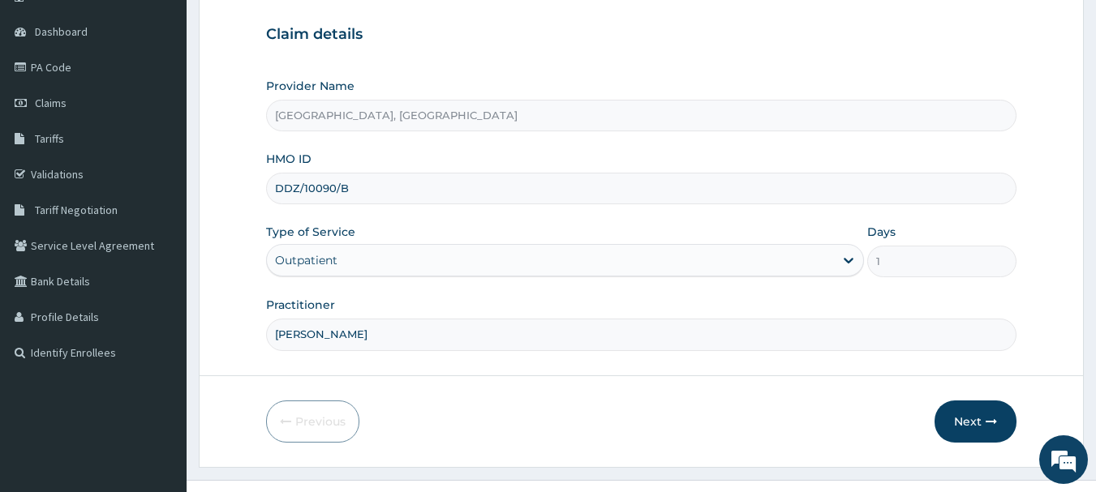
scroll to position [174, 0]
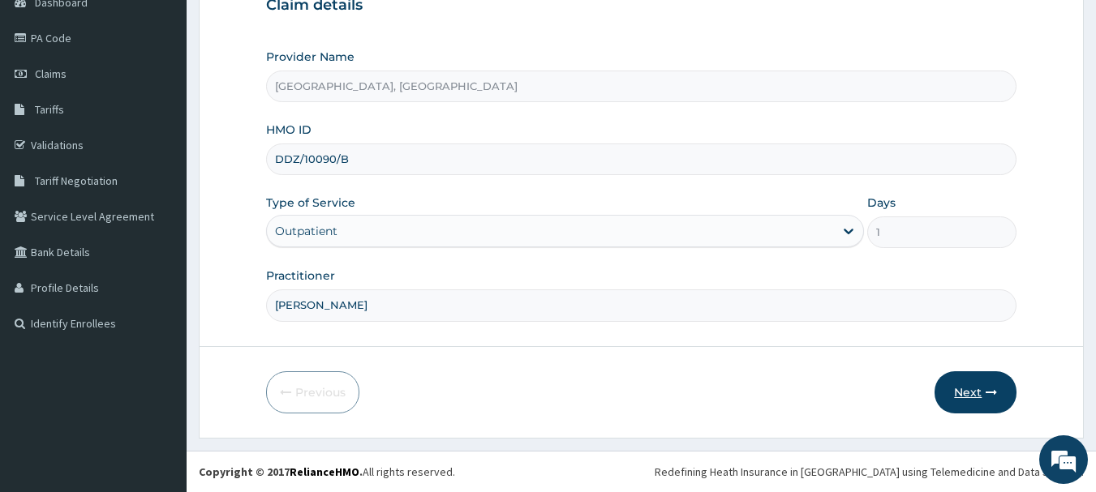
type input "[PERSON_NAME]"
click at [960, 392] on button "Next" at bounding box center [975, 392] width 82 height 42
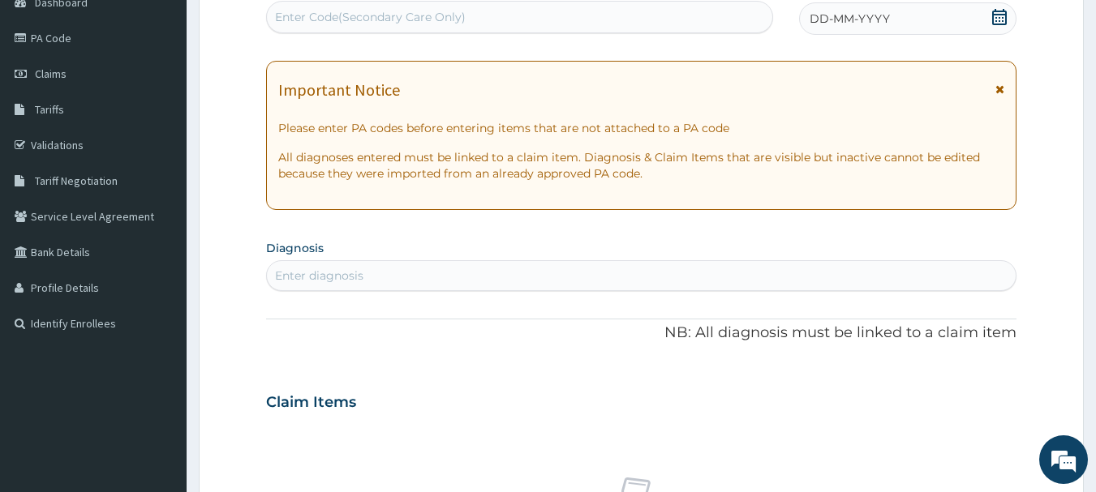
click at [1002, 18] on icon at bounding box center [999, 17] width 16 height 16
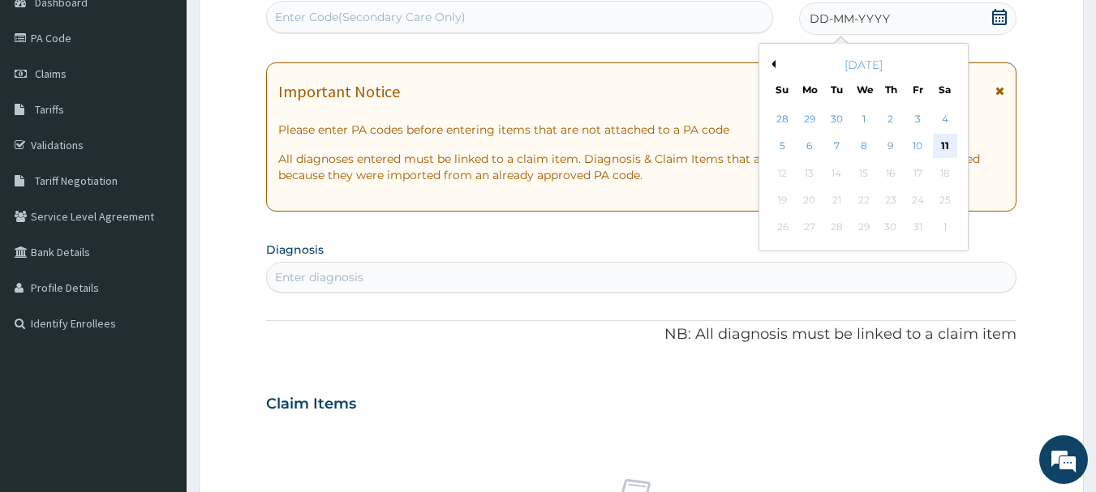
click at [944, 144] on div "11" at bounding box center [945, 147] width 24 height 24
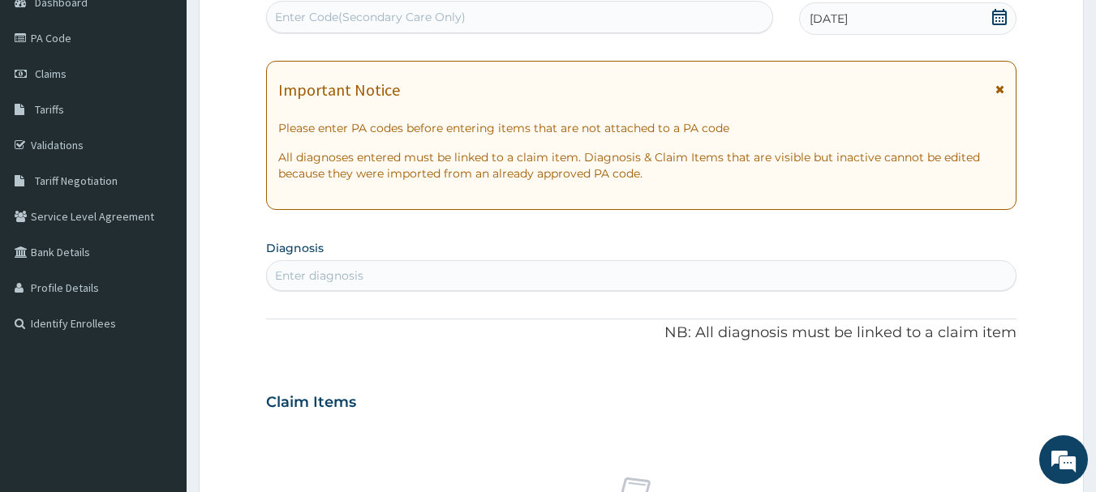
click at [880, 272] on div "Enter diagnosis" at bounding box center [641, 276] width 749 height 26
type input "C"
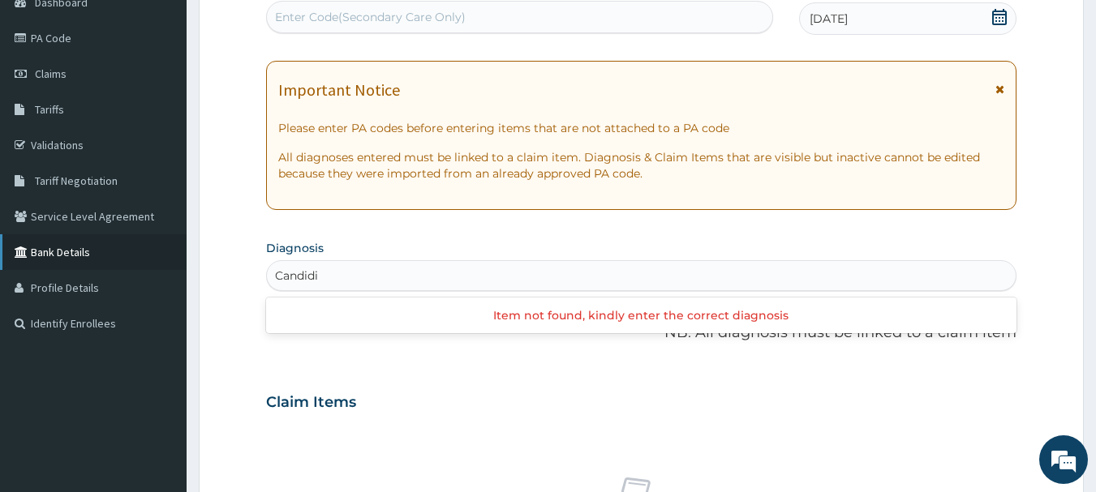
type input "Candid"
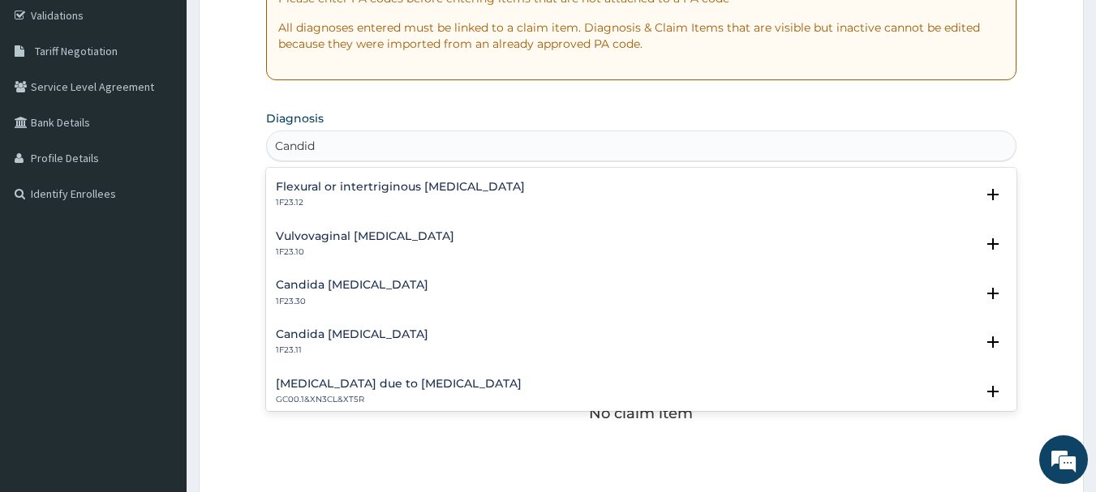
scroll to position [457, 0]
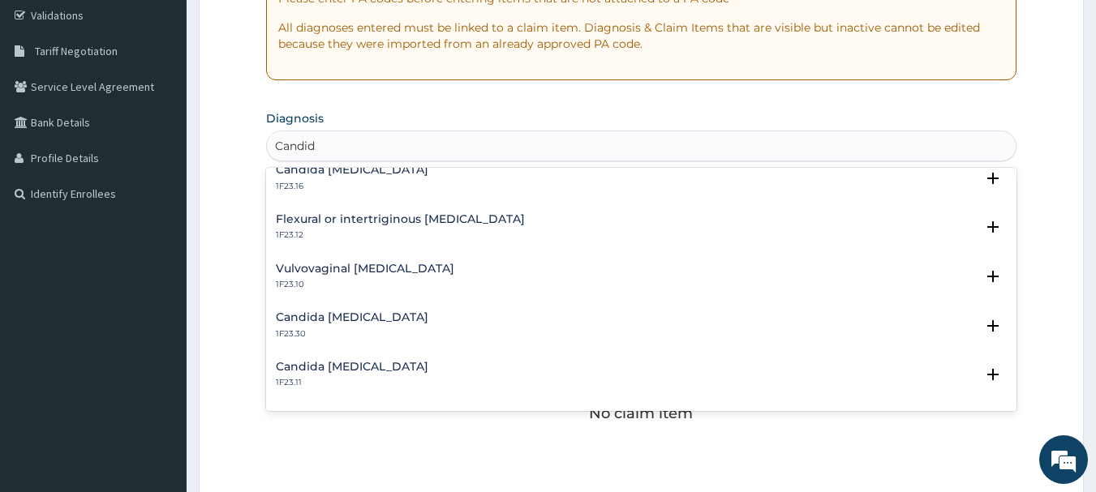
click at [354, 274] on h4 "Vulvovaginal [MEDICAL_DATA]" at bounding box center [365, 269] width 178 height 12
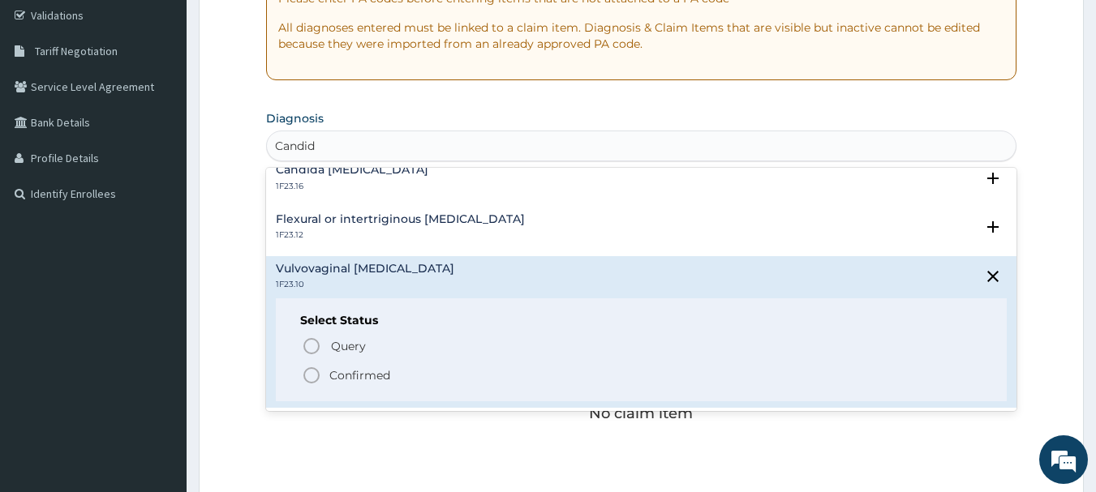
click at [310, 375] on icon "status option filled" at bounding box center [311, 375] width 19 height 19
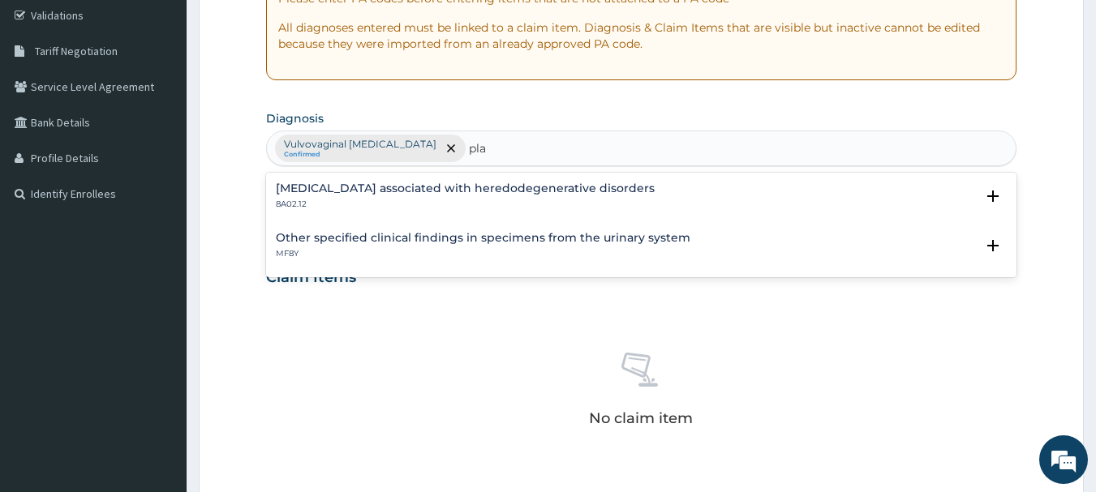
type input "pla"
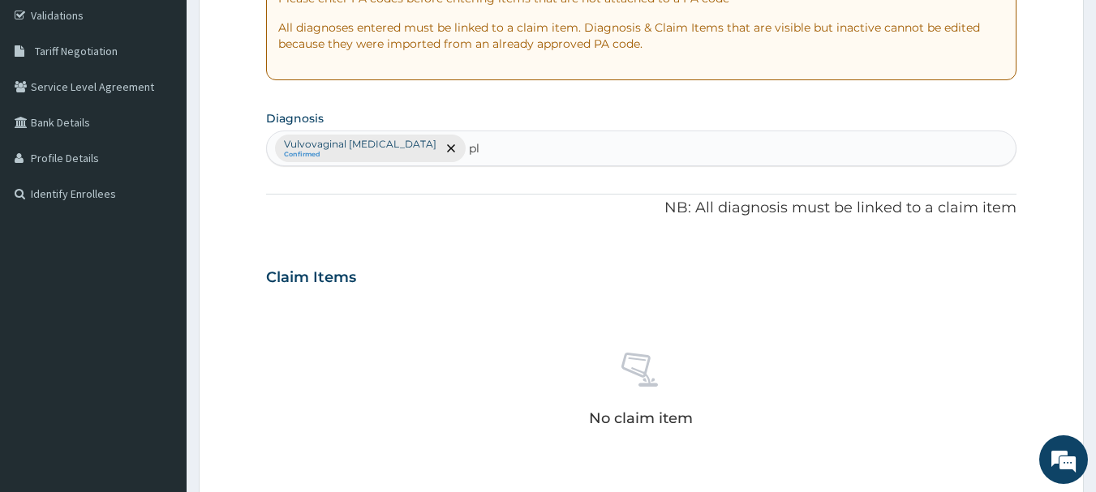
type input "pl"
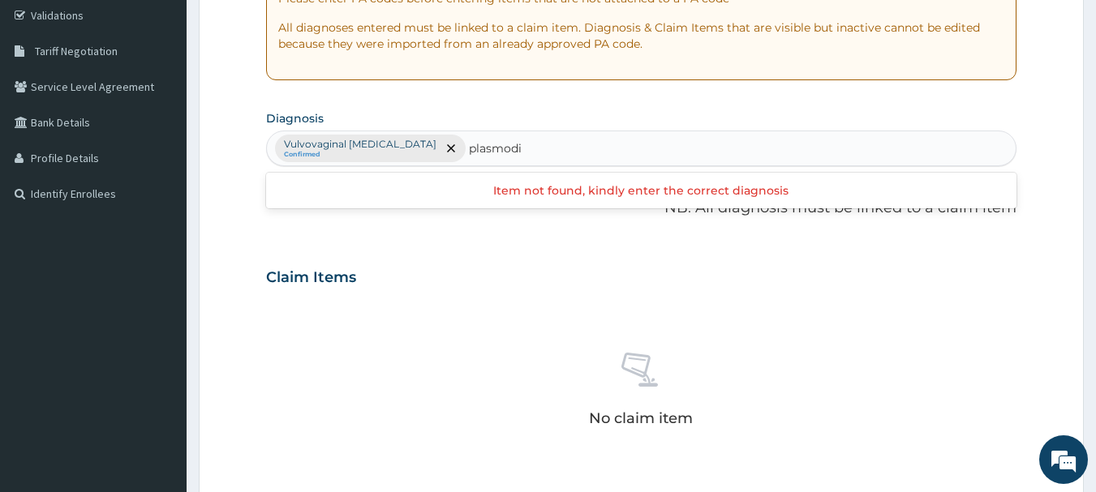
type input "plasmodi"
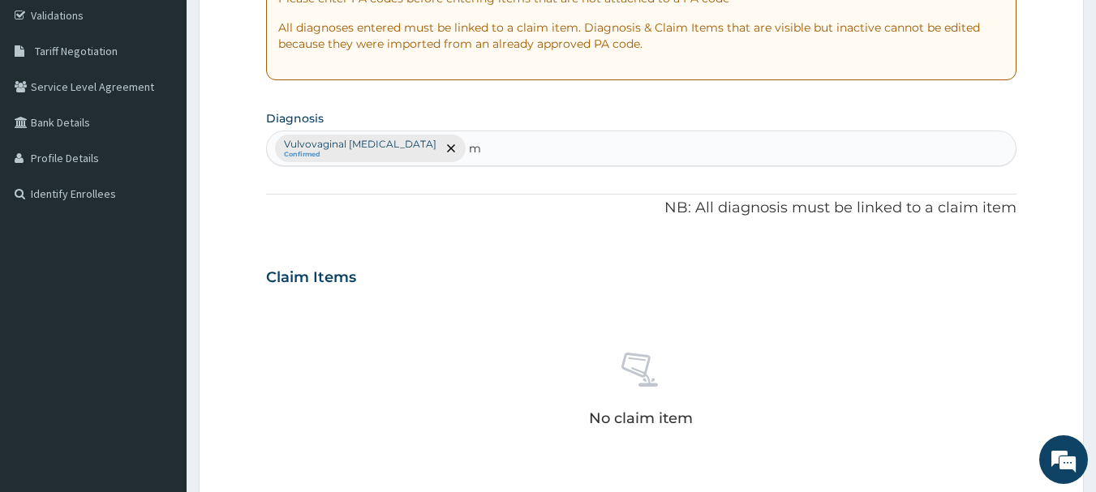
type input "m"
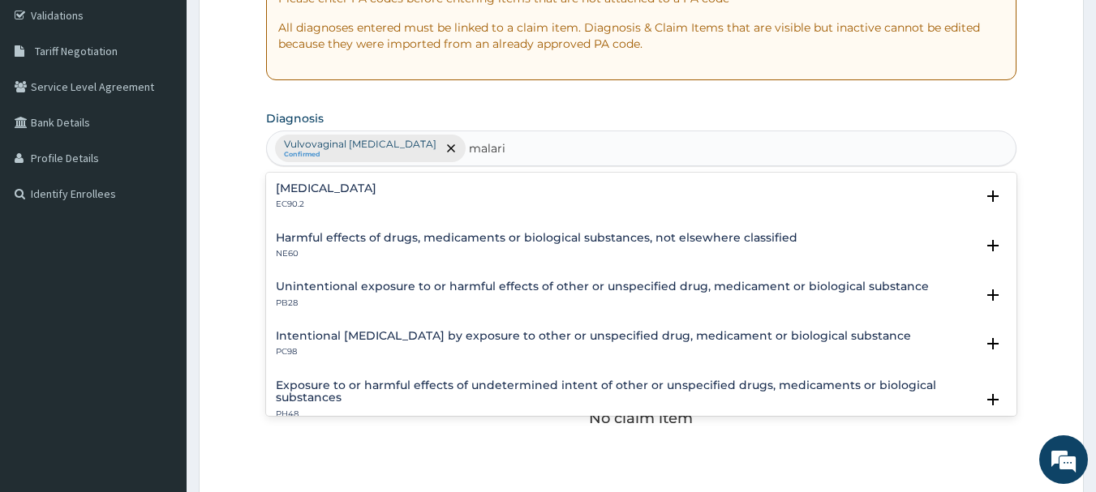
type input "[MEDICAL_DATA]"
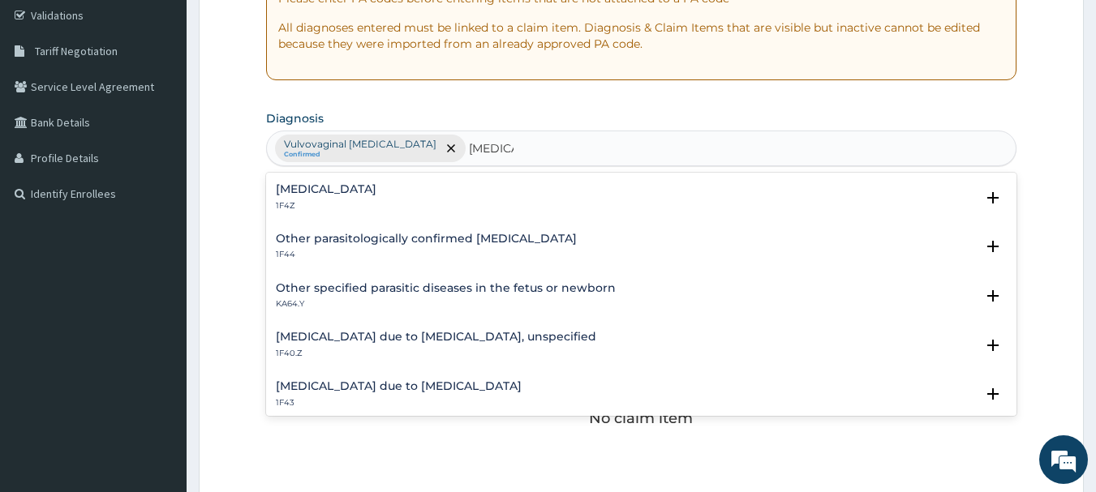
scroll to position [130, 0]
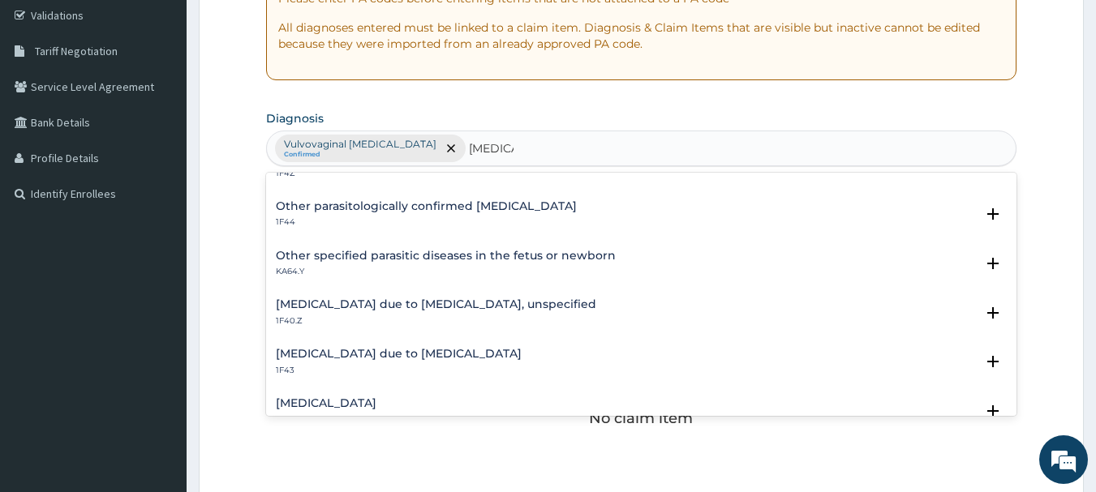
click at [479, 315] on p "1F40.Z" at bounding box center [436, 320] width 320 height 11
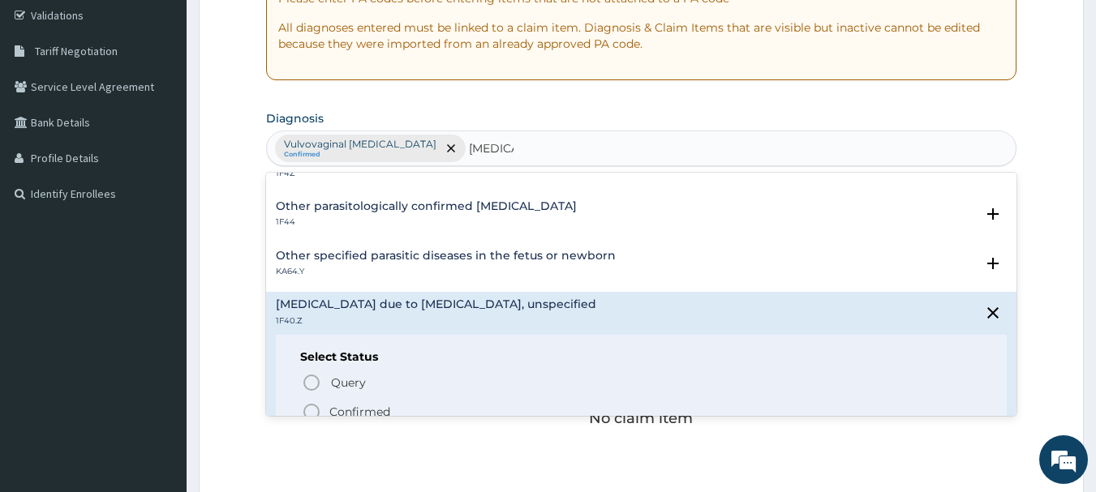
click at [313, 406] on icon "status option filled" at bounding box center [311, 411] width 19 height 19
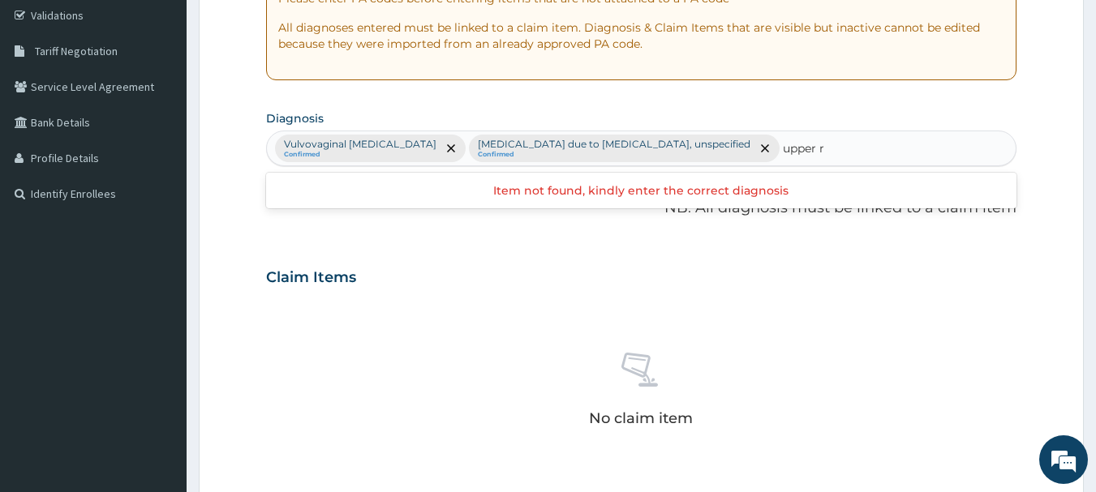
type input "upper"
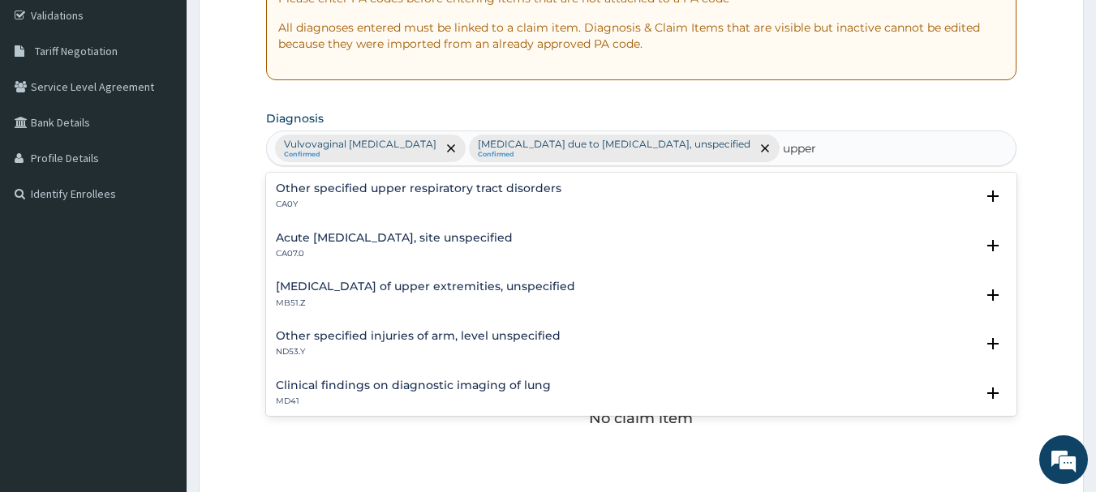
click at [503, 238] on h4 "Acute [MEDICAL_DATA], site unspecified" at bounding box center [394, 238] width 237 height 12
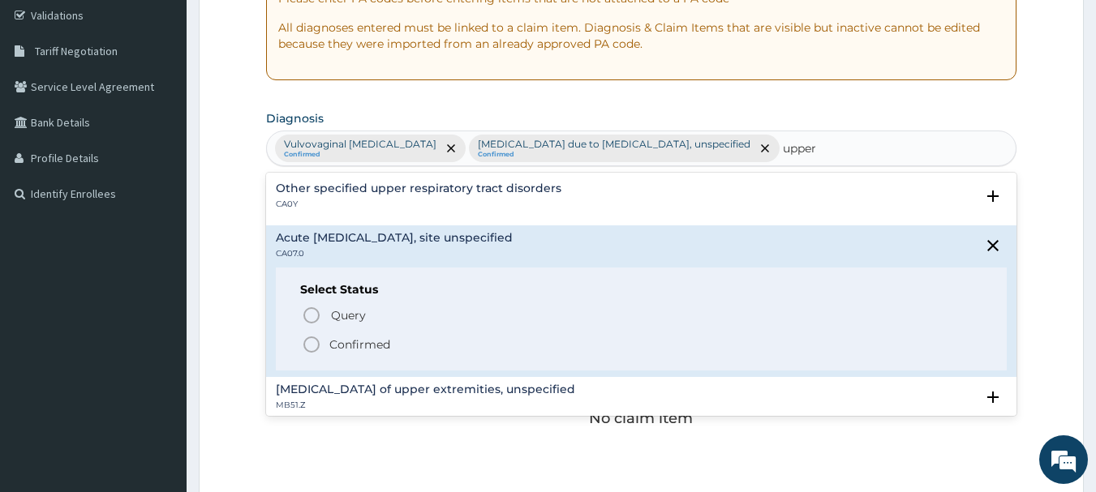
click at [315, 344] on icon "status option filled" at bounding box center [311, 344] width 19 height 19
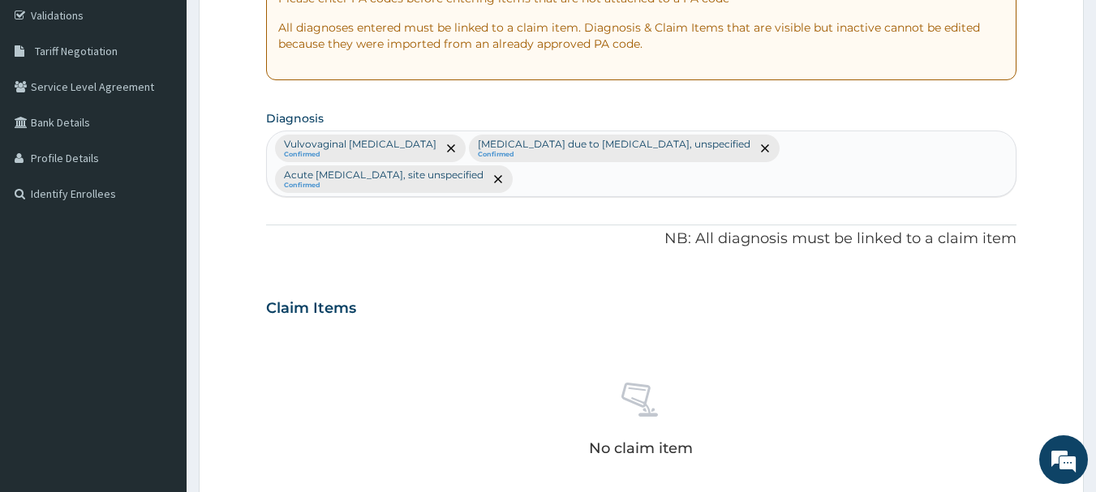
scroll to position [700, 0]
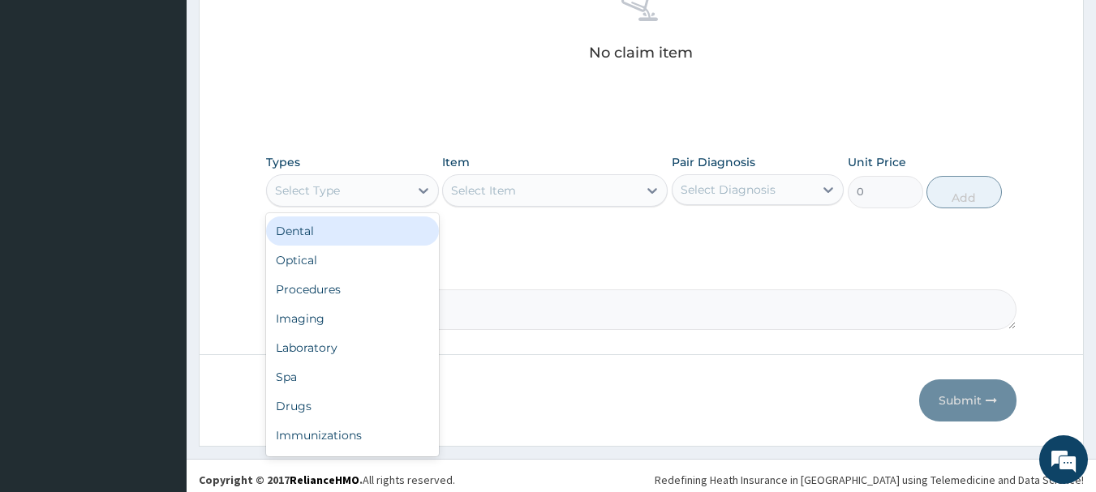
click at [353, 187] on div "Select Type" at bounding box center [338, 191] width 142 height 26
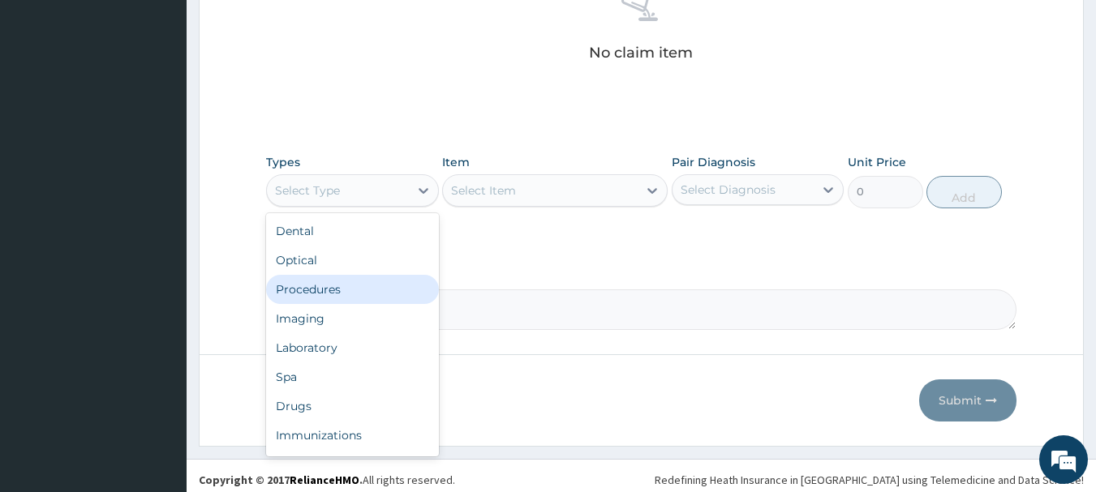
click at [355, 288] on div "Procedures" at bounding box center [352, 289] width 173 height 29
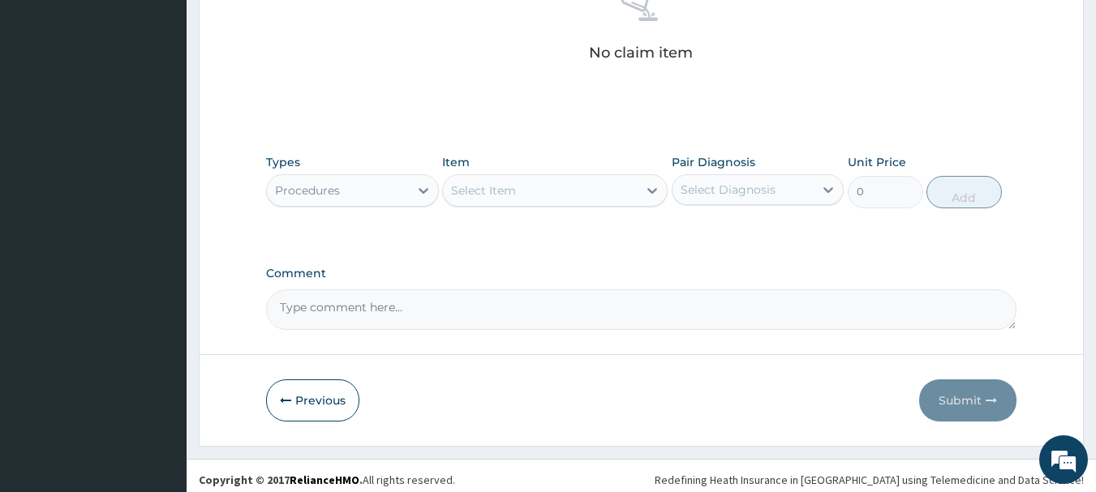
click at [487, 194] on div "Select Item" at bounding box center [540, 191] width 195 height 26
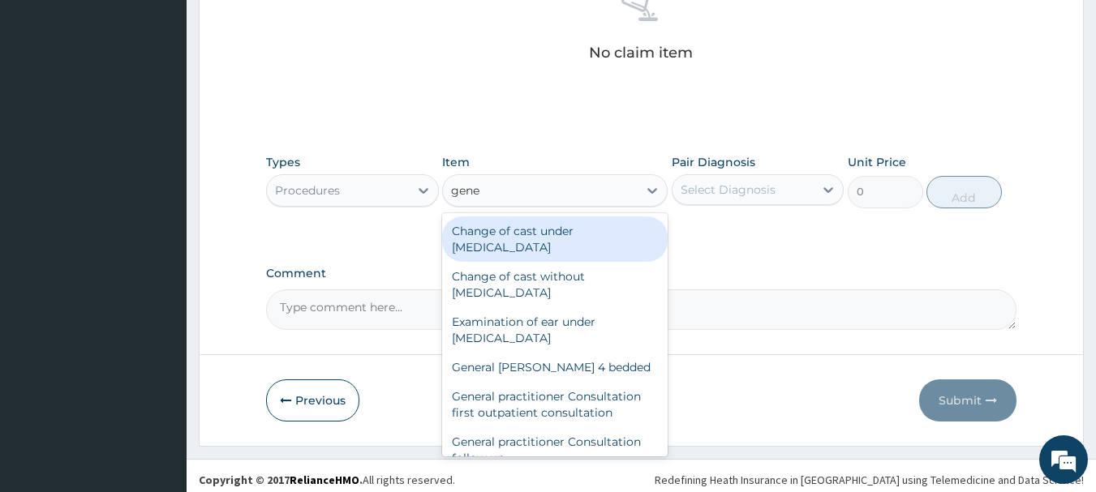
type input "gener"
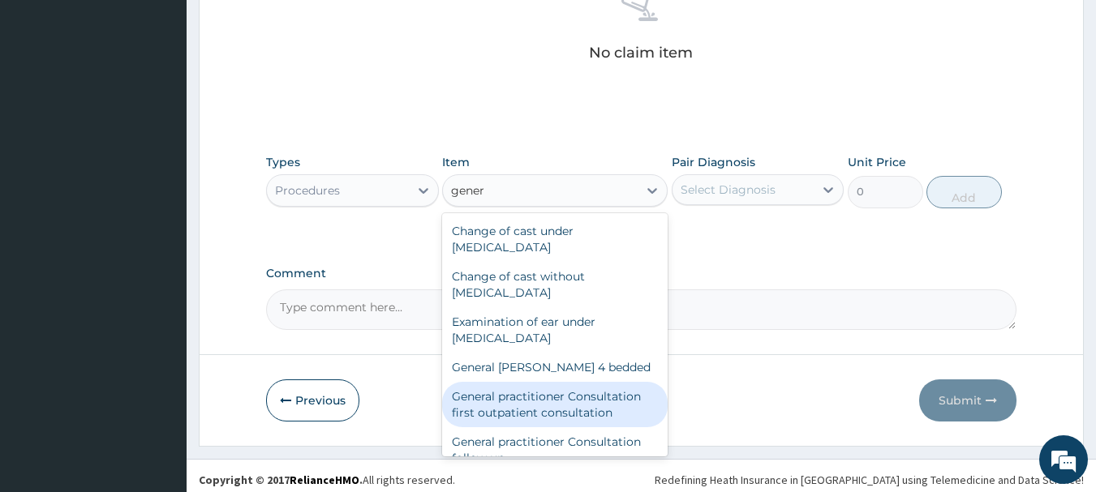
click at [594, 408] on div "General practitioner Consultation first outpatient consultation" at bounding box center [554, 404] width 225 height 45
type input "3547.5"
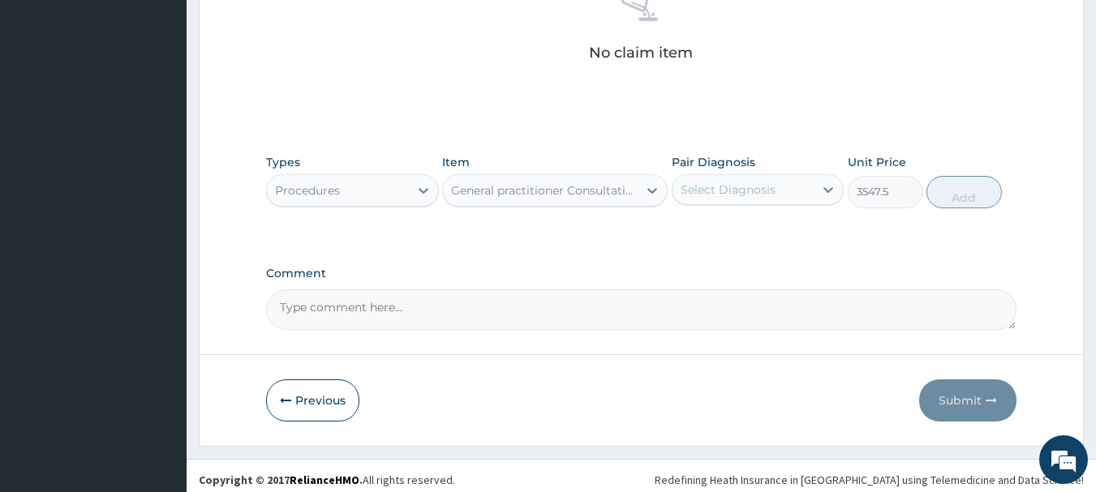
click at [725, 187] on div "Select Diagnosis" at bounding box center [727, 190] width 95 height 16
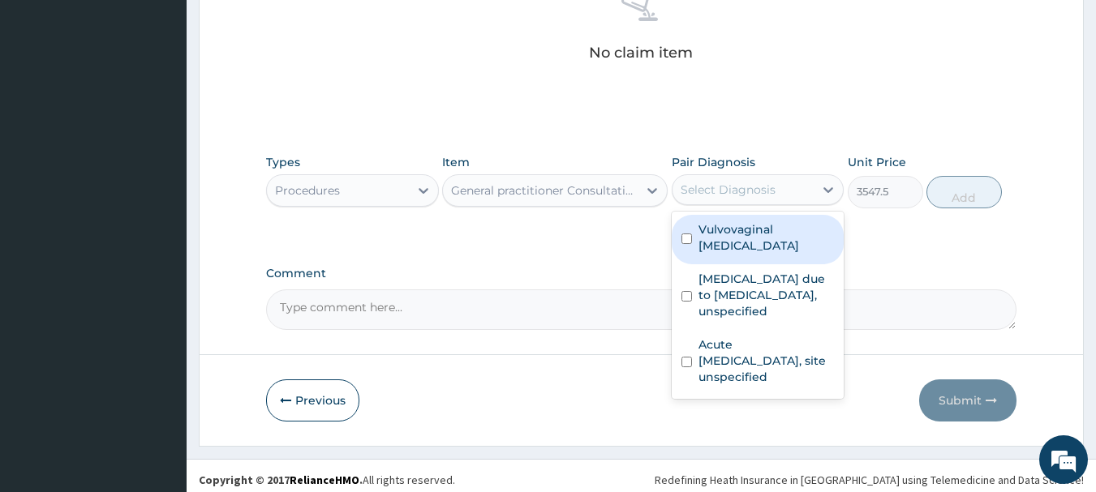
click at [687, 234] on input "checkbox" at bounding box center [686, 239] width 11 height 11
checkbox input "true"
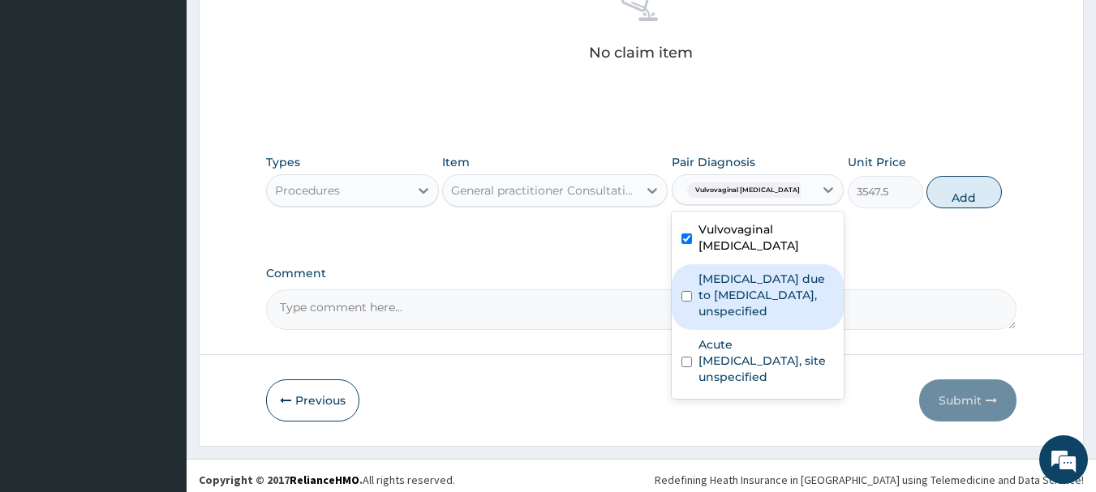
click at [687, 291] on input "checkbox" at bounding box center [686, 296] width 11 height 11
checkbox input "true"
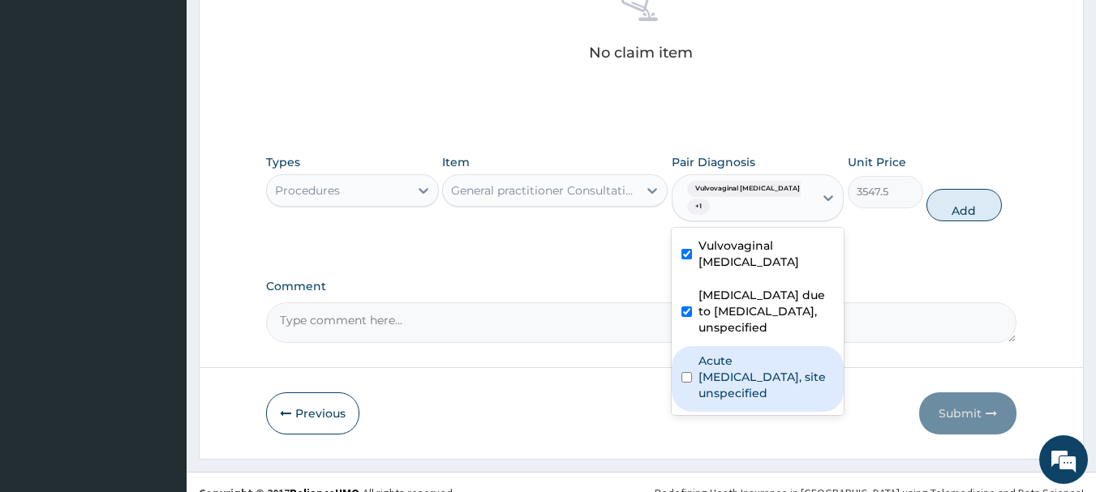
click at [688, 372] on input "checkbox" at bounding box center [686, 377] width 11 height 11
checkbox input "true"
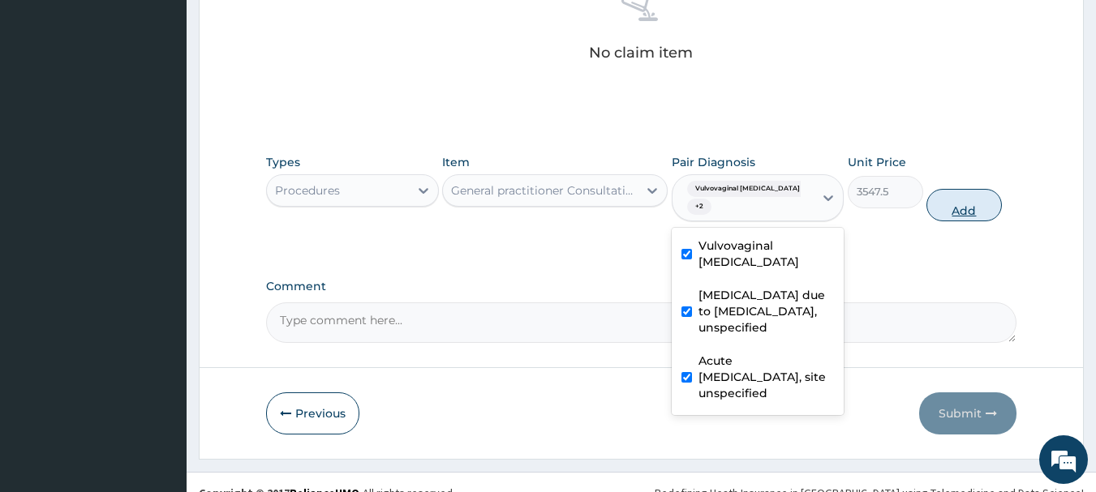
click at [937, 208] on button "Add" at bounding box center [963, 205] width 75 height 32
type input "0"
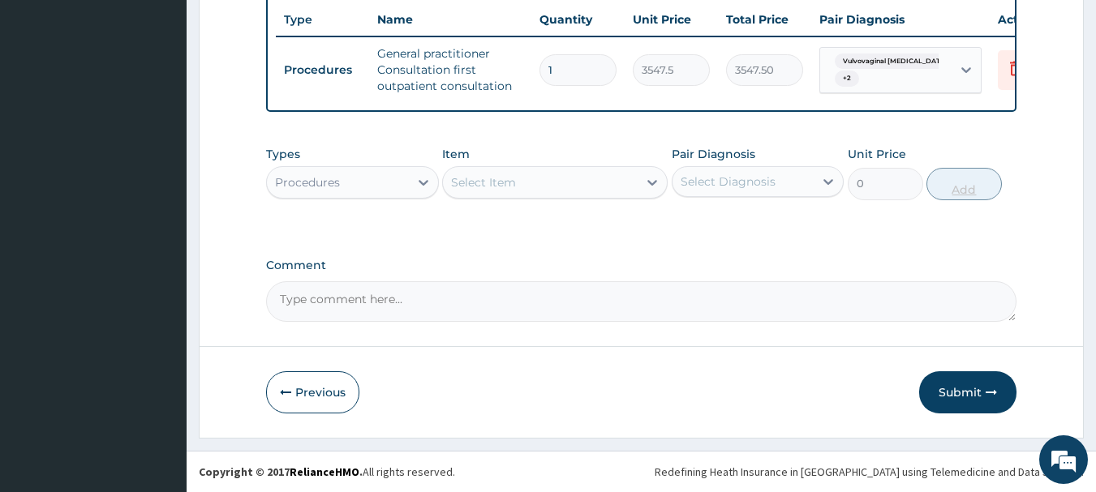
scroll to position [644, 0]
click at [410, 186] on div at bounding box center [423, 182] width 29 height 29
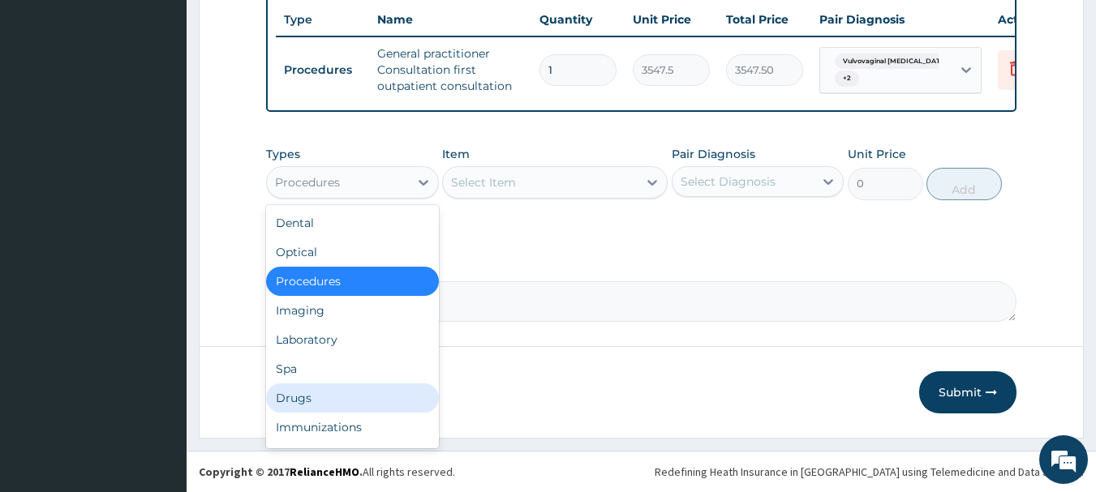
click at [365, 387] on div "Drugs" at bounding box center [352, 398] width 173 height 29
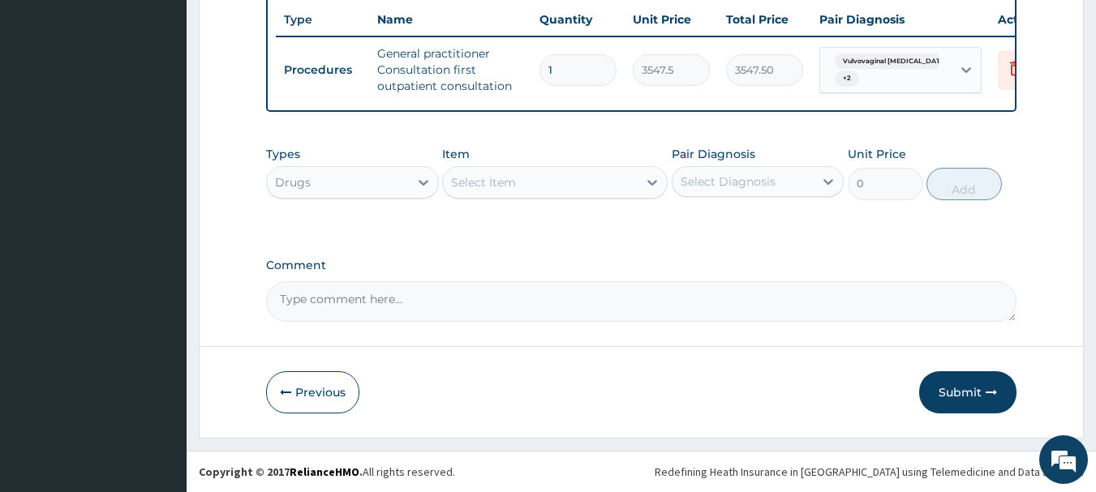
click at [531, 194] on div "Select Item" at bounding box center [540, 182] width 195 height 26
click at [583, 190] on div "Select Item" at bounding box center [540, 182] width 195 height 26
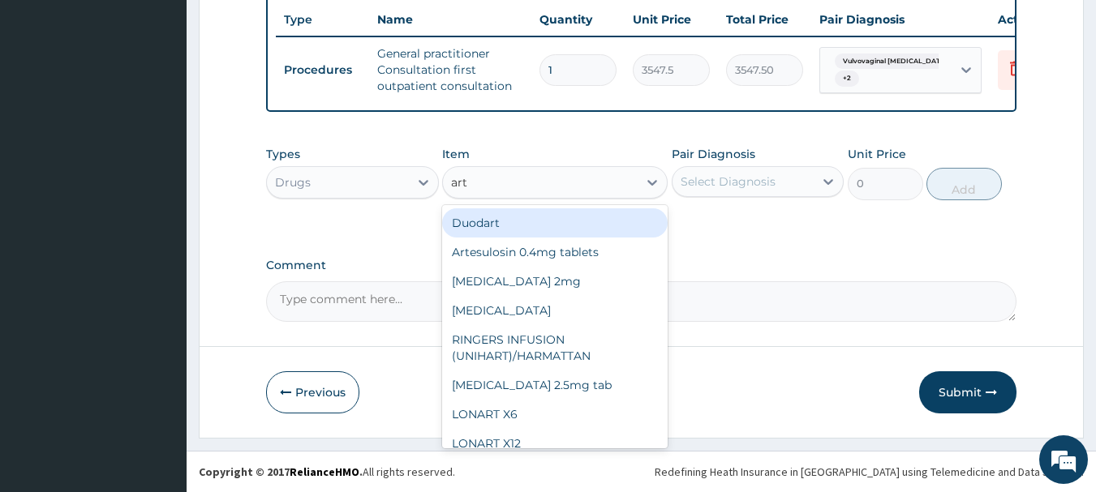
type input "arte"
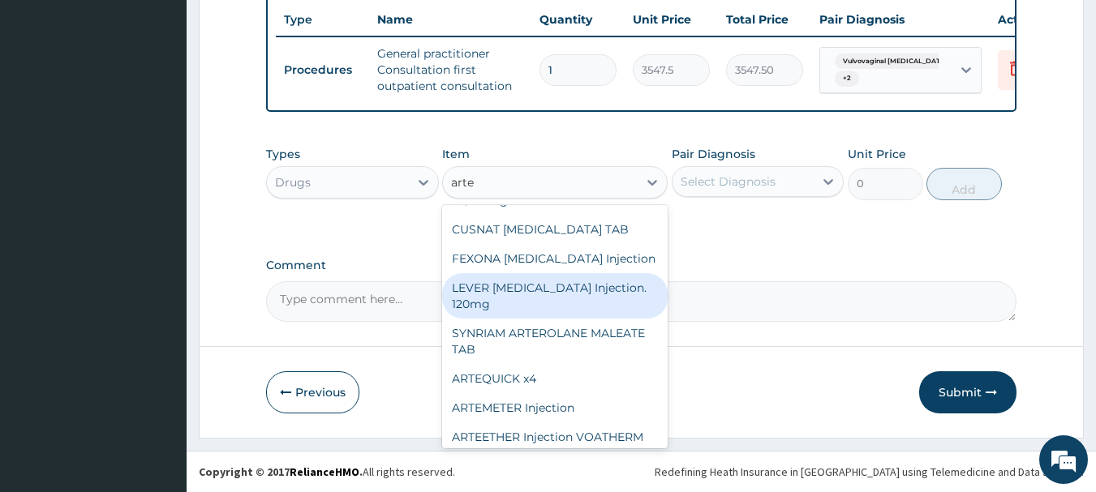
scroll to position [162, 0]
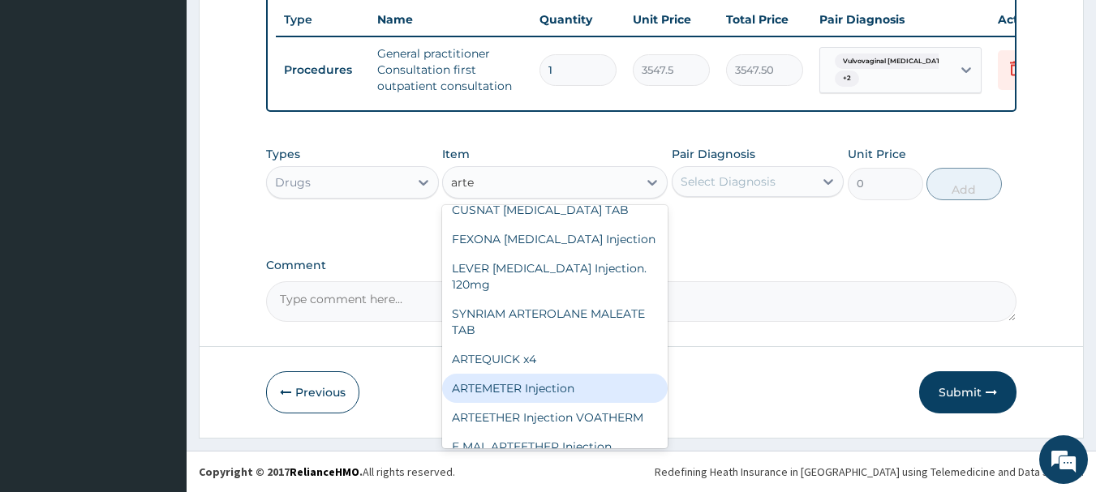
click at [585, 374] on div "ARTEMETER Injection" at bounding box center [554, 388] width 225 height 29
type input "946"
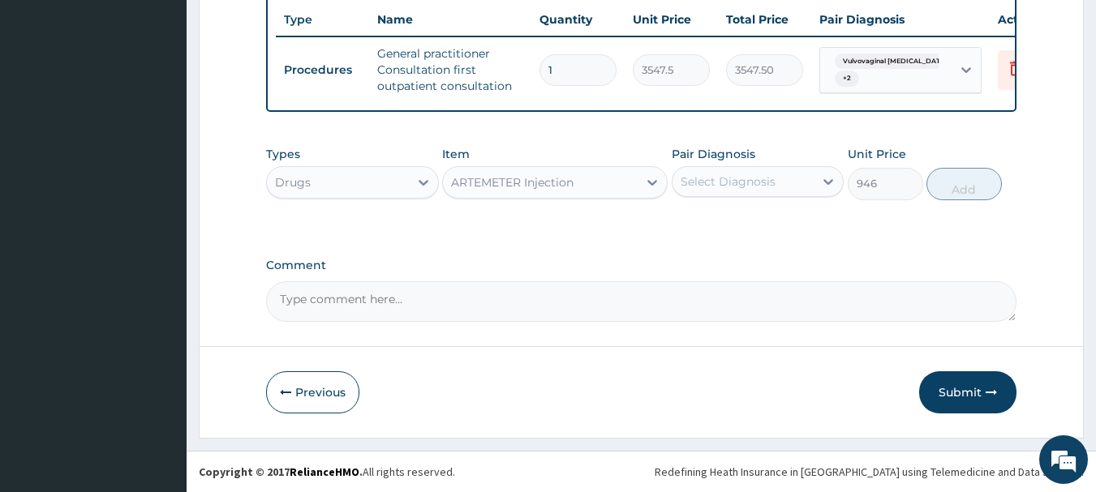
click at [715, 190] on div "Select Diagnosis" at bounding box center [727, 182] width 95 height 16
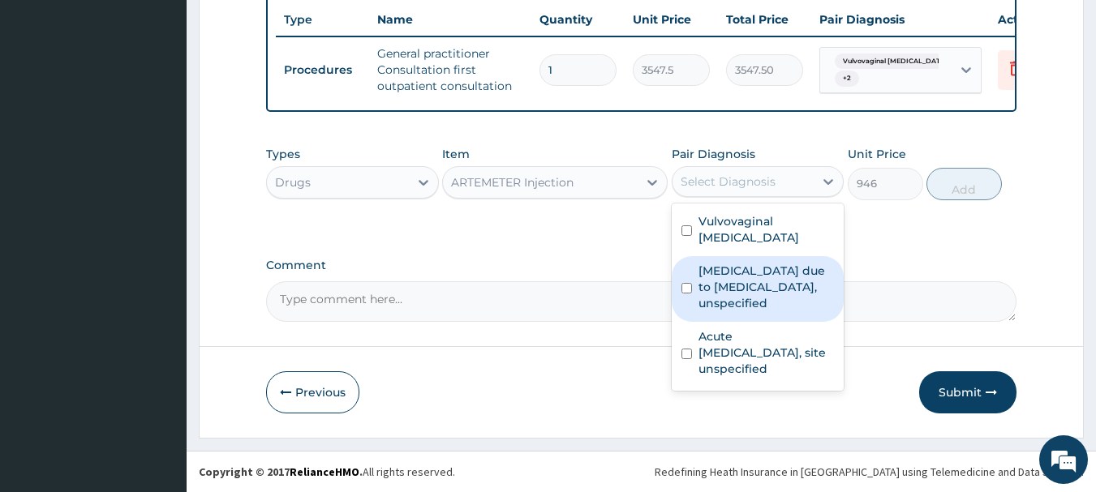
click at [681, 284] on input "checkbox" at bounding box center [686, 288] width 11 height 11
checkbox input "true"
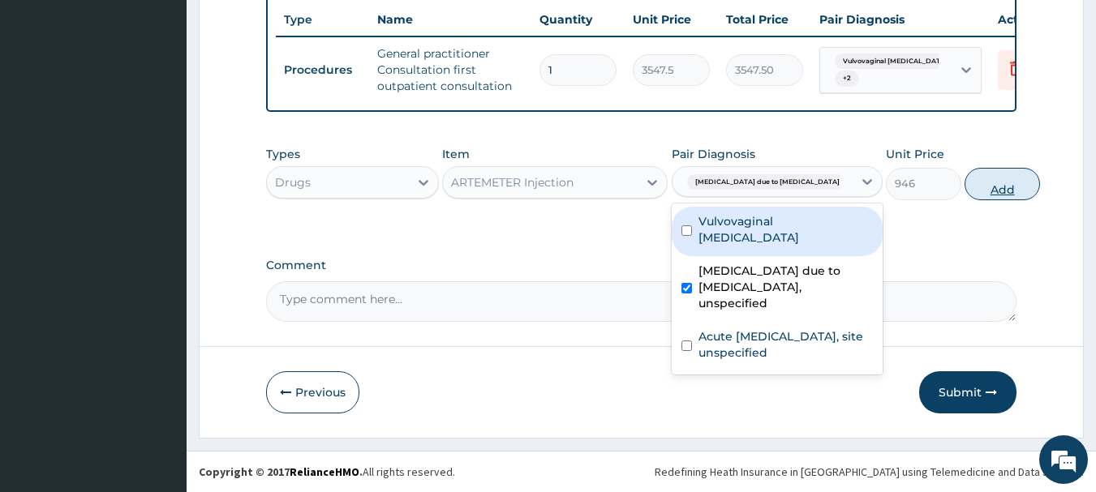
click at [964, 184] on button "Add" at bounding box center [1001, 184] width 75 height 32
type input "0"
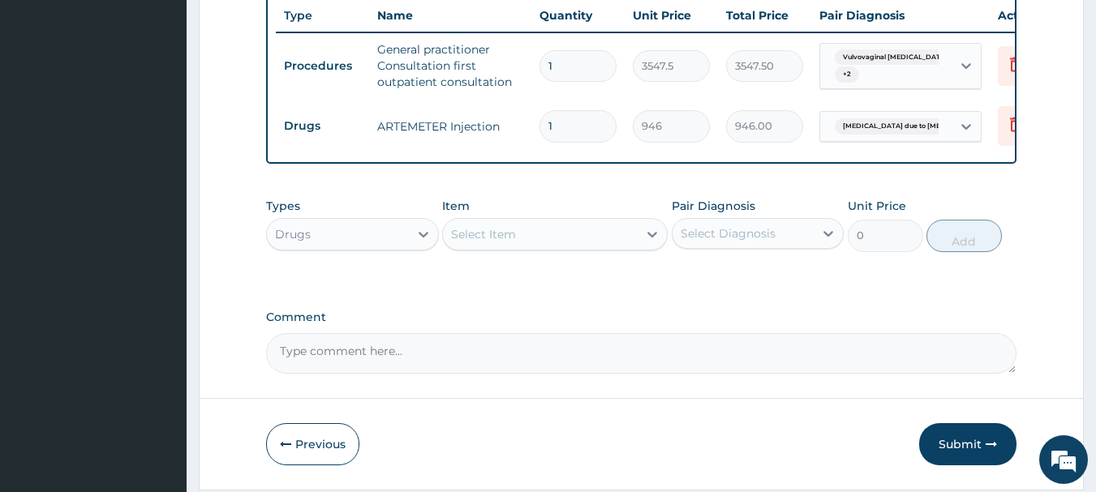
click at [626, 244] on div "Select Item" at bounding box center [540, 234] width 195 height 26
type input "ibu"
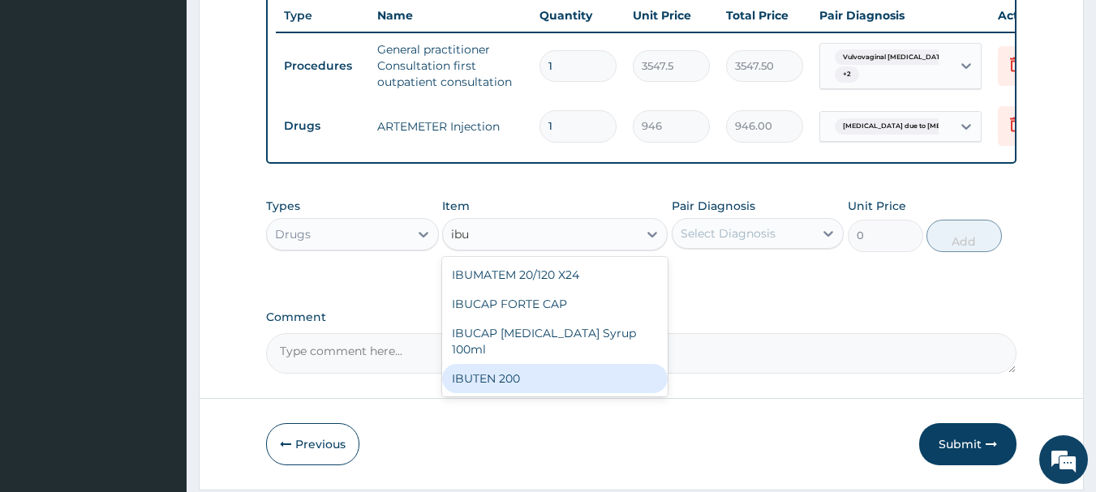
click at [528, 383] on div "IBUTEN 200" at bounding box center [554, 378] width 225 height 29
type input "82.775"
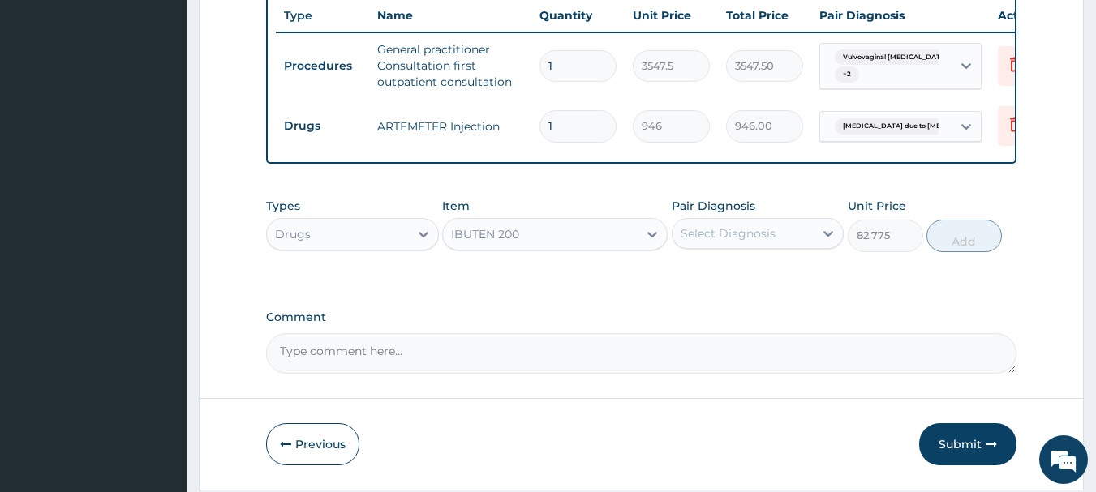
click at [708, 242] on div "Select Diagnosis" at bounding box center [727, 233] width 95 height 16
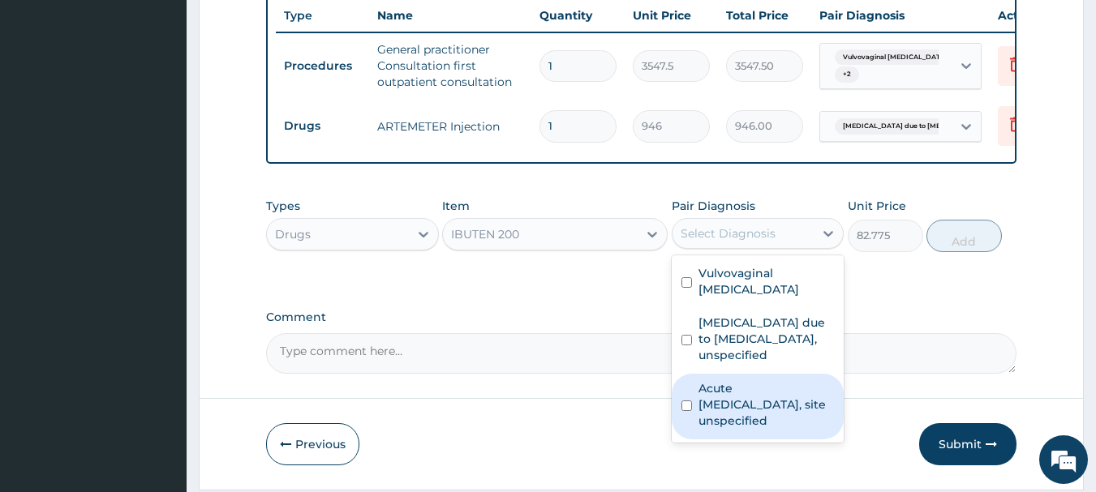
click at [690, 411] on input "checkbox" at bounding box center [686, 406] width 11 height 11
checkbox input "true"
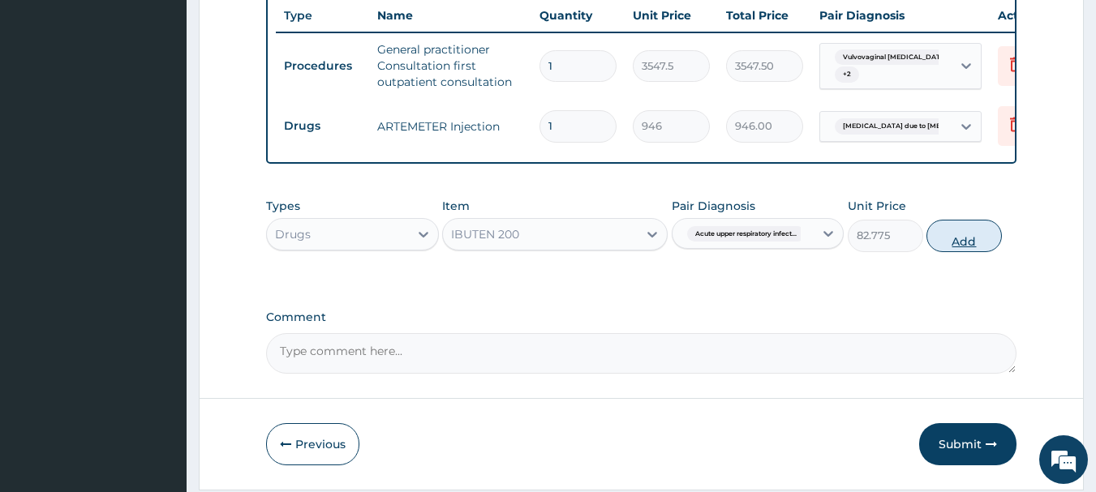
click at [941, 243] on button "Add" at bounding box center [963, 236] width 75 height 32
type input "0"
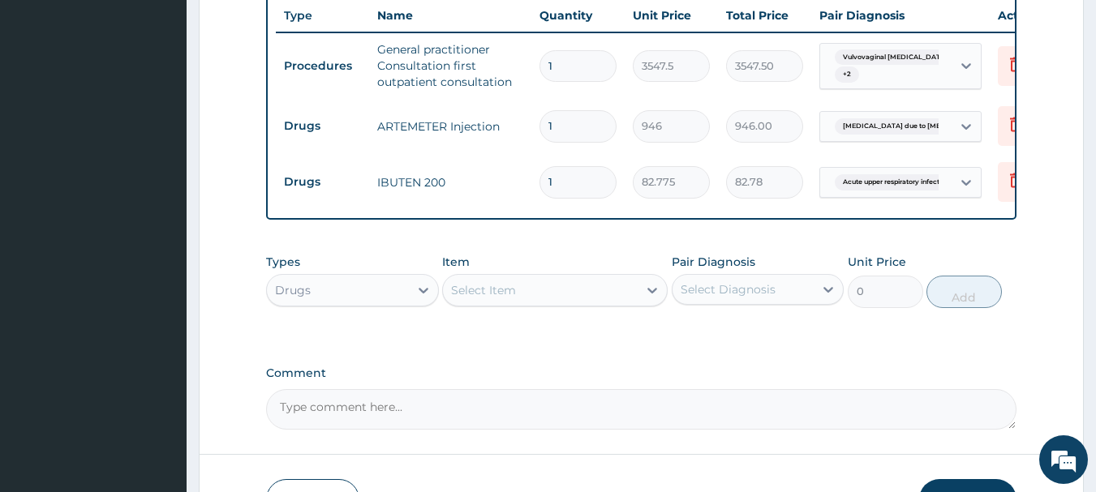
click at [565, 290] on div "Select Item" at bounding box center [540, 290] width 195 height 26
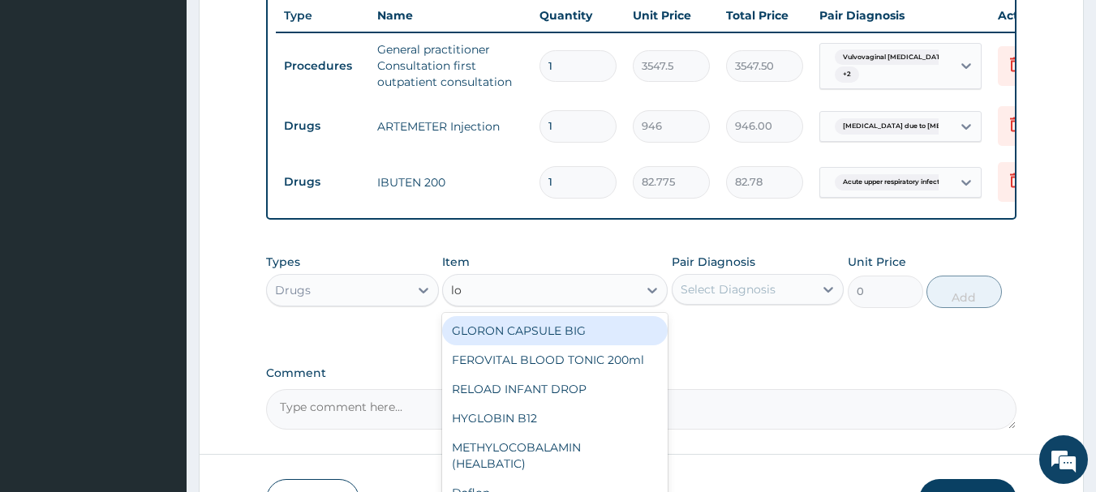
type input "l"
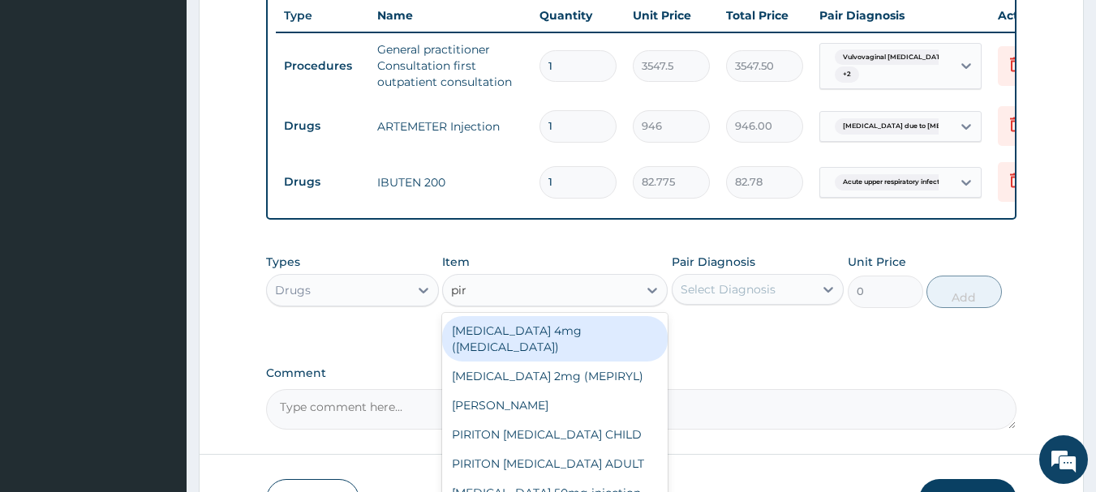
type input "piri"
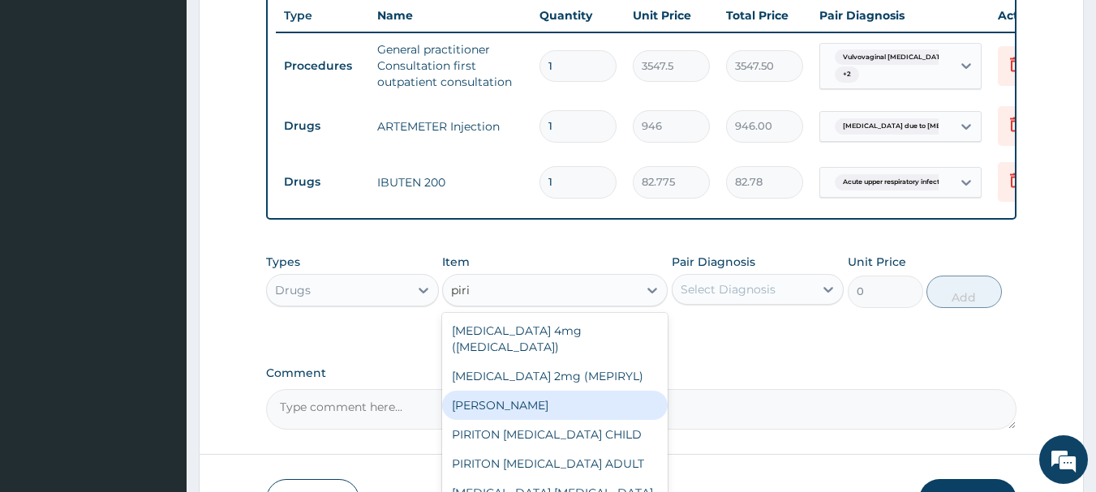
click at [573, 391] on div "[PERSON_NAME]" at bounding box center [554, 405] width 225 height 29
type input "23.65"
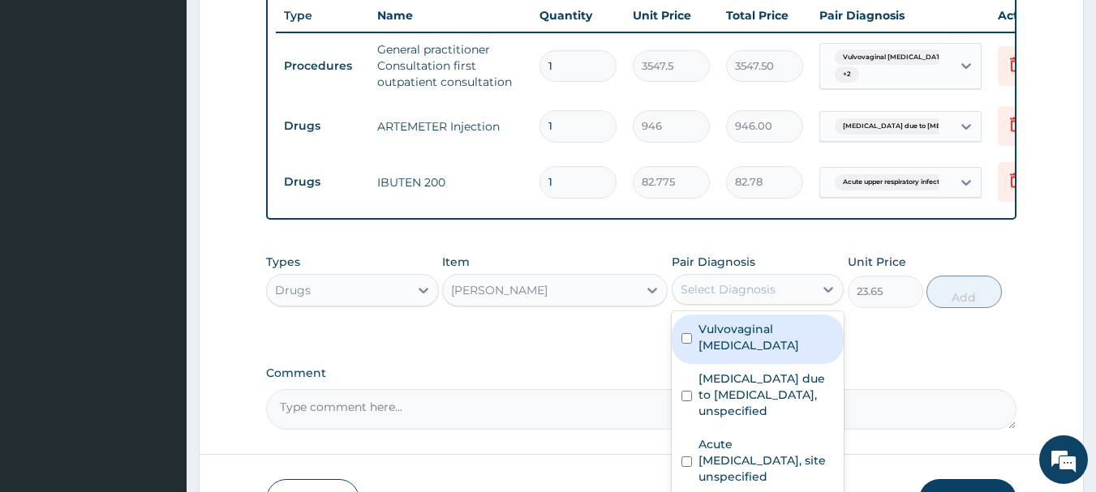
click at [707, 292] on div "Select Diagnosis" at bounding box center [727, 289] width 95 height 16
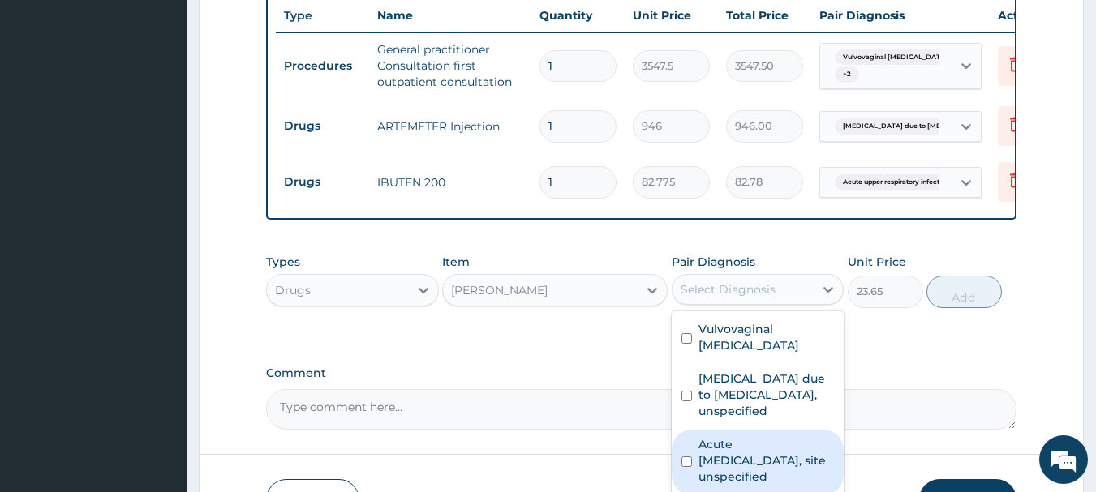
click at [684, 460] on div "Acute [MEDICAL_DATA], site unspecified" at bounding box center [757, 463] width 173 height 66
checkbox input "true"
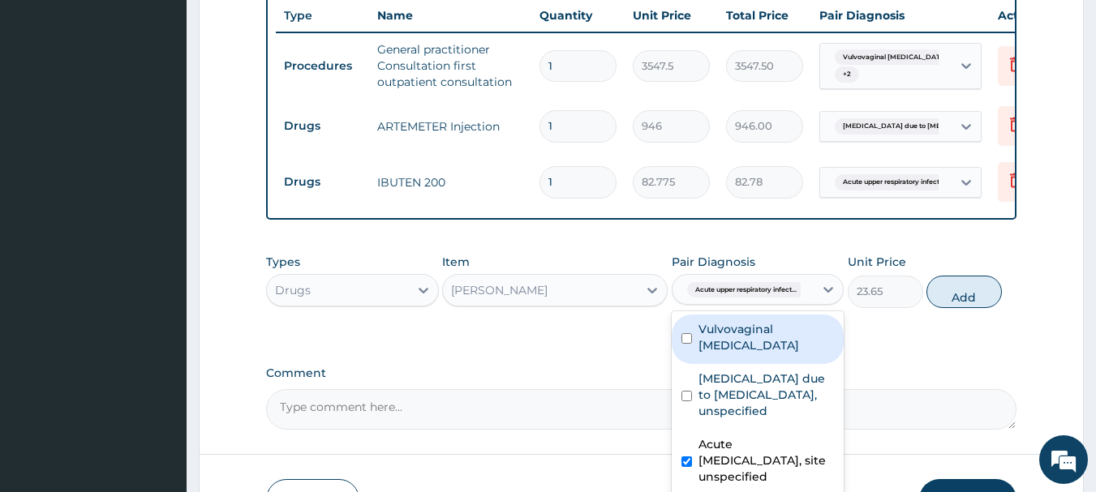
click at [687, 338] on input "checkbox" at bounding box center [686, 338] width 11 height 11
checkbox input "true"
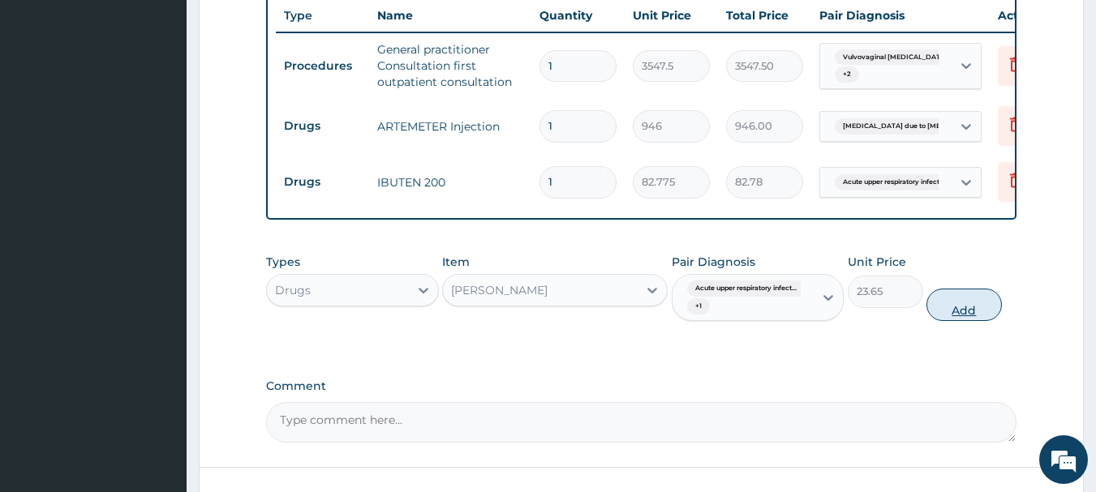
click at [960, 311] on button "Add" at bounding box center [963, 305] width 75 height 32
type input "0"
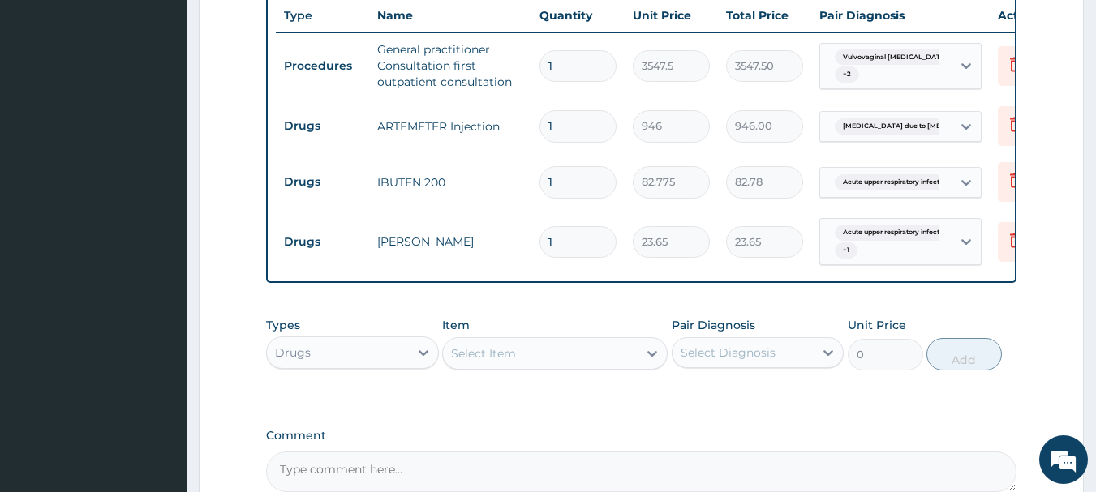
click at [580, 359] on div "Select Item" at bounding box center [540, 354] width 195 height 26
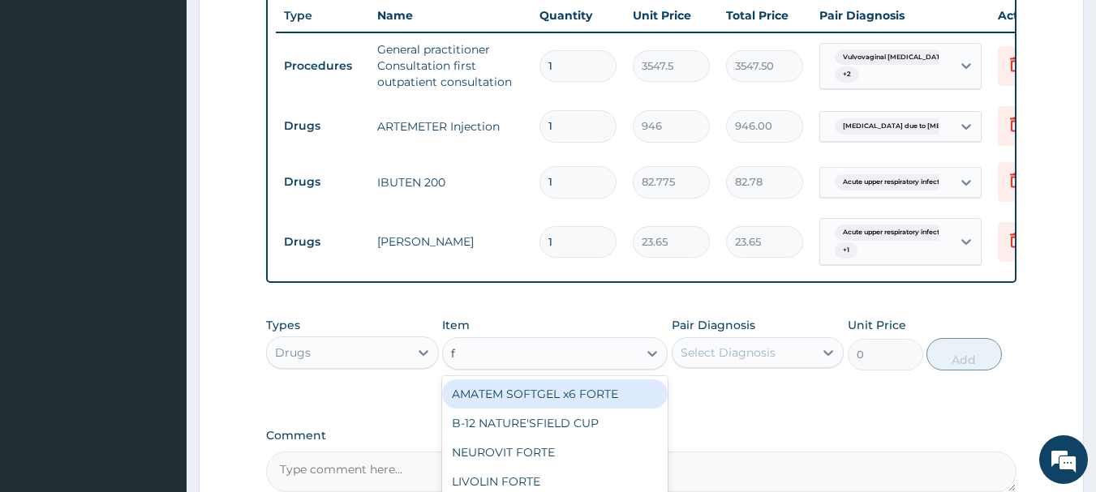
type input "fl"
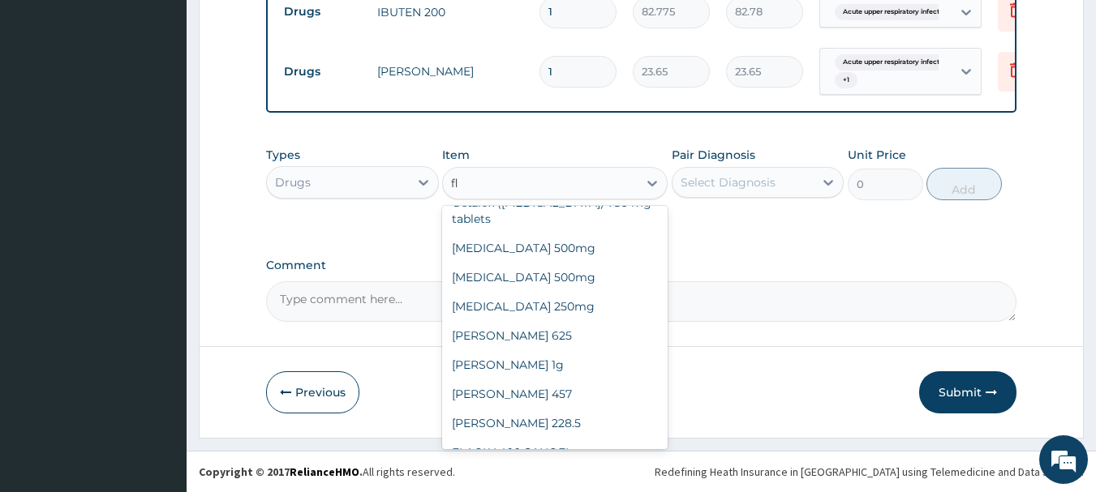
scroll to position [850, 0]
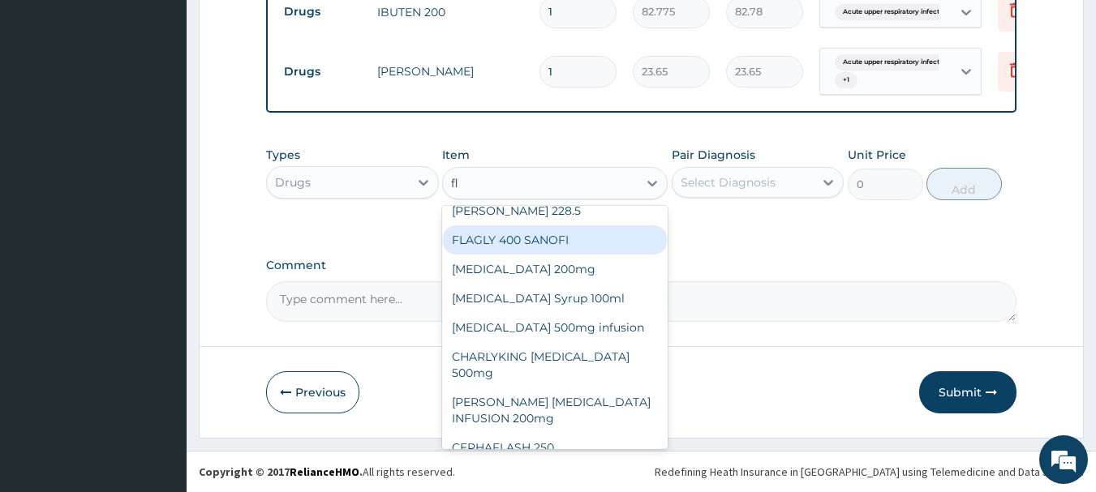
click at [603, 225] on div "FLAGLY 400 SANOFI" at bounding box center [554, 239] width 225 height 29
type input "70.95"
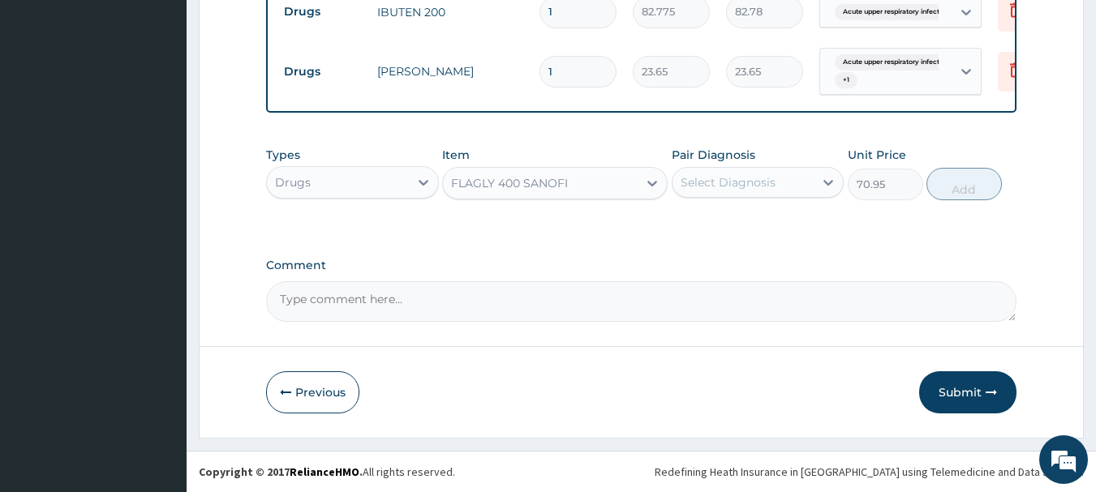
click at [753, 179] on div "Select Diagnosis" at bounding box center [727, 182] width 95 height 16
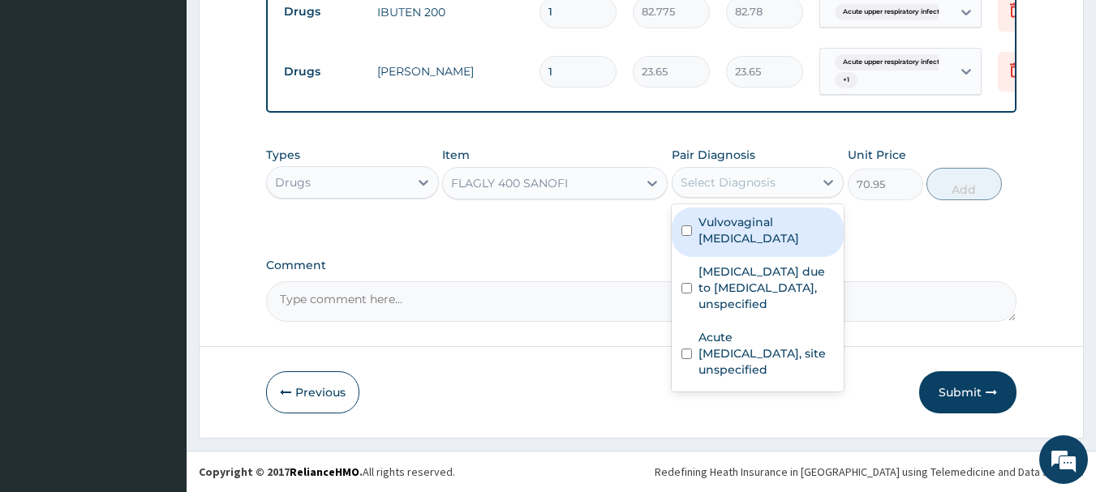
click at [686, 230] on input "checkbox" at bounding box center [686, 230] width 11 height 11
checkbox input "true"
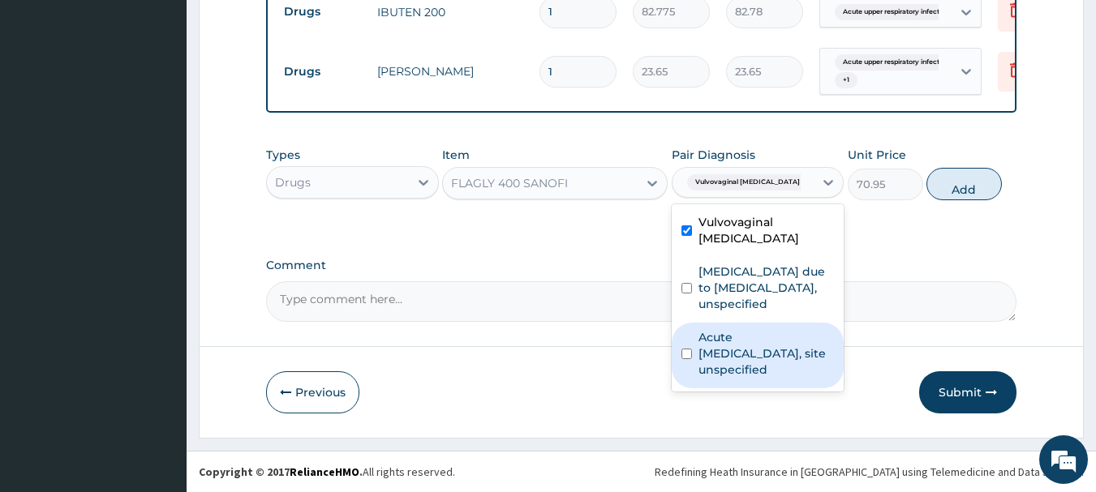
click at [682, 352] on input "checkbox" at bounding box center [686, 354] width 11 height 11
checkbox input "true"
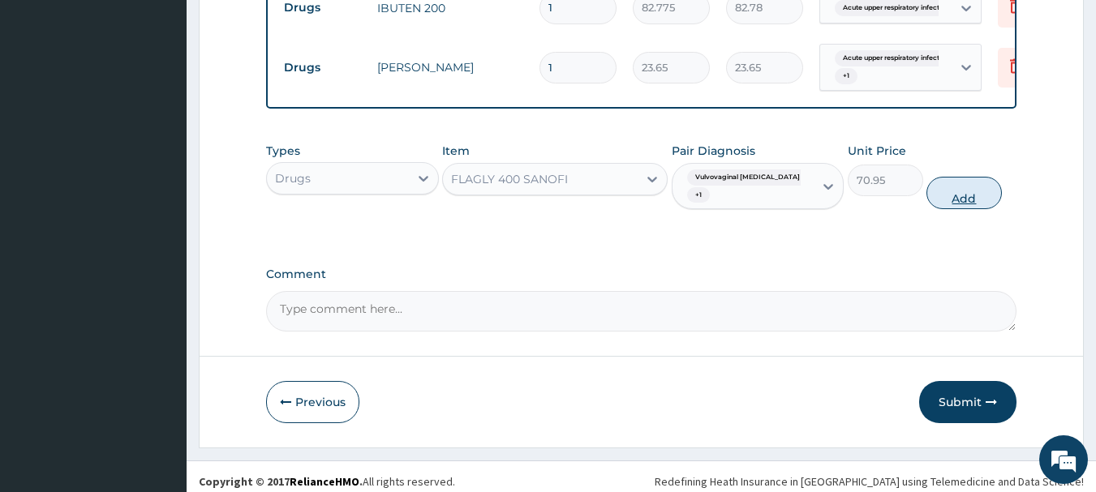
click at [949, 196] on button "Add" at bounding box center [963, 193] width 75 height 32
type input "0"
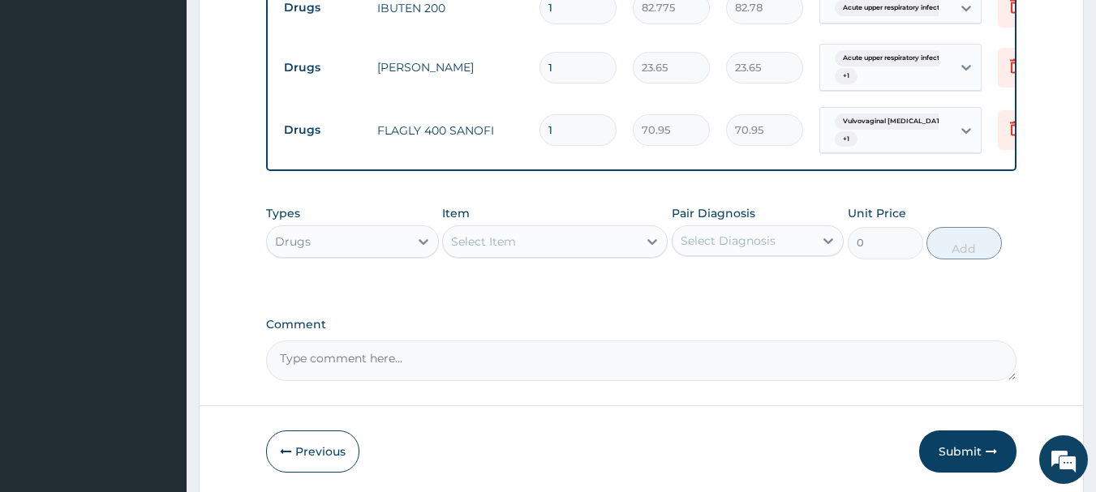
click at [622, 238] on div "Select Item" at bounding box center [540, 242] width 195 height 26
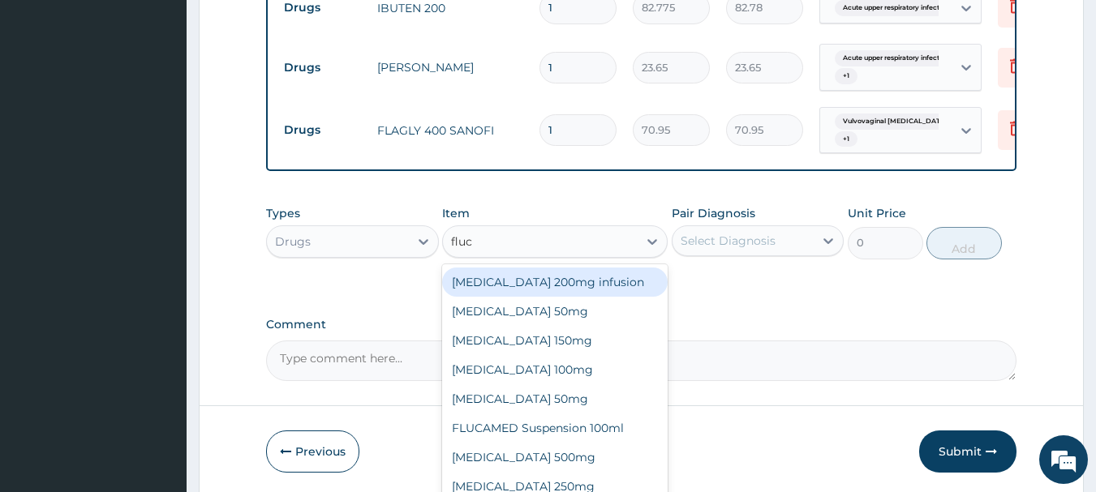
type input "fluco"
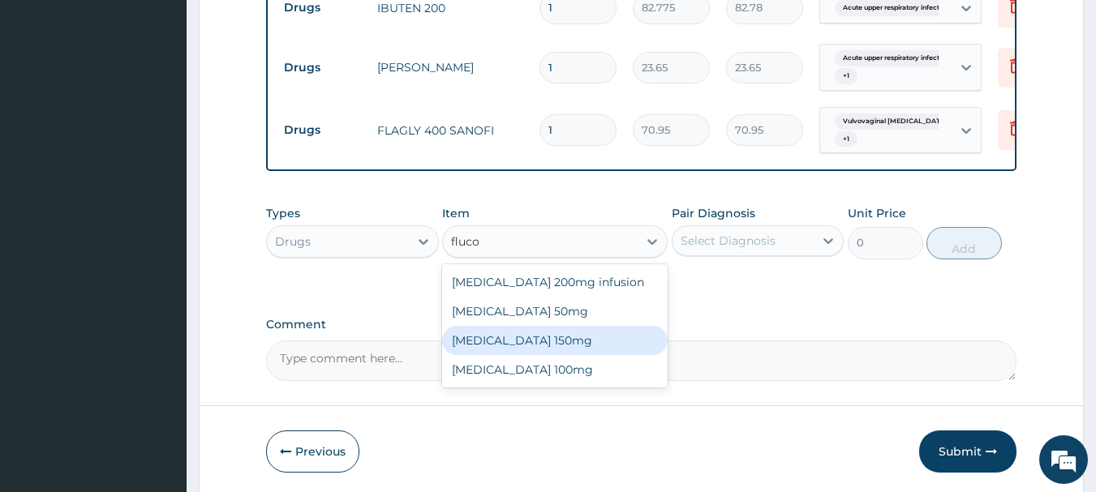
click at [579, 354] on div "[MEDICAL_DATA] 150mg" at bounding box center [554, 340] width 225 height 29
type input "1537.25"
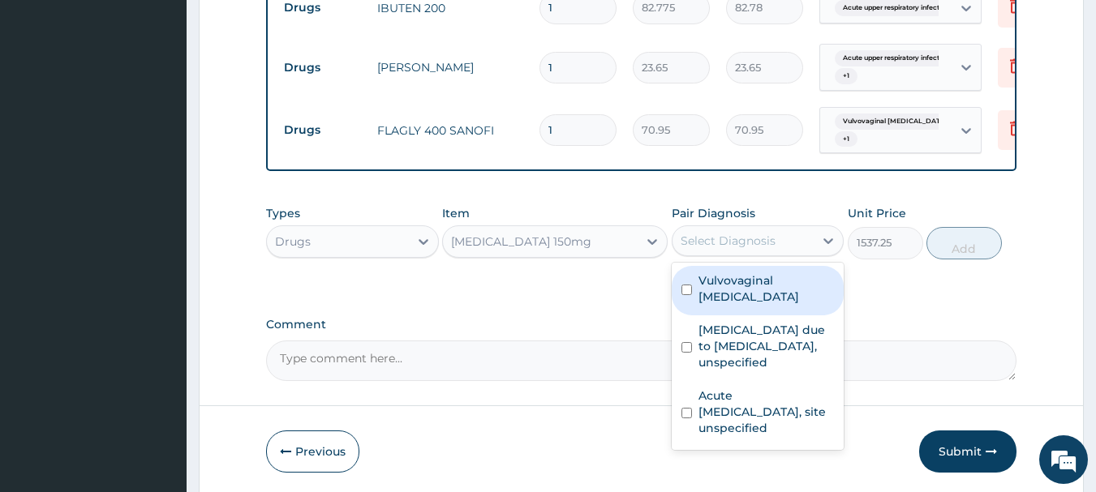
click at [710, 249] on div "Select Diagnosis" at bounding box center [727, 241] width 95 height 16
click at [683, 291] on input "checkbox" at bounding box center [686, 290] width 11 height 11
checkbox input "true"
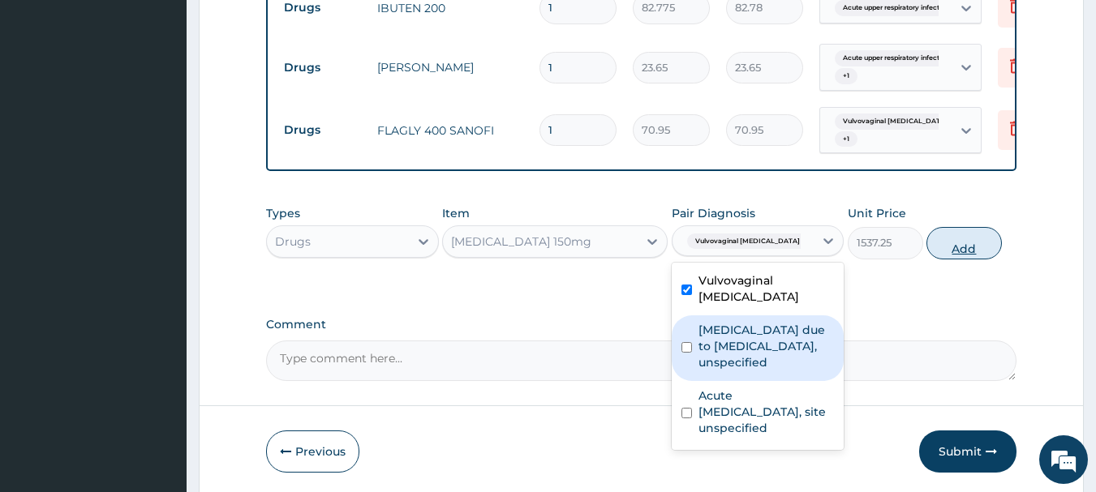
click at [980, 255] on button "Add" at bounding box center [963, 243] width 75 height 32
type input "0"
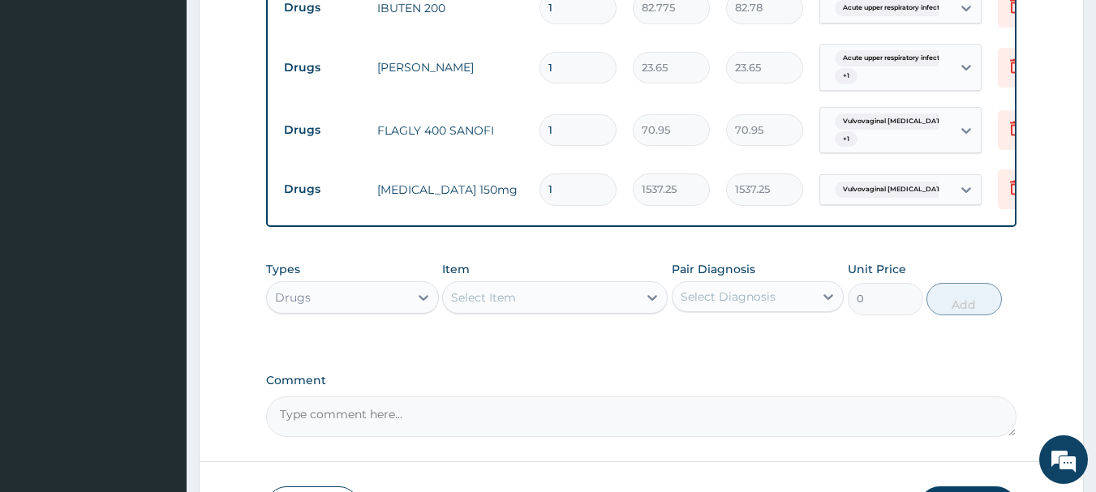
click at [545, 311] on div "Select Item" at bounding box center [540, 298] width 195 height 26
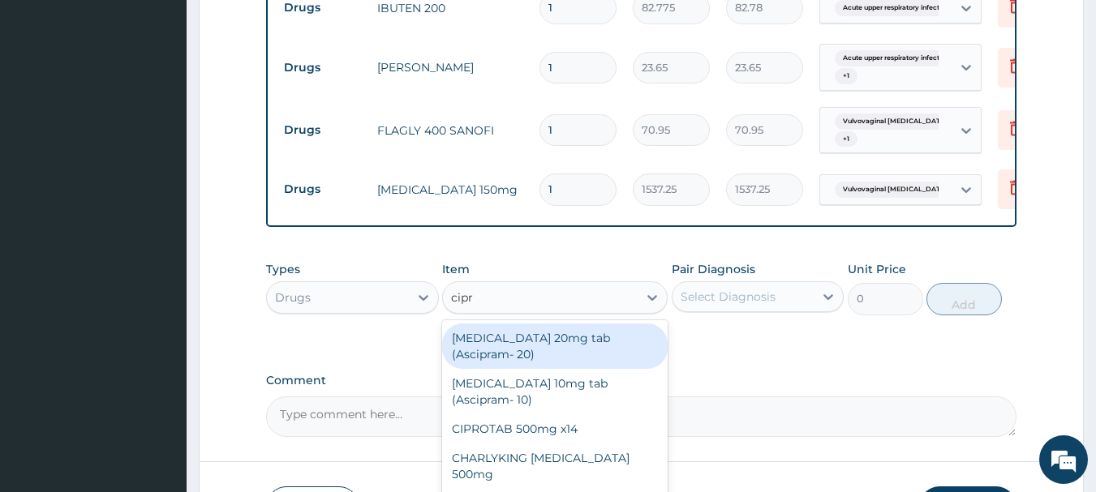
type input "[MEDICAL_DATA]"
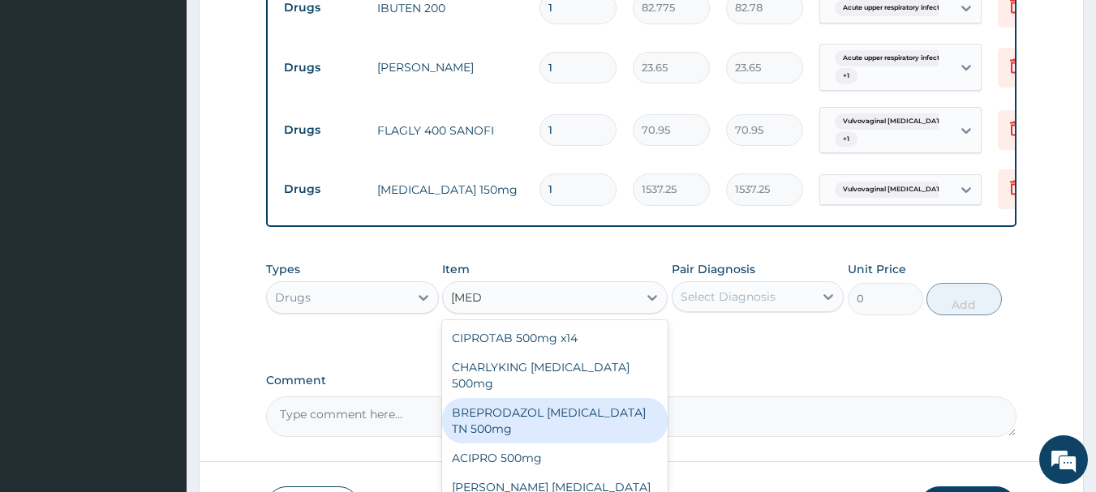
scroll to position [937, 0]
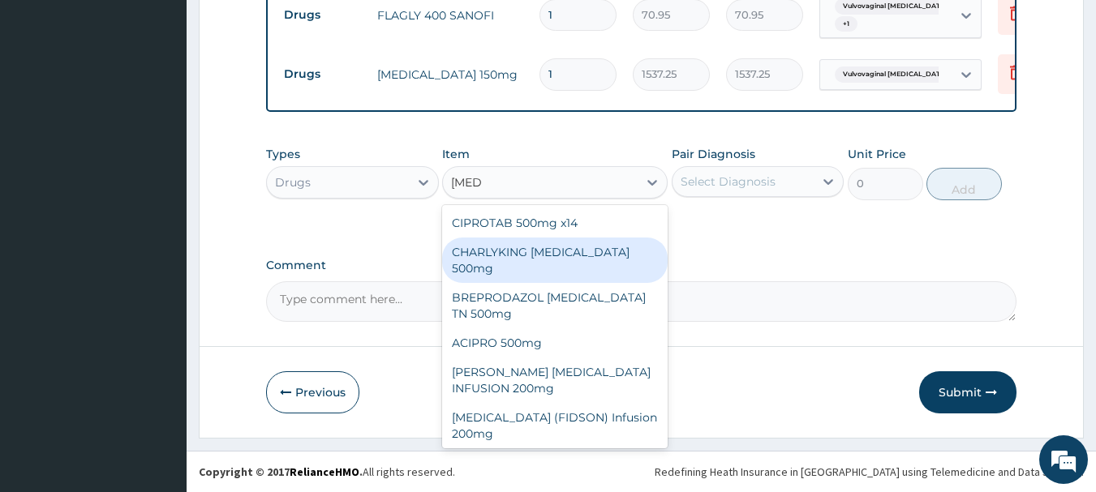
click at [587, 270] on div "CHARLYKING [MEDICAL_DATA] 500mg" at bounding box center [554, 260] width 225 height 45
type input "177.375"
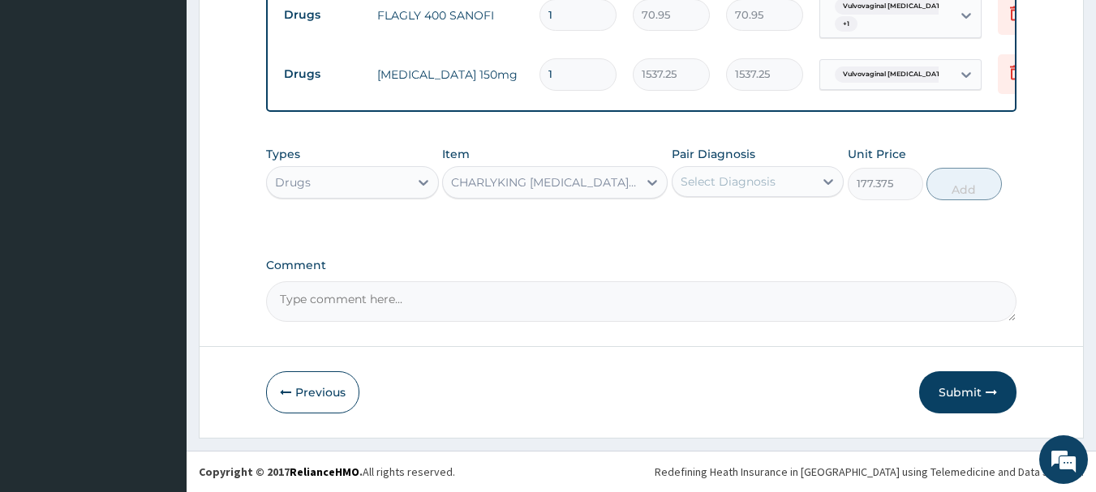
click at [744, 187] on div "Select Diagnosis" at bounding box center [727, 182] width 95 height 16
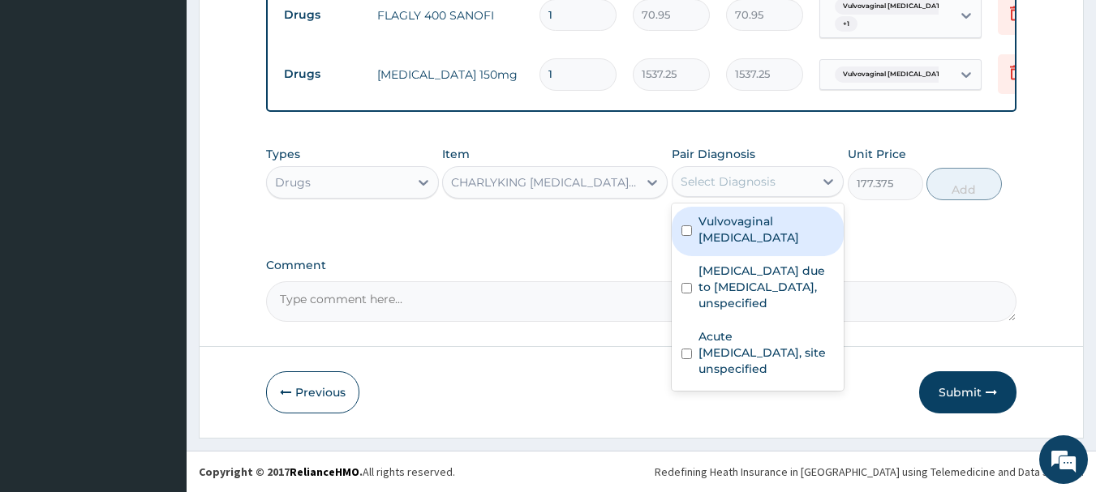
click at [690, 233] on input "checkbox" at bounding box center [686, 230] width 11 height 11
checkbox input "true"
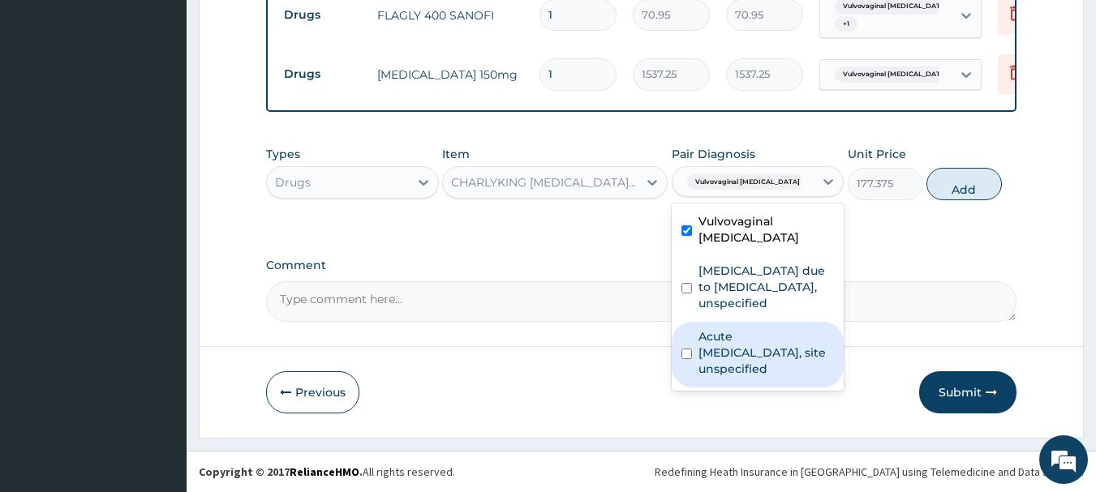
click at [689, 353] on input "checkbox" at bounding box center [686, 354] width 11 height 11
checkbox input "true"
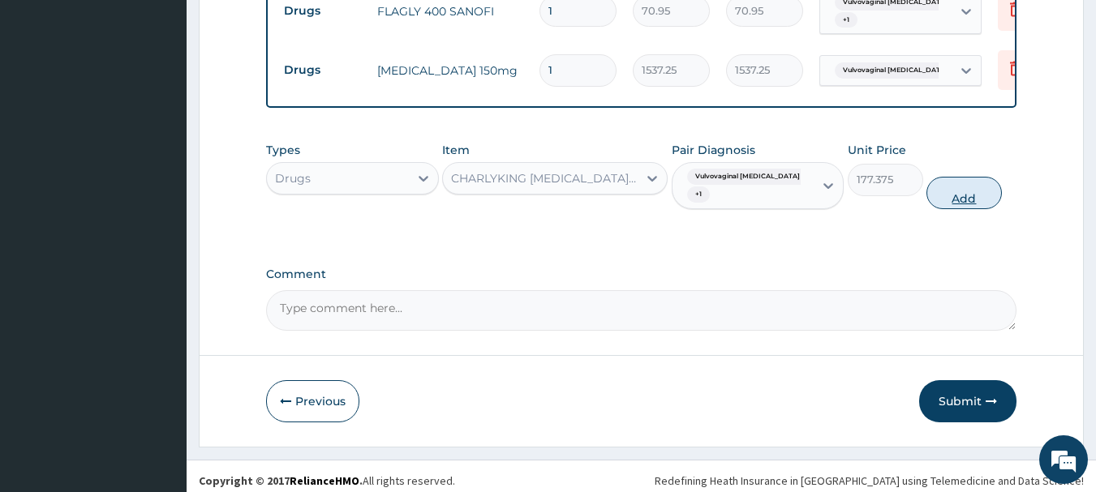
click at [942, 204] on button "Add" at bounding box center [963, 193] width 75 height 32
type input "0"
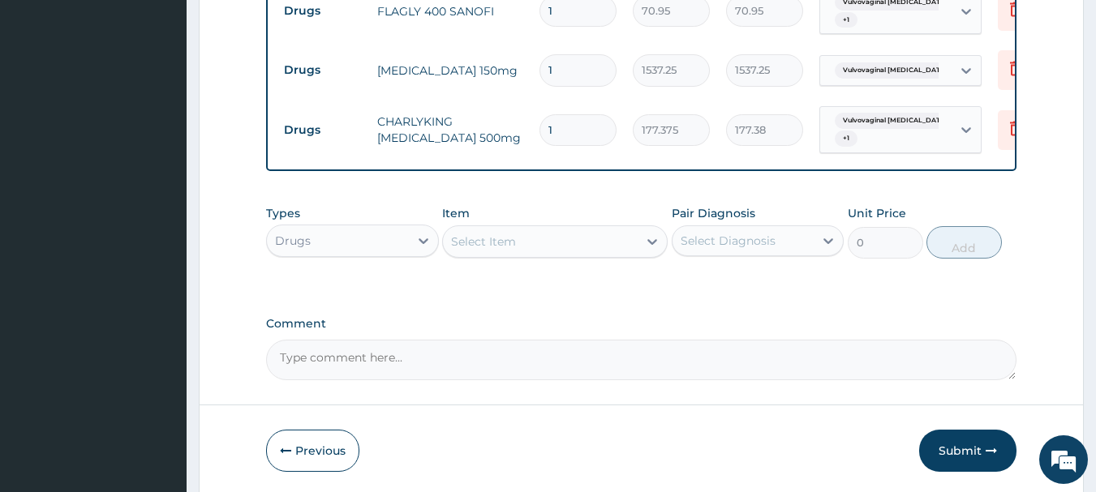
type input "10"
type input "1773.75"
type input "10"
click at [1010, 63] on icon at bounding box center [1015, 69] width 11 height 15
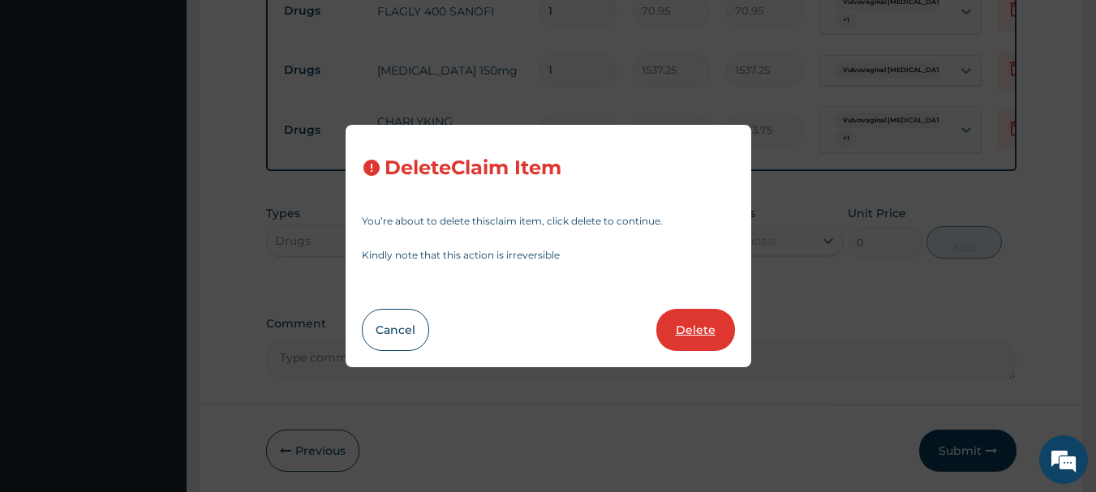
click at [691, 329] on button "Delete" at bounding box center [695, 330] width 79 height 42
type input "10"
type input "177.375"
type input "1773.75"
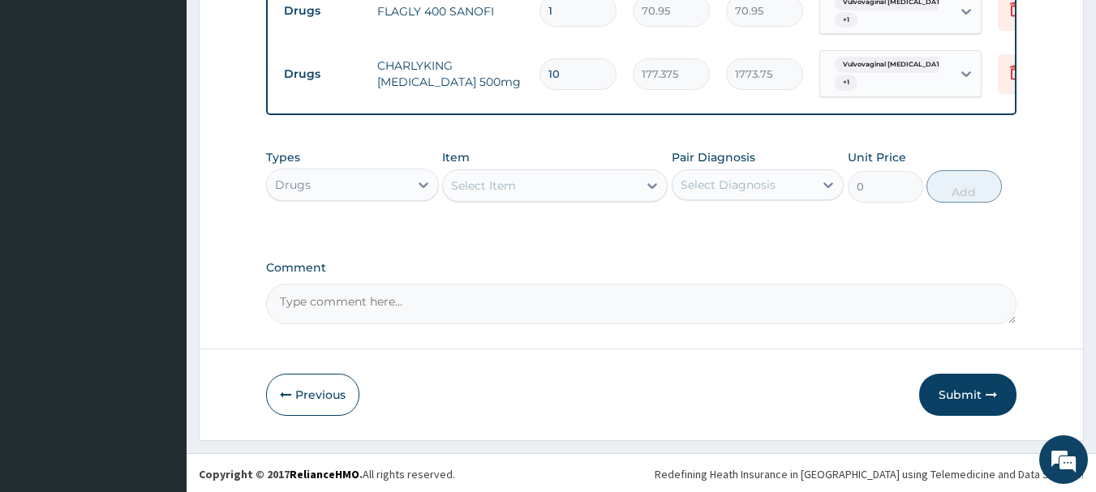
click at [572, 199] on div "Select Item" at bounding box center [540, 186] width 195 height 26
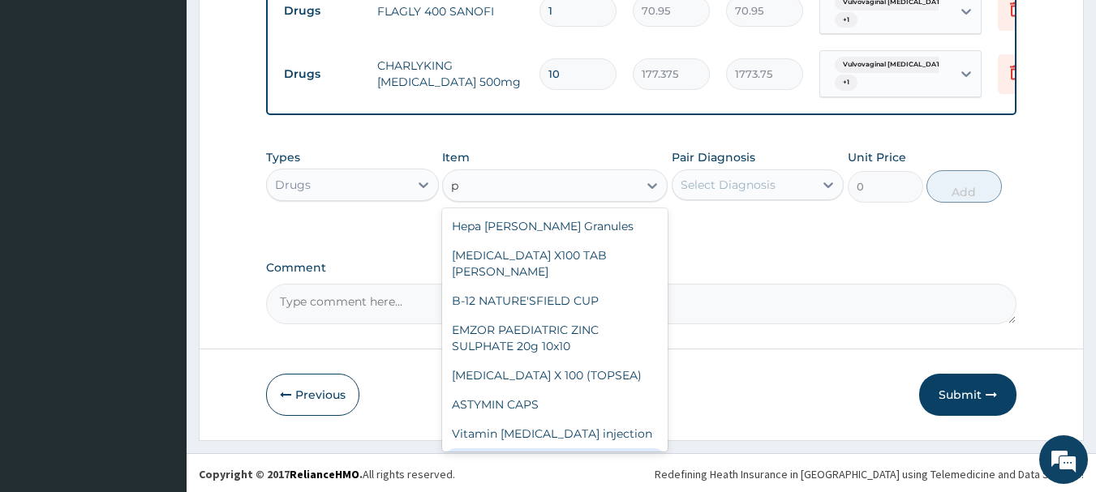
type input "p"
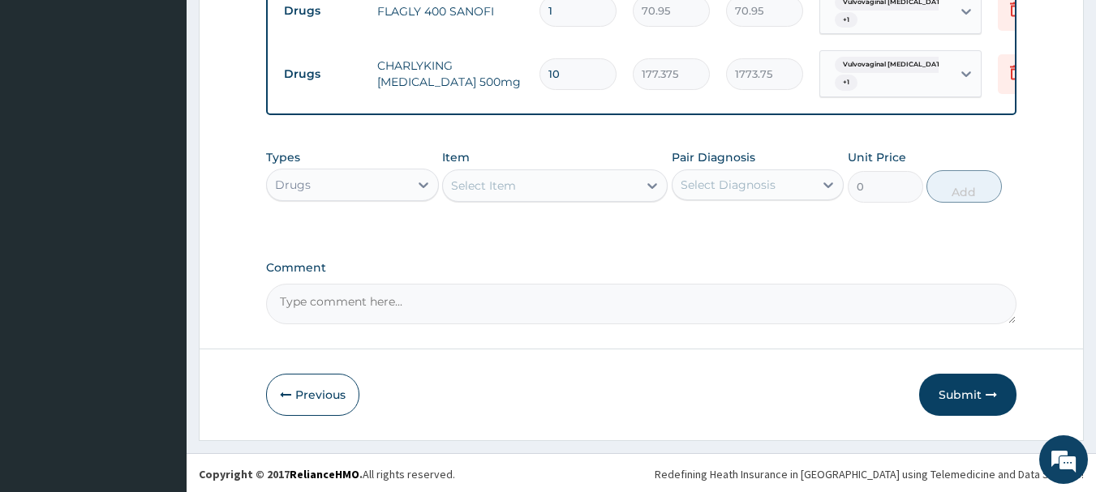
click at [563, 490] on footer "Redefining Heath Insurance in [GEOGRAPHIC_DATA] using Telemedicine and Data Sci…" at bounding box center [641, 473] width 909 height 41
click at [513, 188] on div "Select Item" at bounding box center [483, 186] width 65 height 16
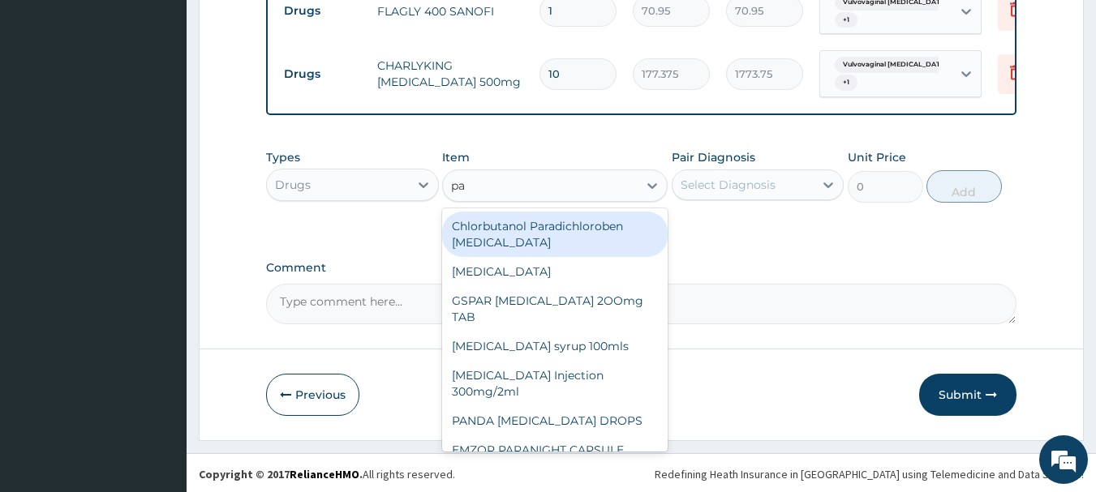
type input "par"
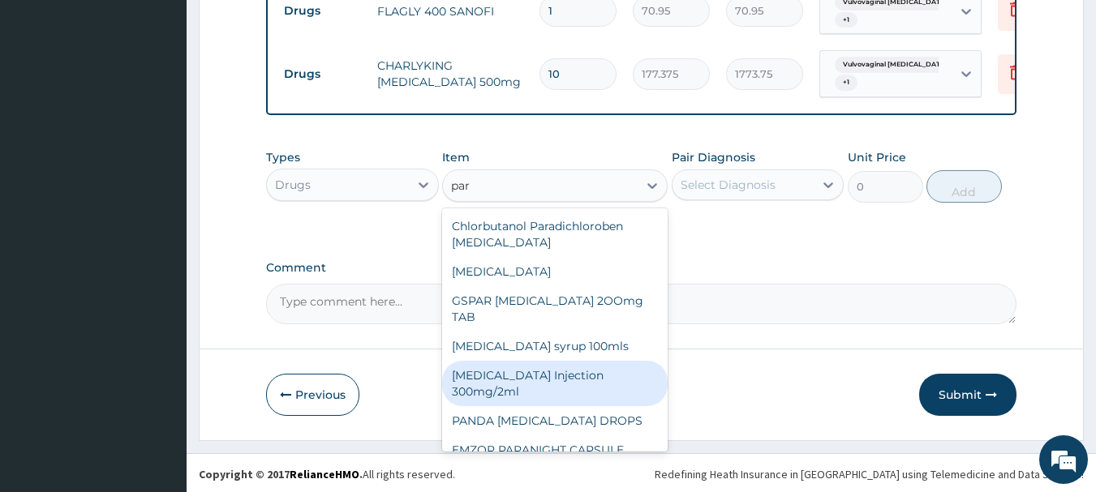
click at [599, 390] on div "[MEDICAL_DATA] Injection 300mg/2ml" at bounding box center [554, 383] width 225 height 45
type input "260.15"
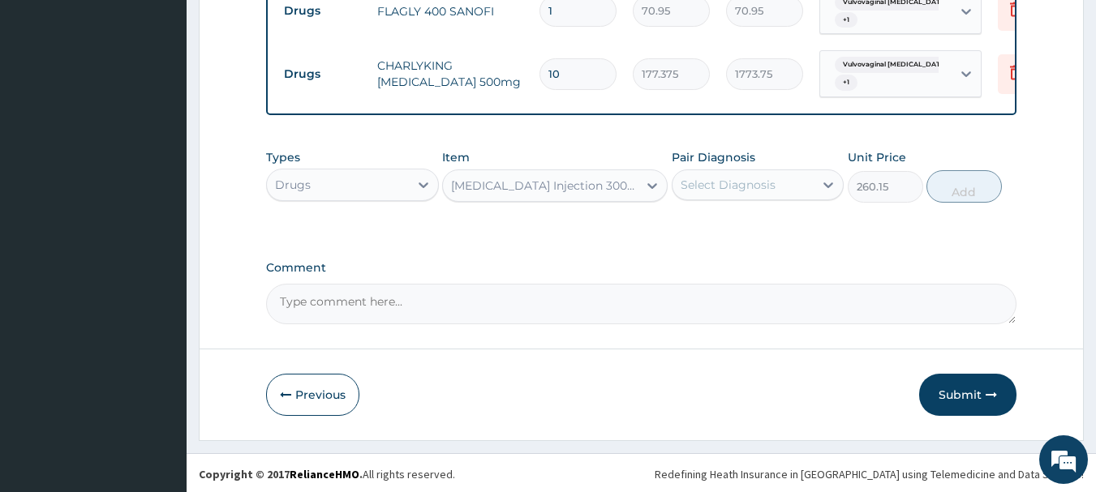
click at [787, 194] on div "Select Diagnosis" at bounding box center [743, 185] width 142 height 26
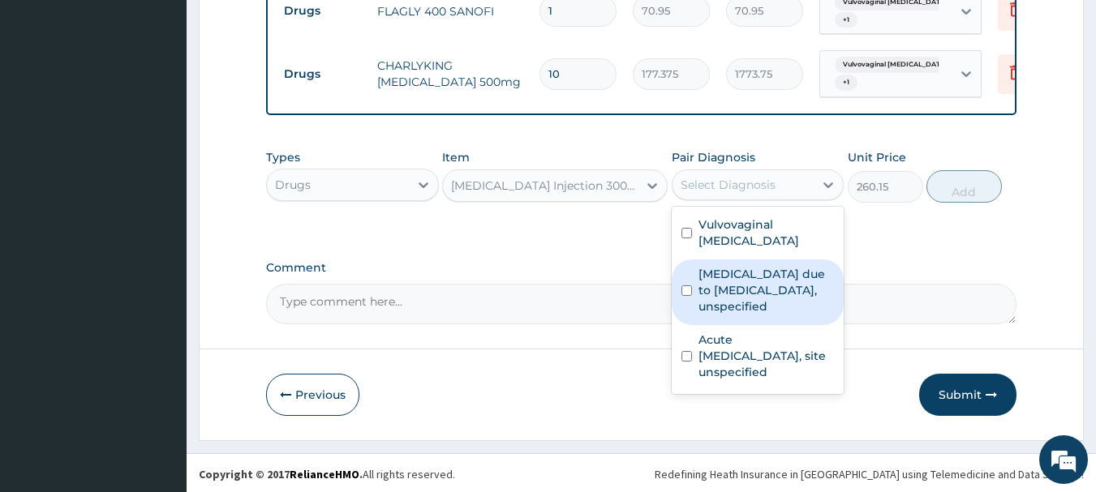
click at [686, 296] on input "checkbox" at bounding box center [686, 290] width 11 height 11
checkbox input "true"
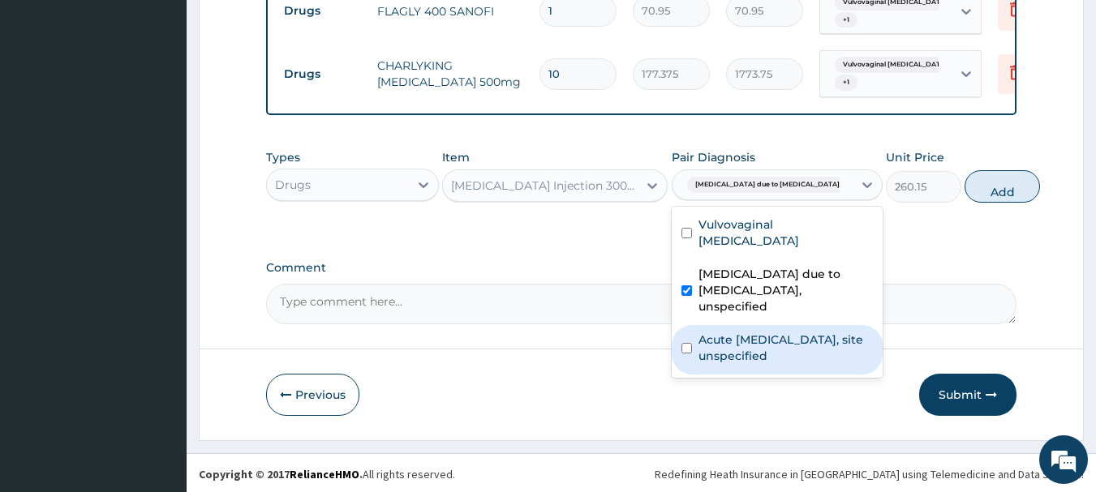
click at [682, 354] on input "checkbox" at bounding box center [686, 348] width 11 height 11
checkbox input "true"
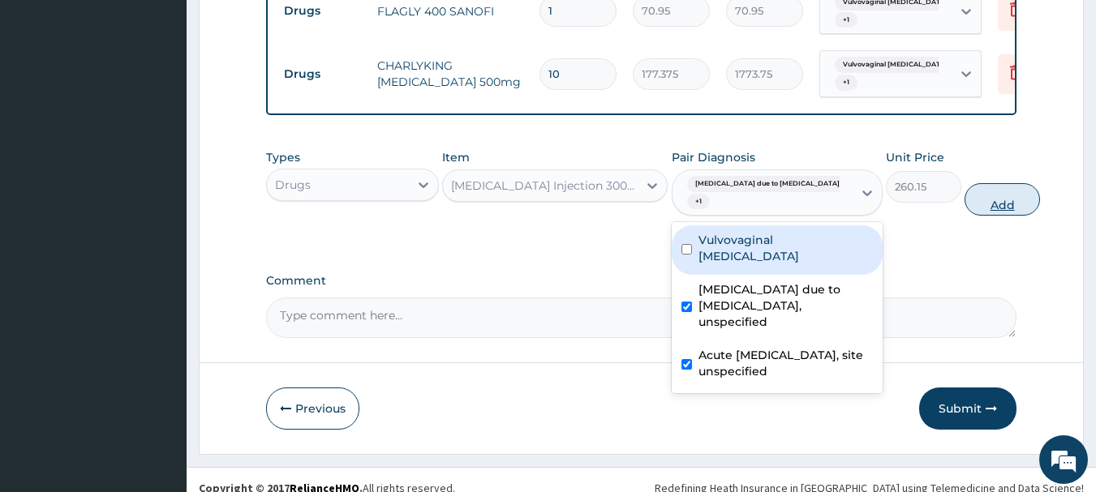
click at [964, 205] on button "Add" at bounding box center [1001, 199] width 75 height 32
type input "0"
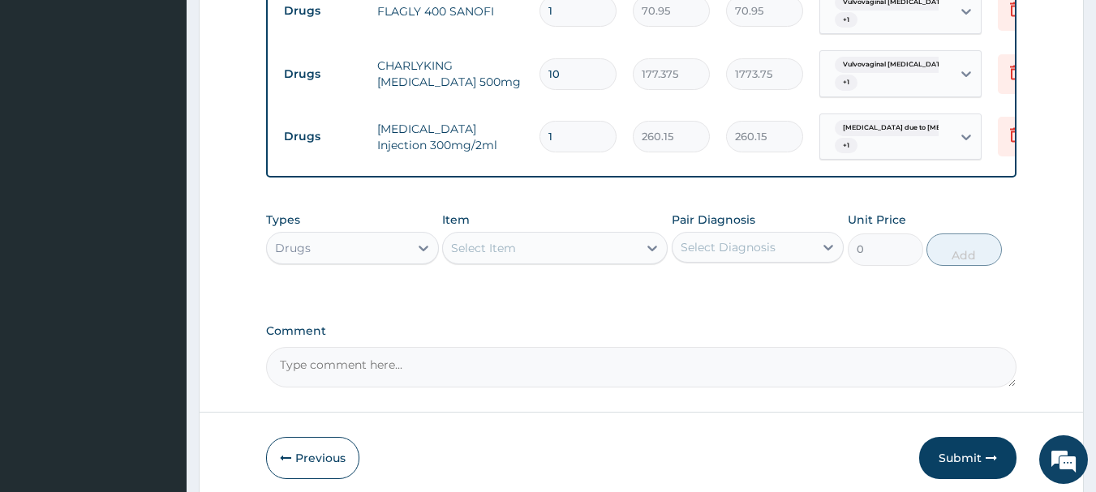
click at [530, 238] on div "Select Item" at bounding box center [554, 248] width 225 height 32
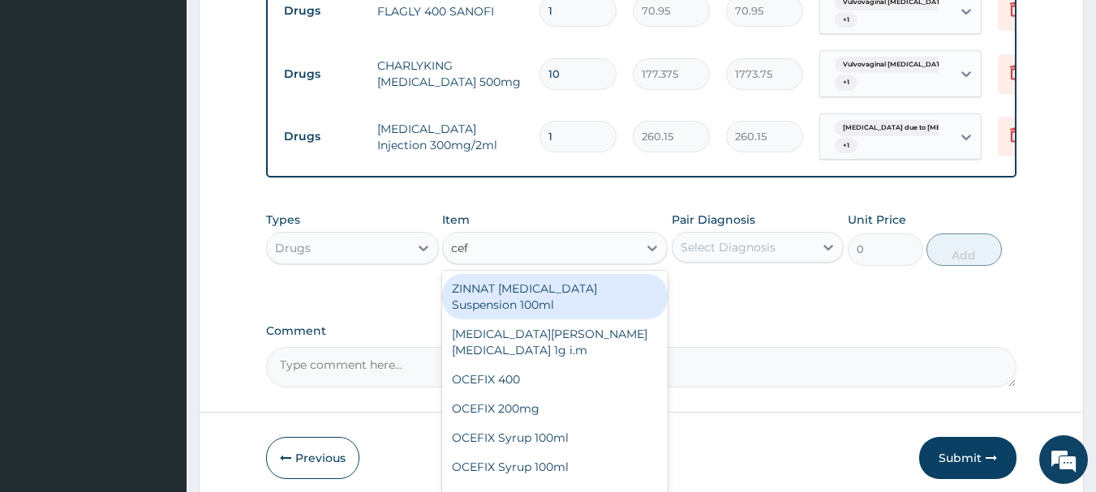
type input "ceft"
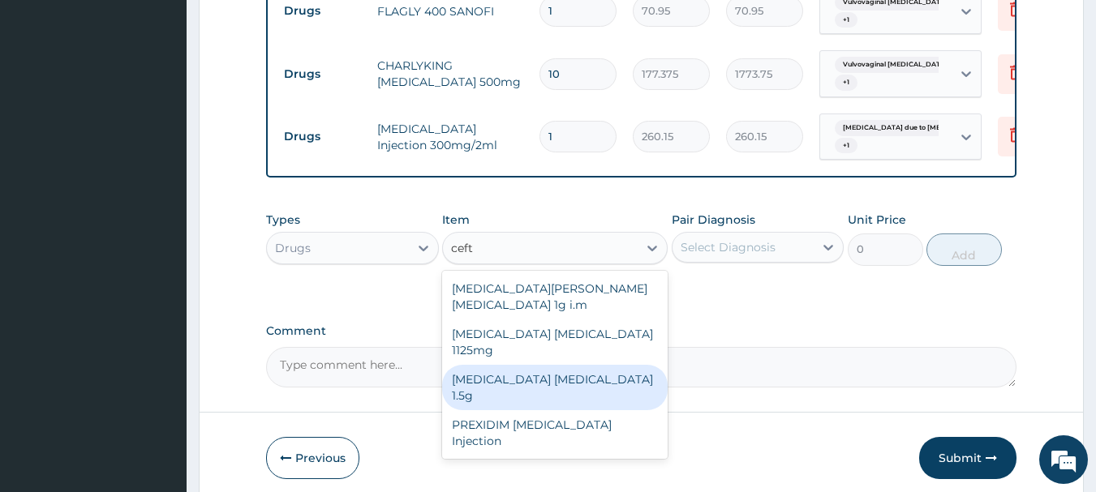
click at [522, 365] on div "[MEDICAL_DATA] [MEDICAL_DATA] 1.5g" at bounding box center [554, 387] width 225 height 45
type input "1419"
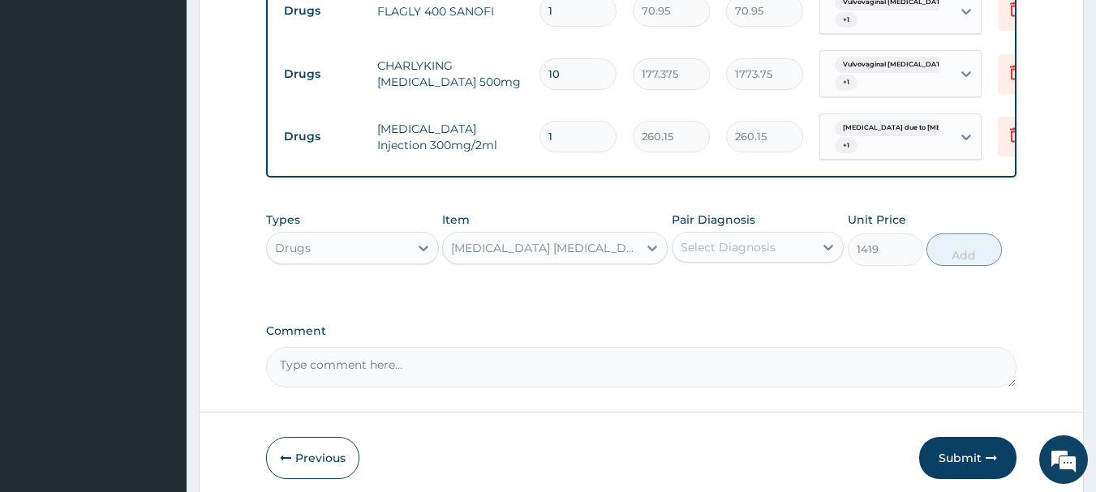
click at [736, 248] on div "Select Diagnosis" at bounding box center [727, 247] width 95 height 16
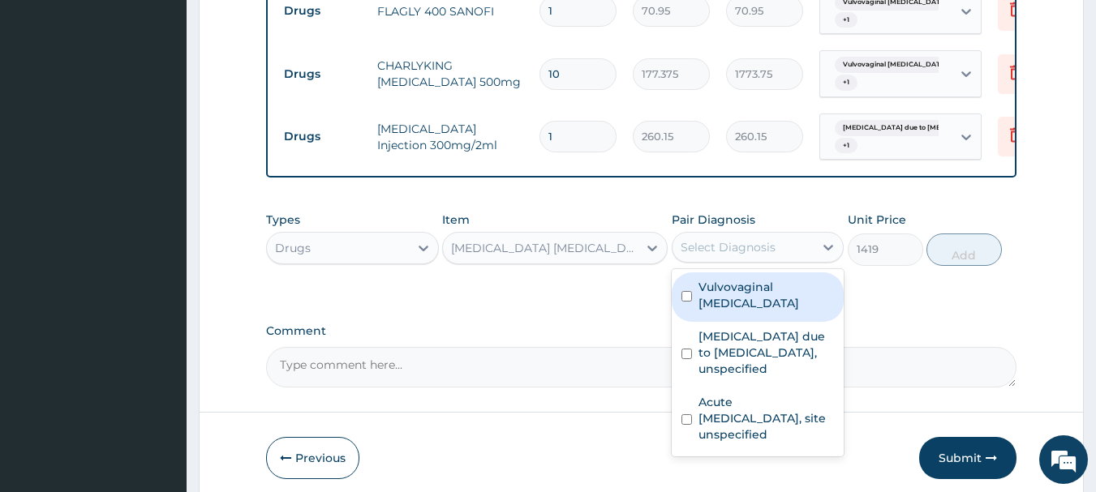
click at [686, 298] on input "checkbox" at bounding box center [686, 296] width 11 height 11
checkbox input "true"
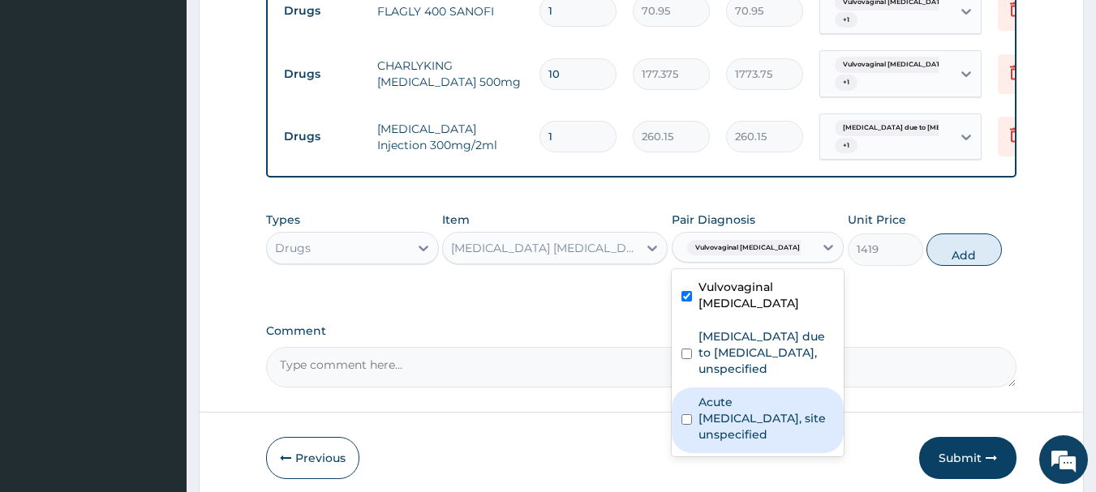
click at [684, 431] on div "Acute [MEDICAL_DATA], site unspecified" at bounding box center [757, 421] width 173 height 66
checkbox input "true"
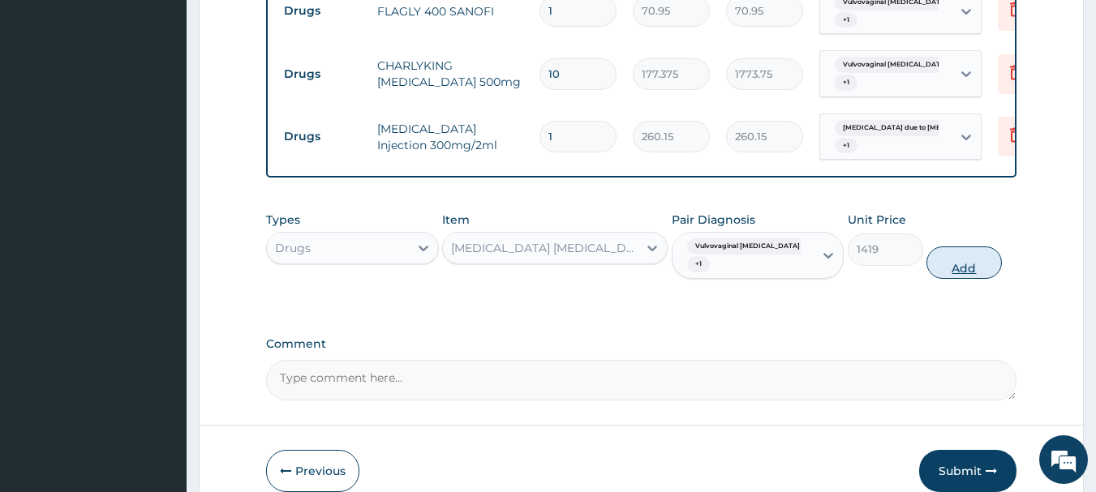
click at [969, 279] on button "Add" at bounding box center [963, 263] width 75 height 32
type input "0"
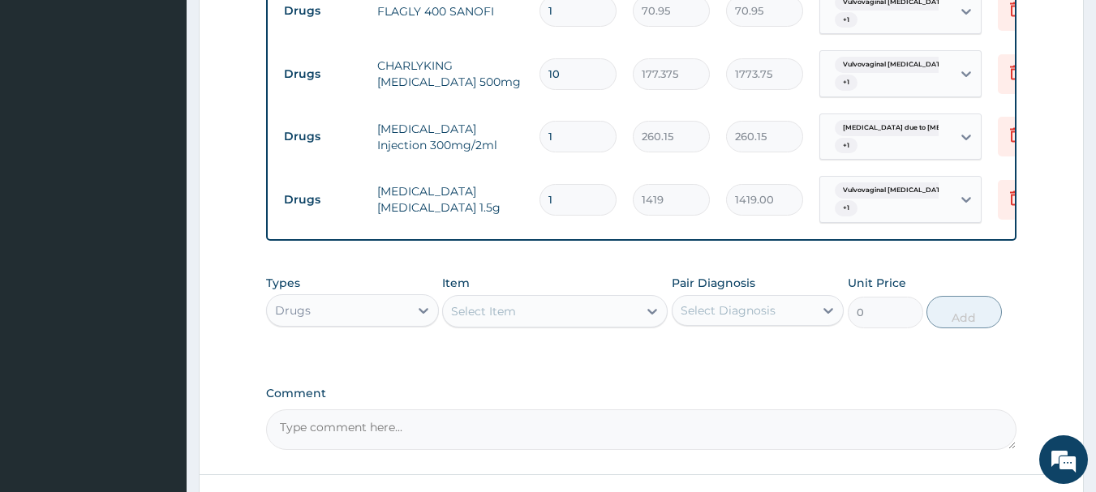
click at [598, 132] on input "1" at bounding box center [577, 137] width 77 height 32
type input "0.00"
type input "2"
type input "520.30"
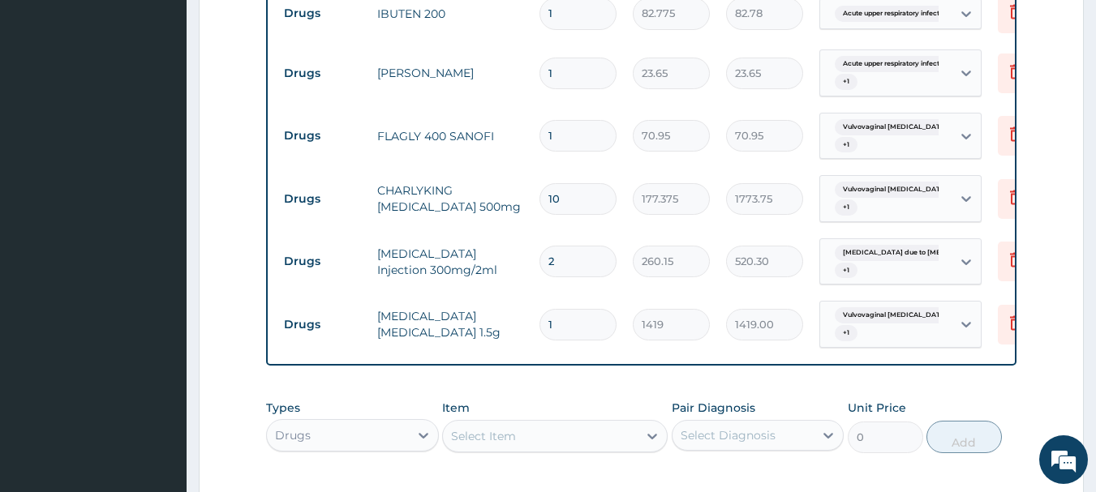
scroll to position [808, 0]
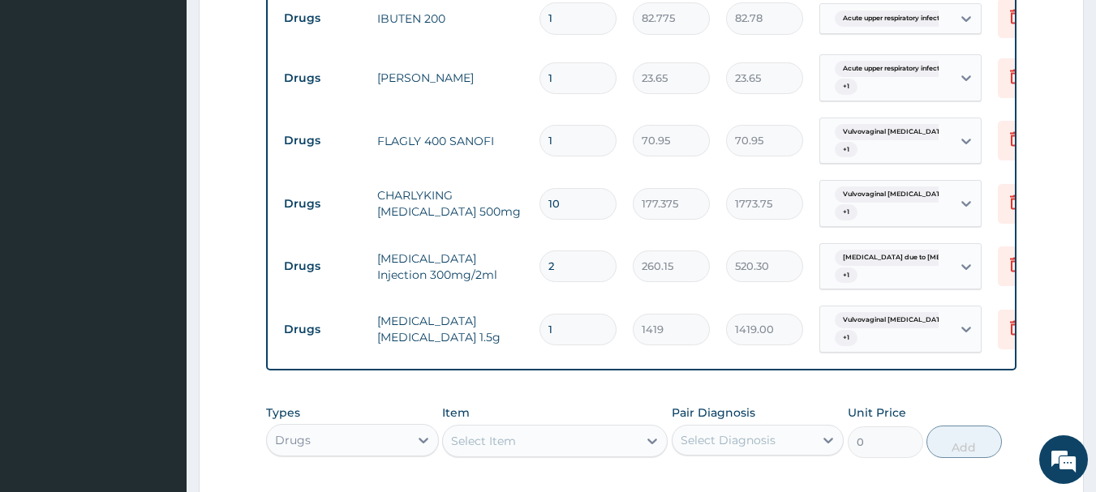
type input "2"
click at [579, 136] on input "1" at bounding box center [577, 141] width 77 height 32
type input "10"
type input "709.50"
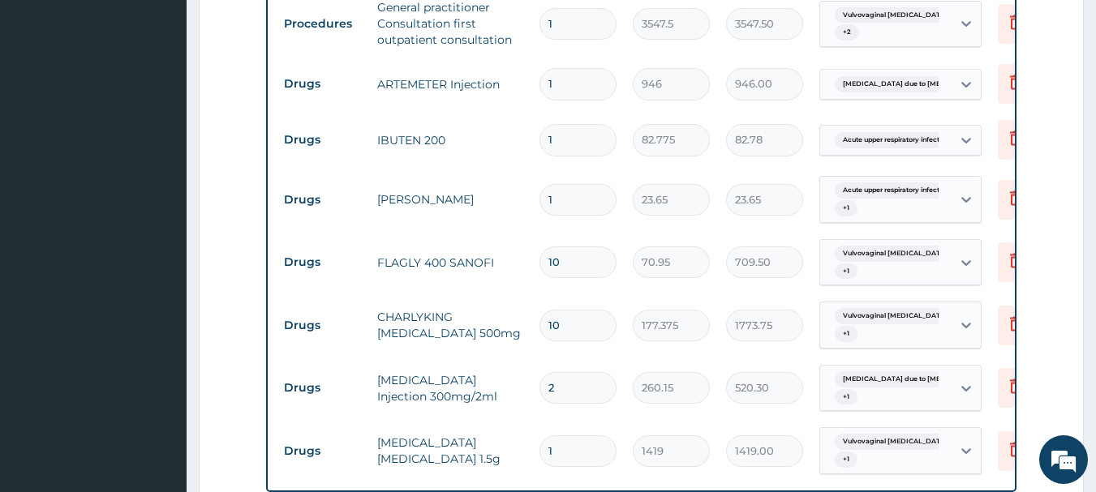
scroll to position [678, 0]
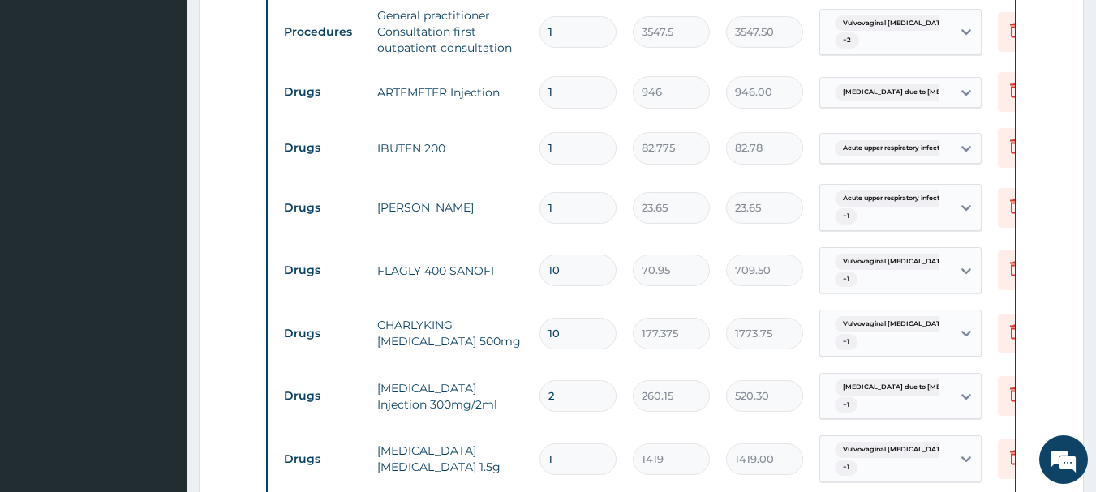
type input "10"
click at [577, 151] on input "1" at bounding box center [577, 148] width 77 height 32
type input "10"
type input "827.75"
type input "10"
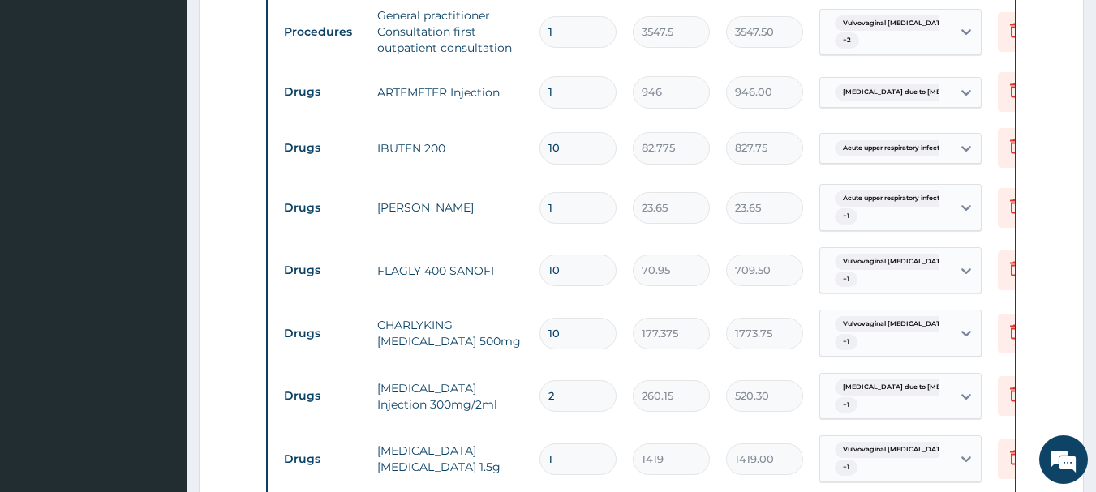
click at [575, 91] on input "1" at bounding box center [577, 92] width 77 height 32
type input "0.00"
type input "2"
type input "1892.00"
type input "2"
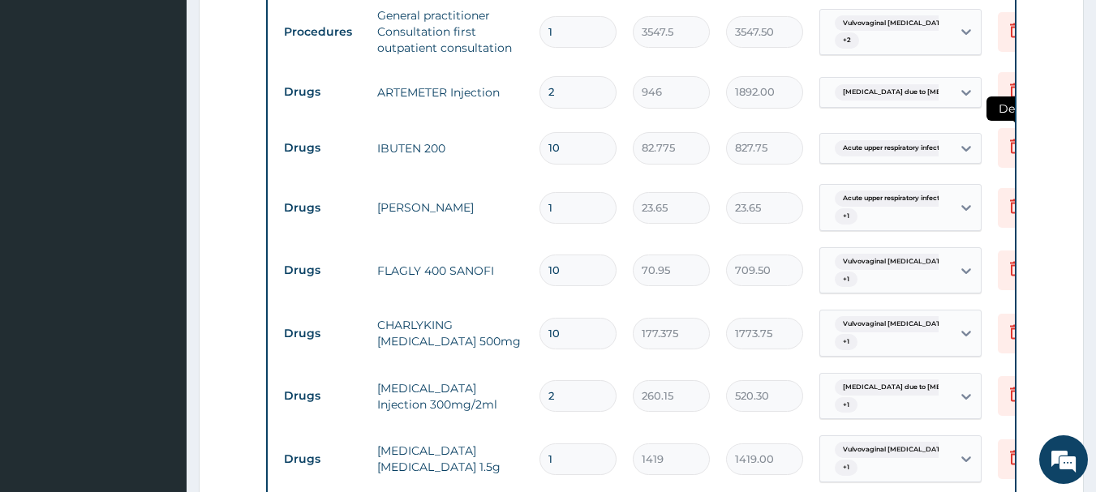
click at [1006, 147] on icon at bounding box center [1015, 145] width 19 height 19
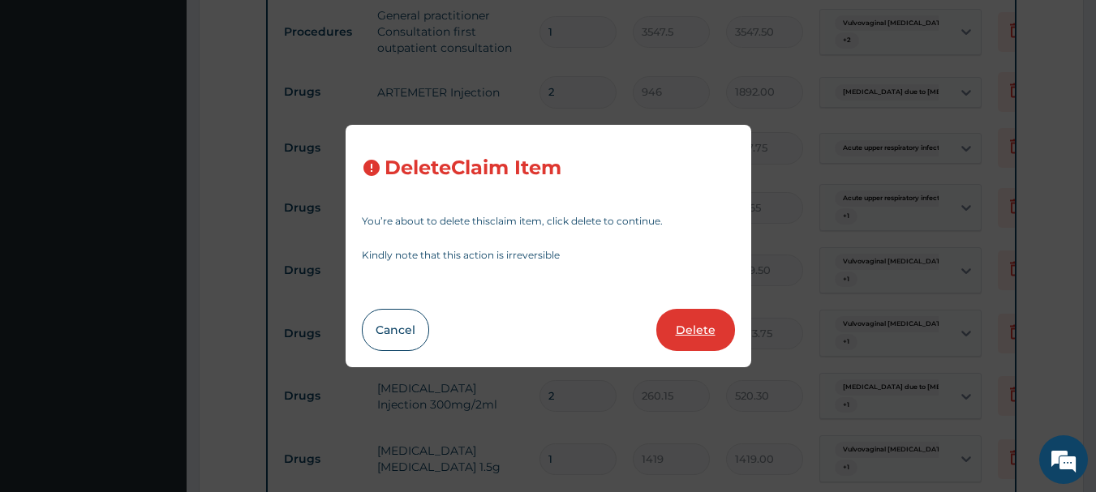
click at [708, 329] on button "Delete" at bounding box center [695, 330] width 79 height 42
type input "1"
type input "23.65"
type input "10"
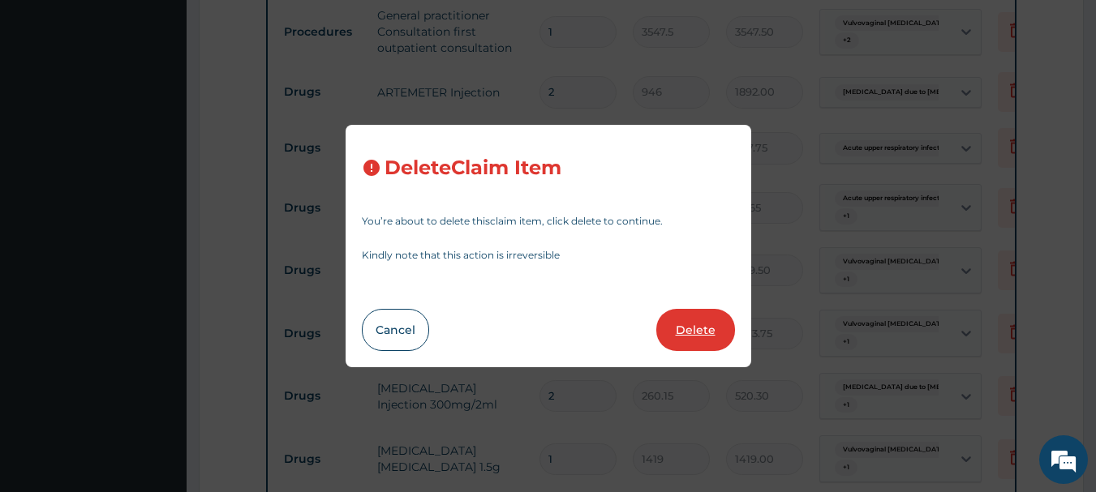
type input "70.95"
type input "709.50"
type input "177.375"
type input "1773.75"
type input "2"
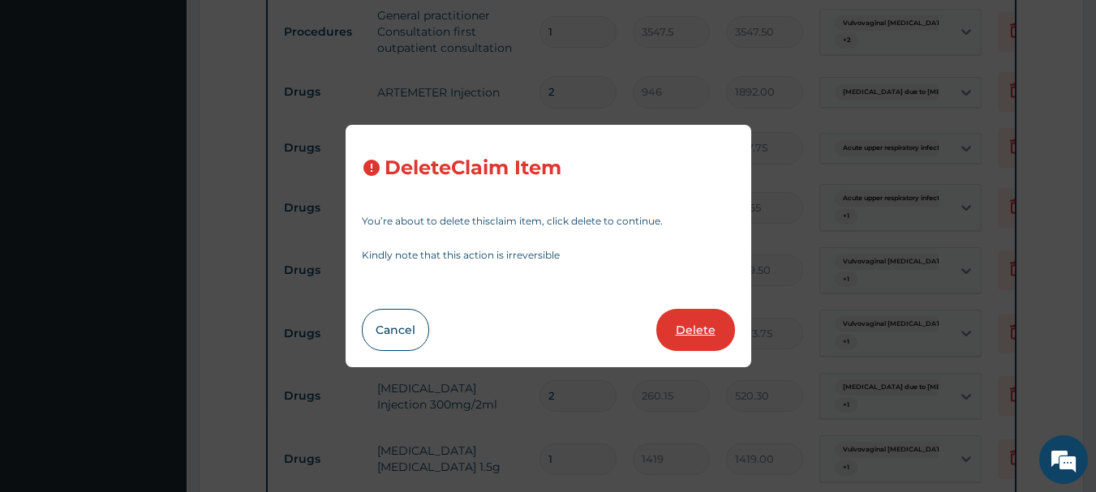
type input "260.15"
type input "520.30"
type input "1"
type input "1419"
type input "1419.00"
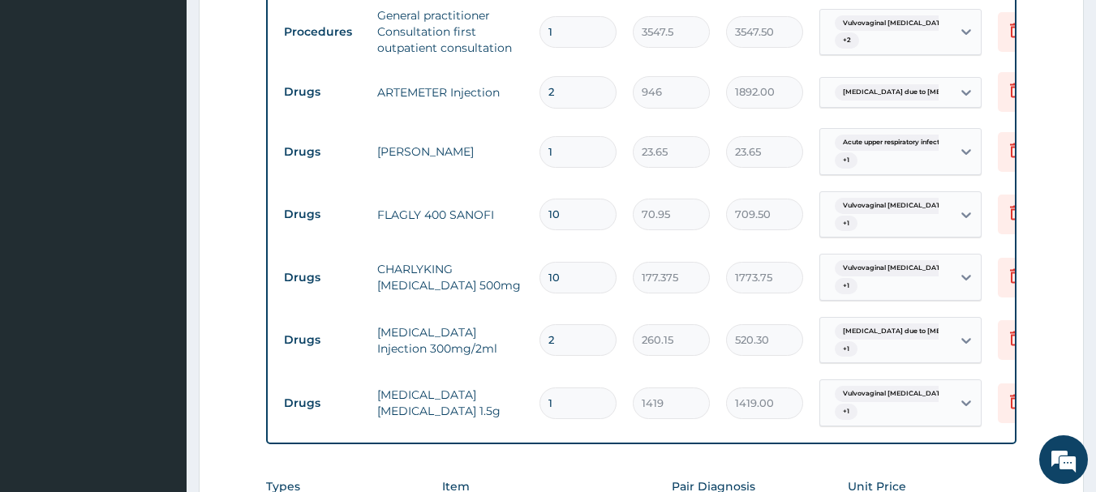
scroll to position [1014, 0]
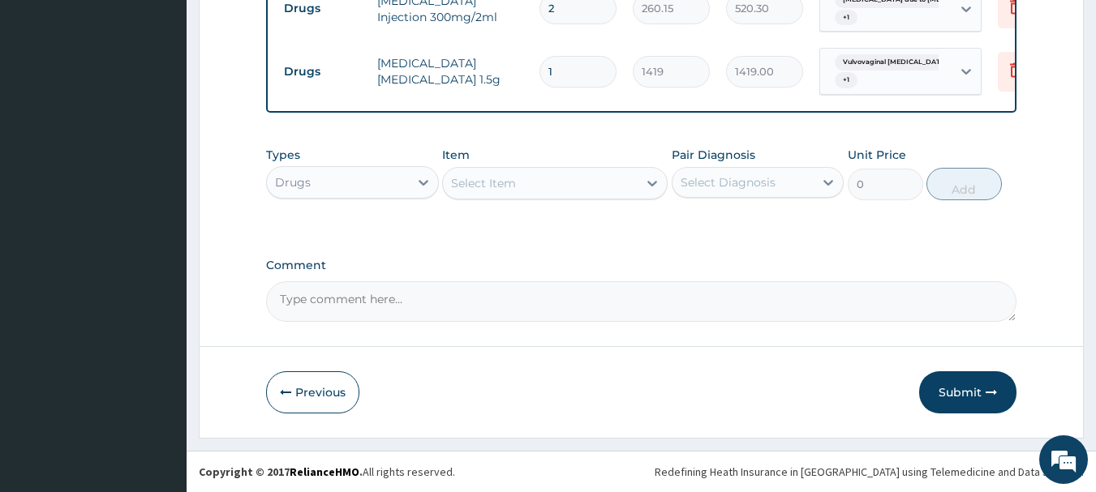
click at [524, 188] on div "Select Item" at bounding box center [540, 183] width 195 height 26
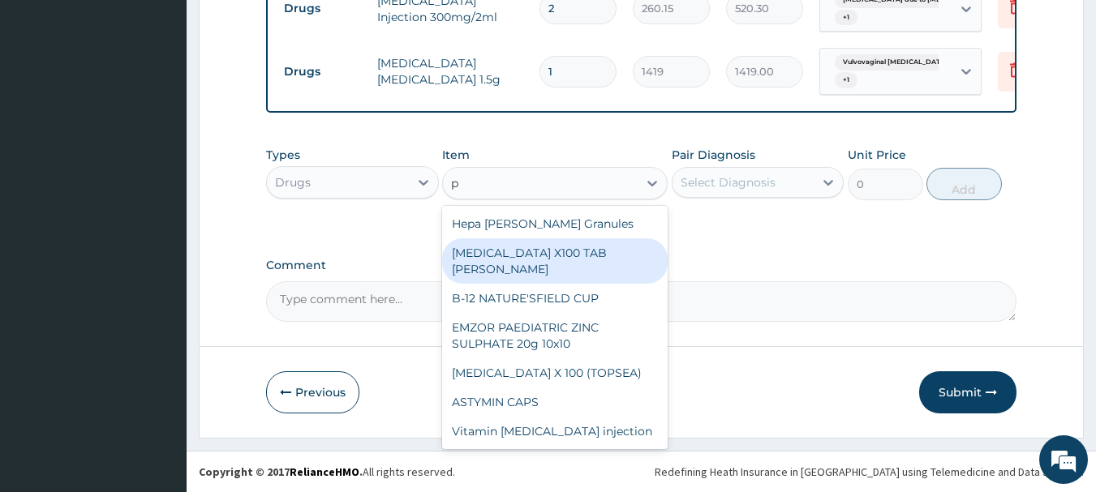
type input "p"
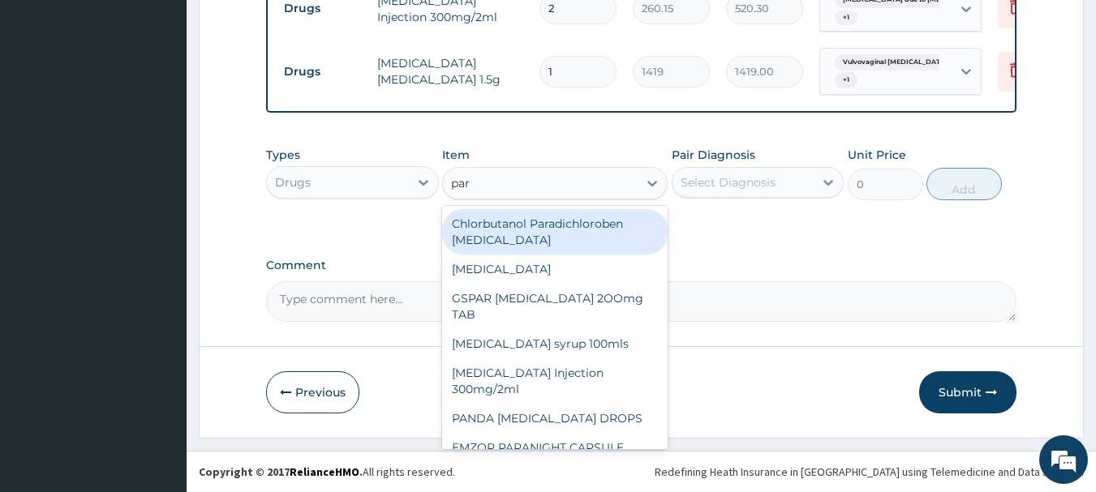
type input "para"
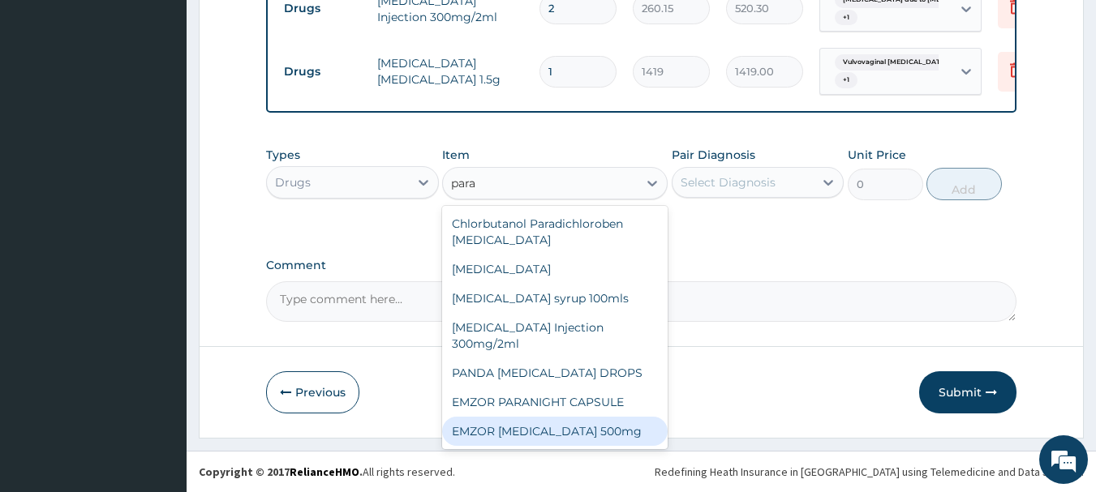
click at [631, 432] on div "EMZOR [MEDICAL_DATA] 500mg" at bounding box center [554, 431] width 225 height 29
type input "23.65"
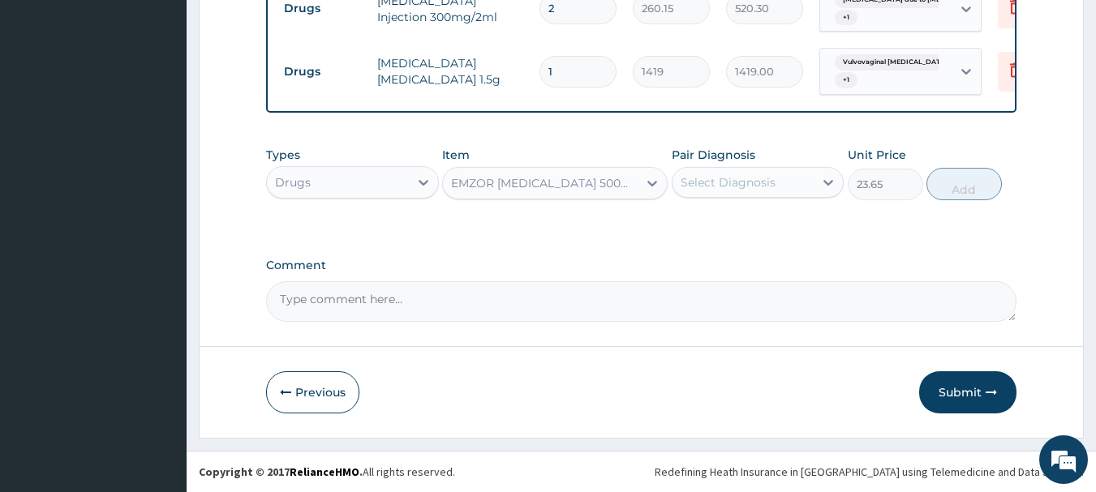
click at [701, 186] on div "Select Diagnosis" at bounding box center [727, 182] width 95 height 16
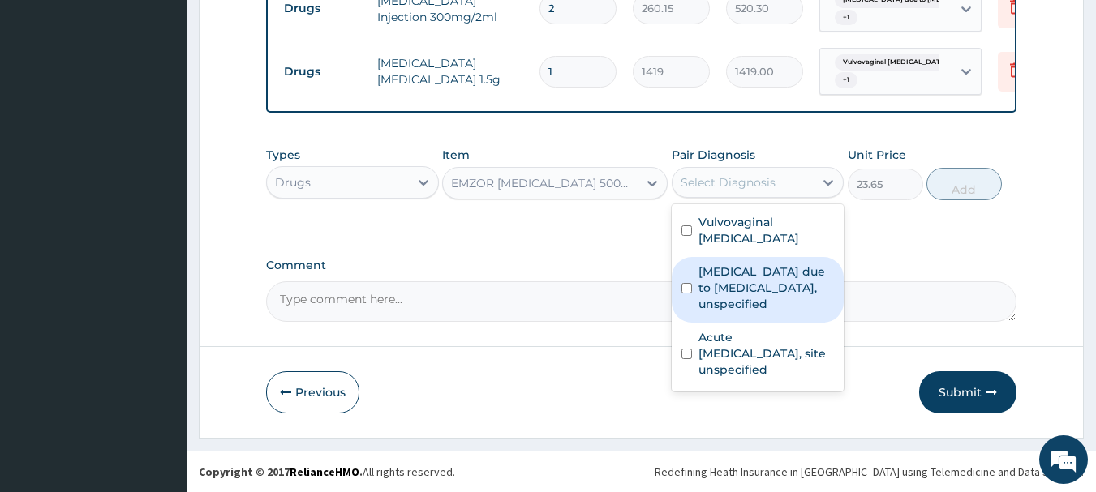
click at [688, 286] on input "checkbox" at bounding box center [686, 288] width 11 height 11
checkbox input "true"
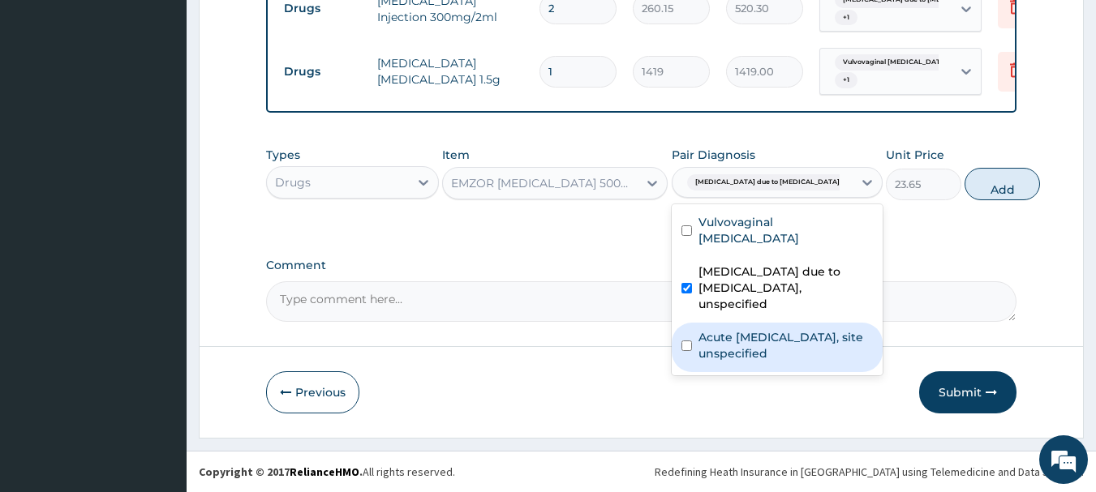
click at [684, 351] on input "checkbox" at bounding box center [686, 346] width 11 height 11
checkbox input "true"
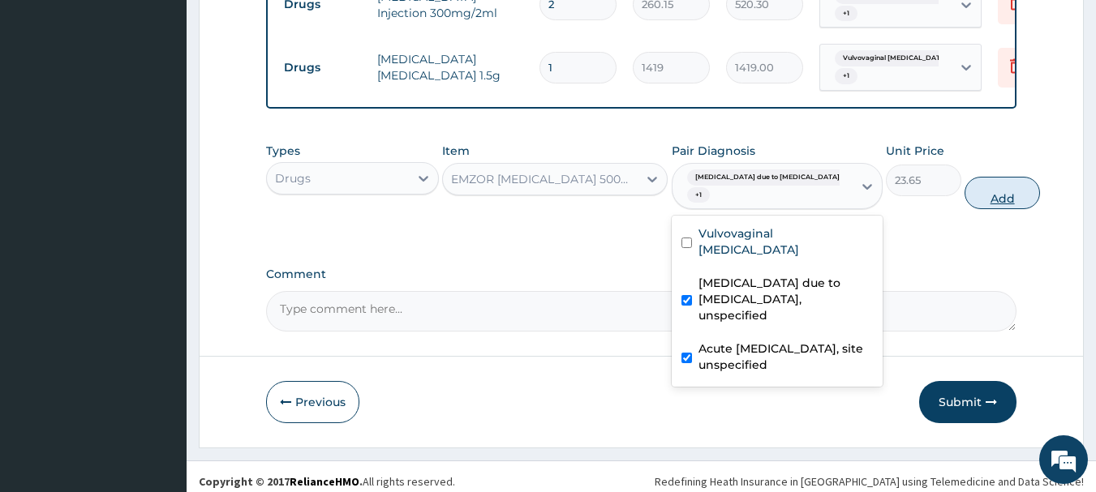
click at [964, 205] on button "Add" at bounding box center [1001, 193] width 75 height 32
type input "0"
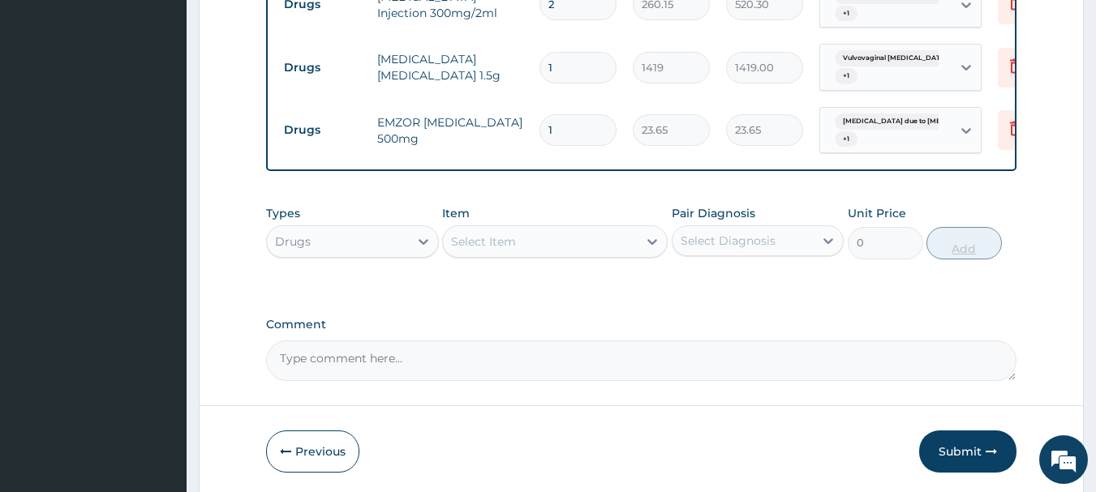
type input "0.00"
type input "2"
type input "47.30"
type input "20"
type input "473.00"
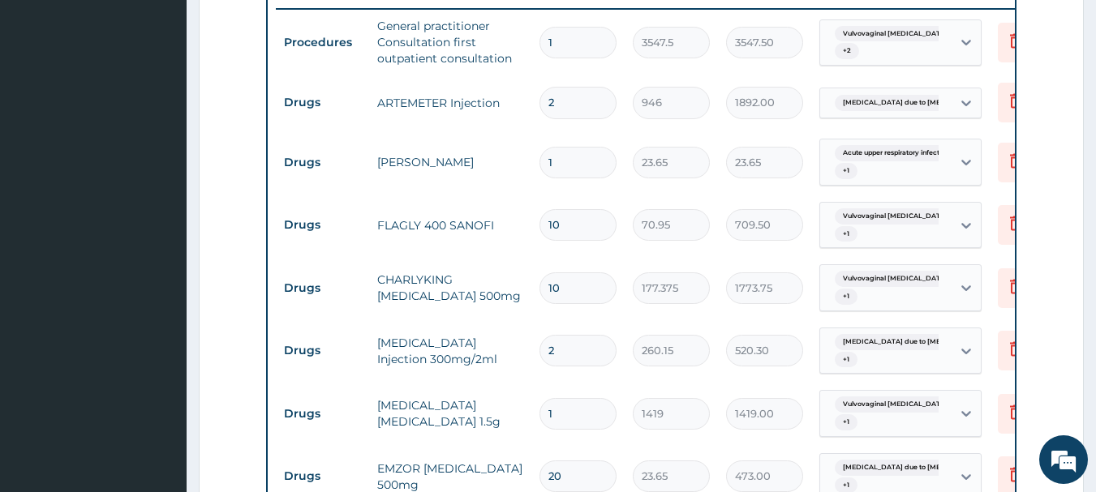
scroll to position [657, 0]
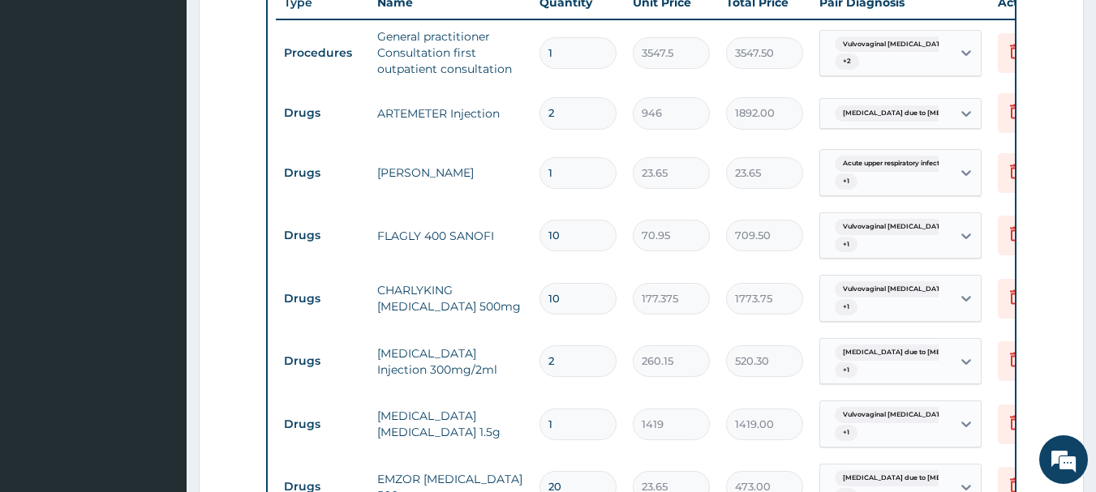
type input "20"
click at [587, 174] on input "1" at bounding box center [577, 173] width 77 height 32
type input "0.00"
type input "6"
type input "141.90"
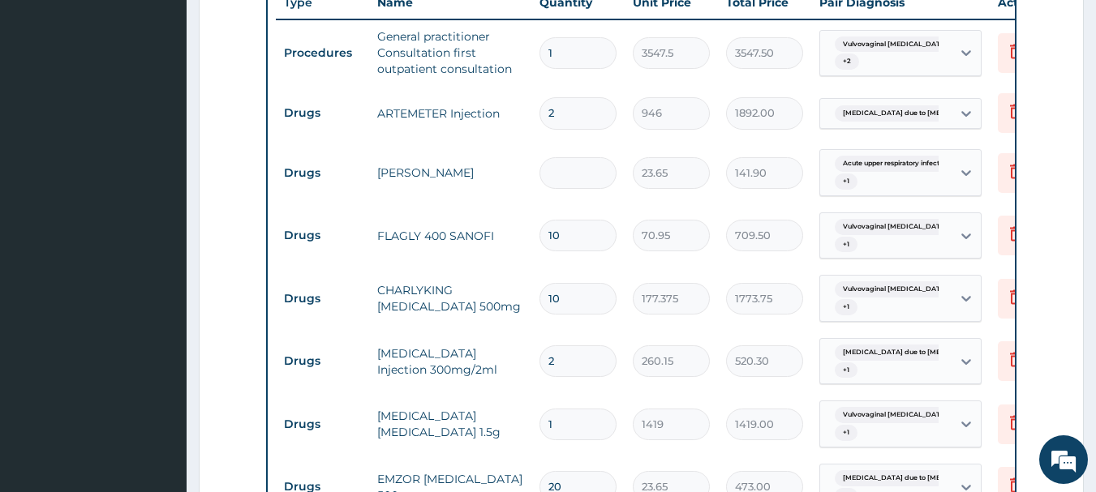
type input "0.00"
type input "7"
type input "165.55"
type input "7"
click at [569, 109] on input "2" at bounding box center [577, 113] width 77 height 32
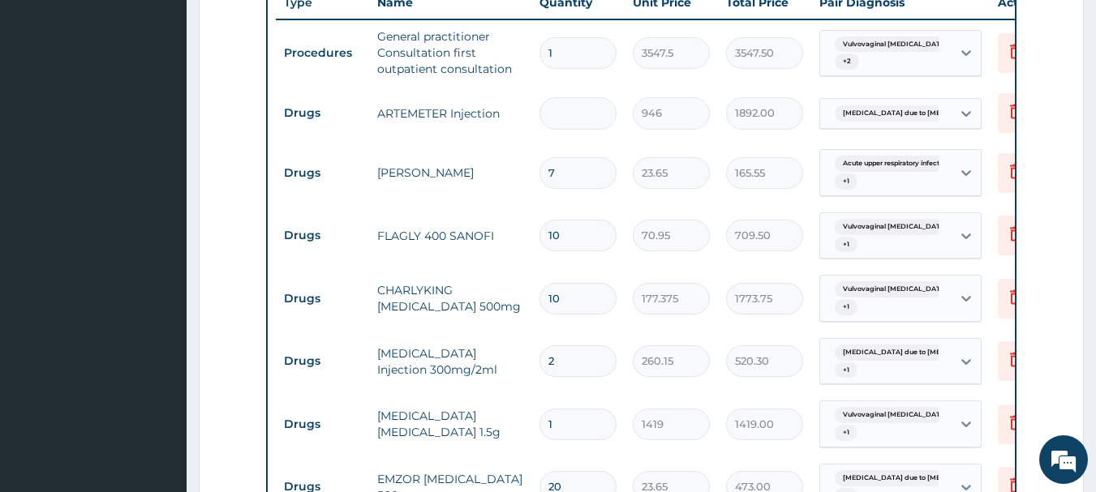
type input "0.00"
type input "3"
type input "2838.00"
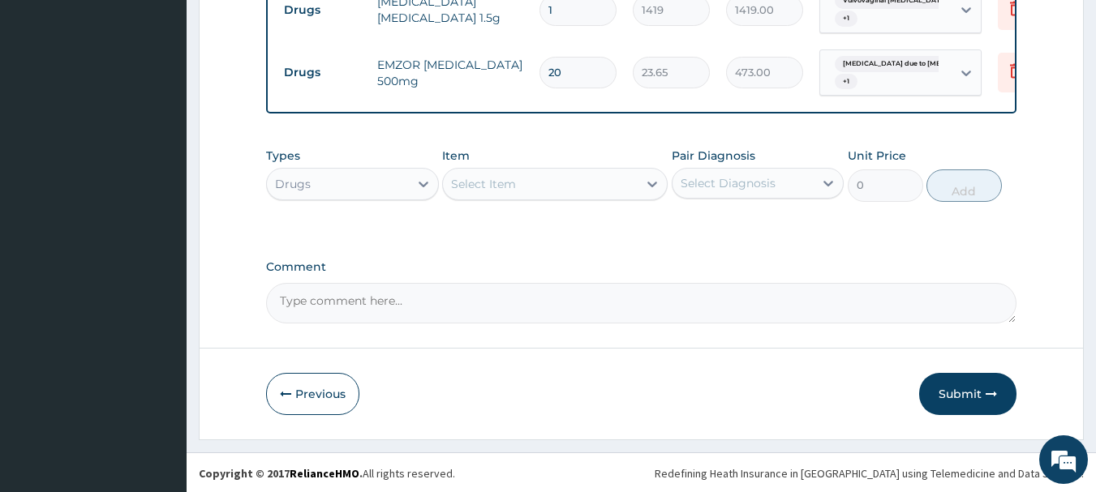
scroll to position [1077, 0]
type input "3"
click at [985, 392] on icon "button" at bounding box center [990, 392] width 11 height 11
